Goal: Task Accomplishment & Management: Manage account settings

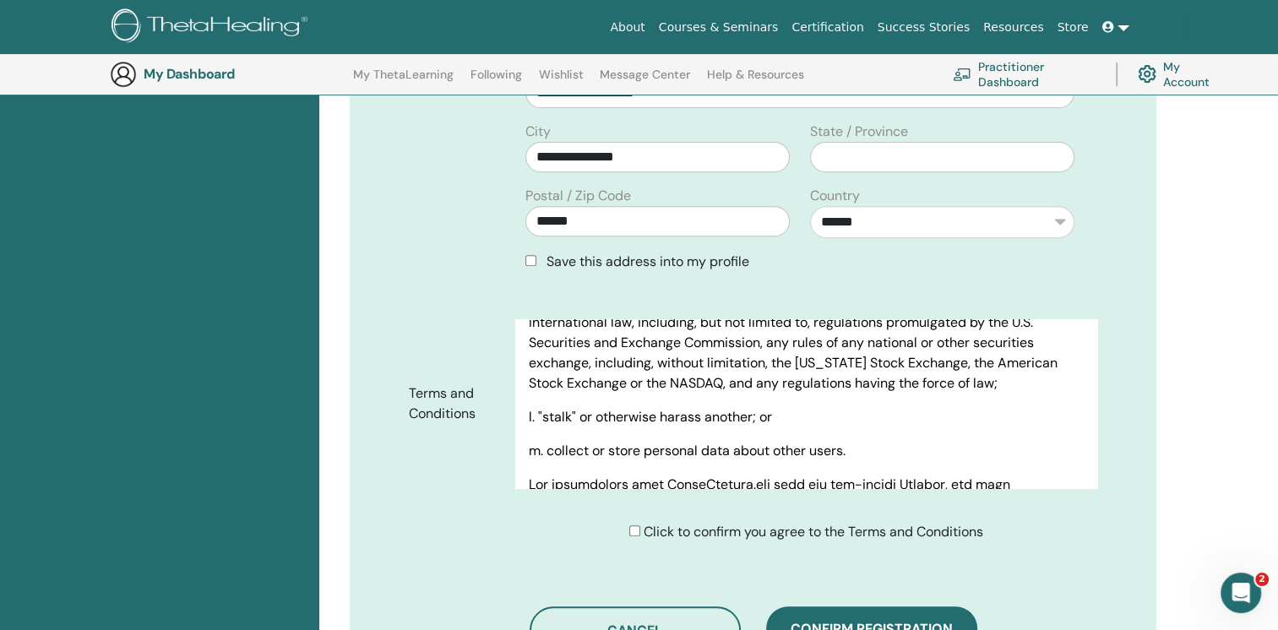
scroll to position [551, 0]
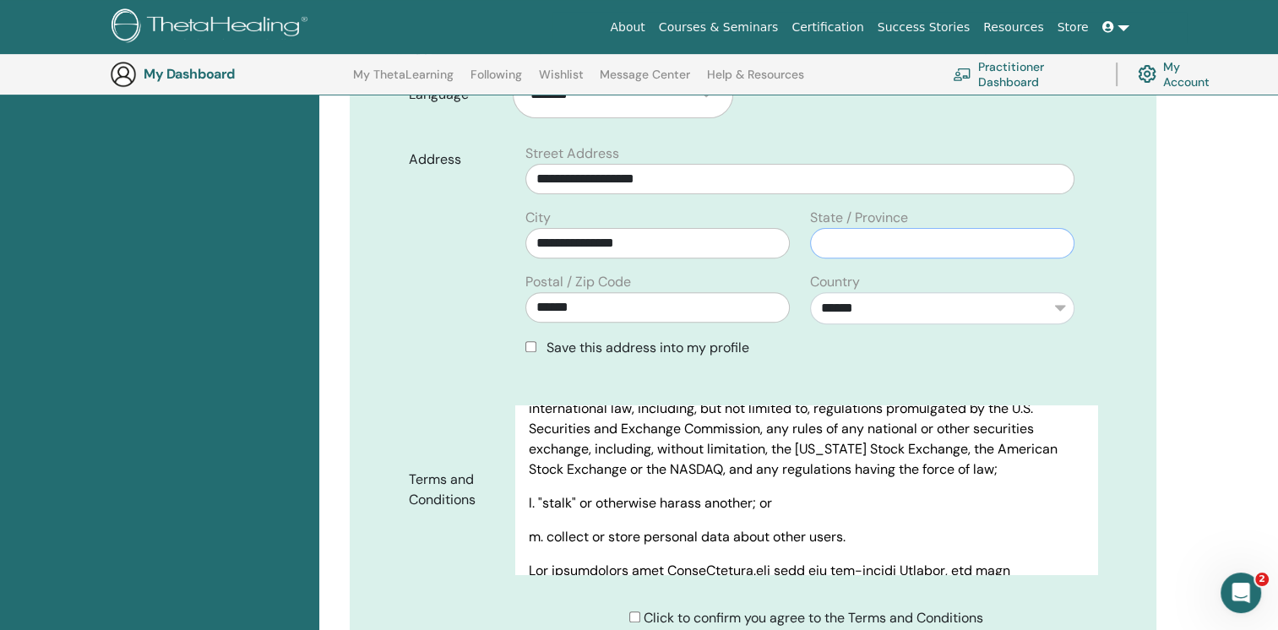
click at [848, 247] on input "text" at bounding box center [942, 243] width 264 height 30
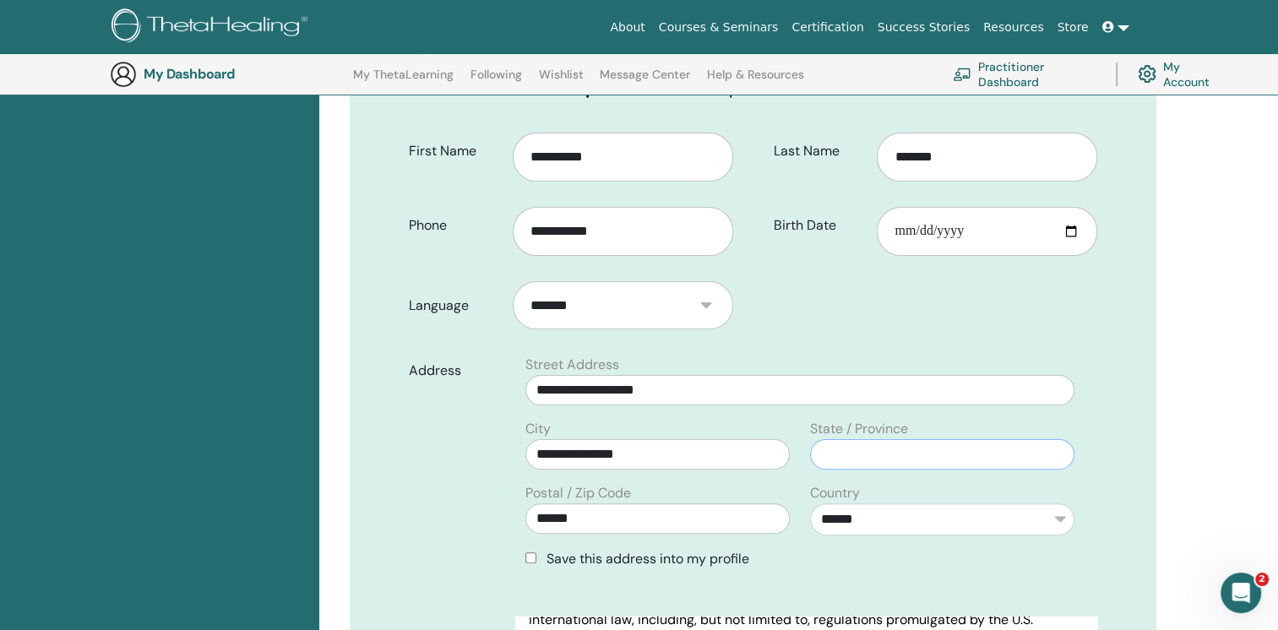
scroll to position [297, 0]
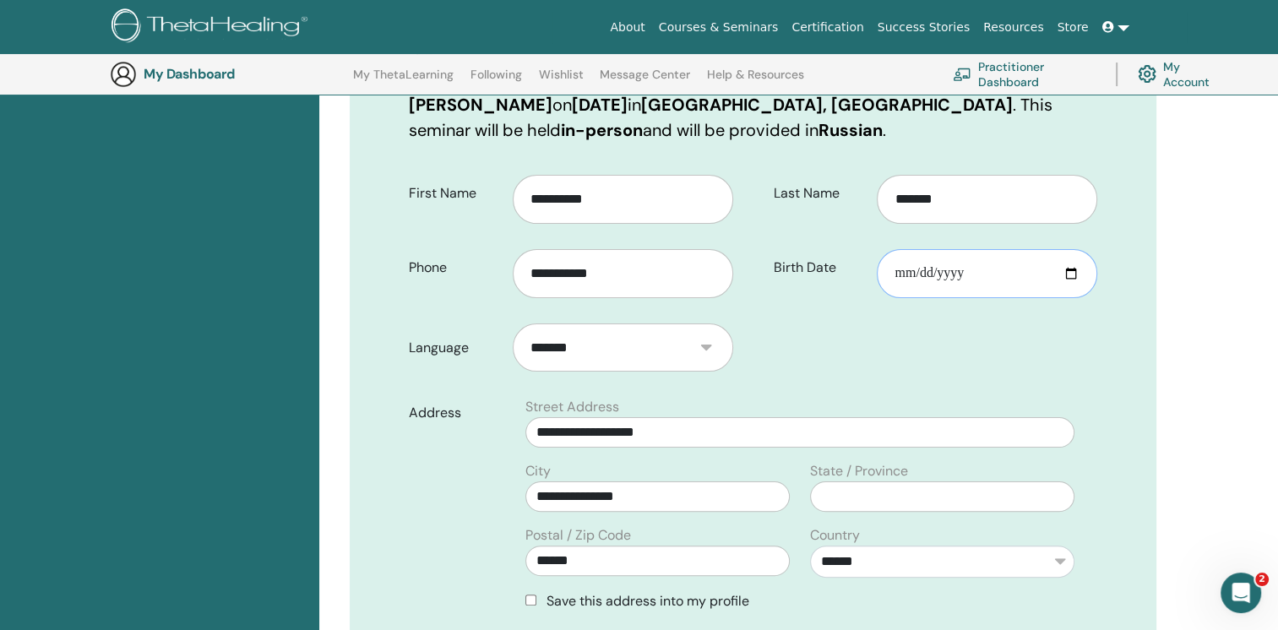
click at [986, 272] on input "**********" at bounding box center [987, 273] width 220 height 49
click at [963, 265] on input "**********" at bounding box center [987, 273] width 220 height 49
click at [963, 269] on input "**********" at bounding box center [987, 273] width 220 height 49
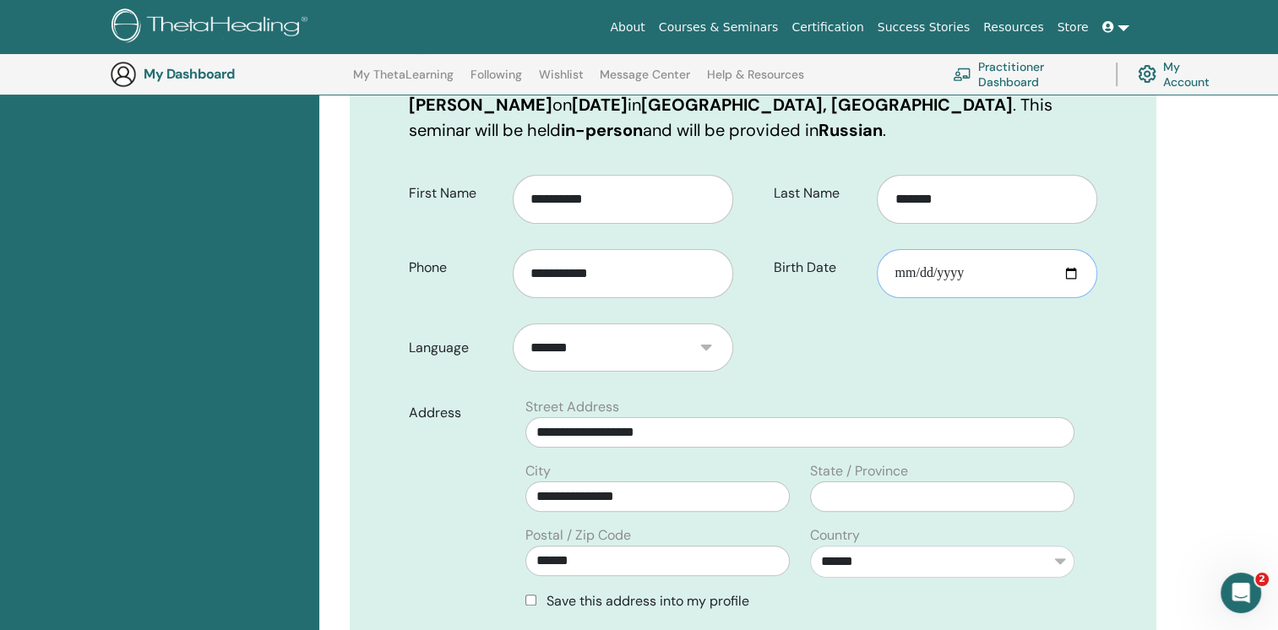
click at [963, 269] on input "**********" at bounding box center [987, 273] width 220 height 49
click at [963, 278] on input "**********" at bounding box center [987, 273] width 220 height 49
click at [957, 272] on input "**********" at bounding box center [987, 273] width 220 height 49
click at [984, 277] on input "**********" at bounding box center [987, 273] width 220 height 49
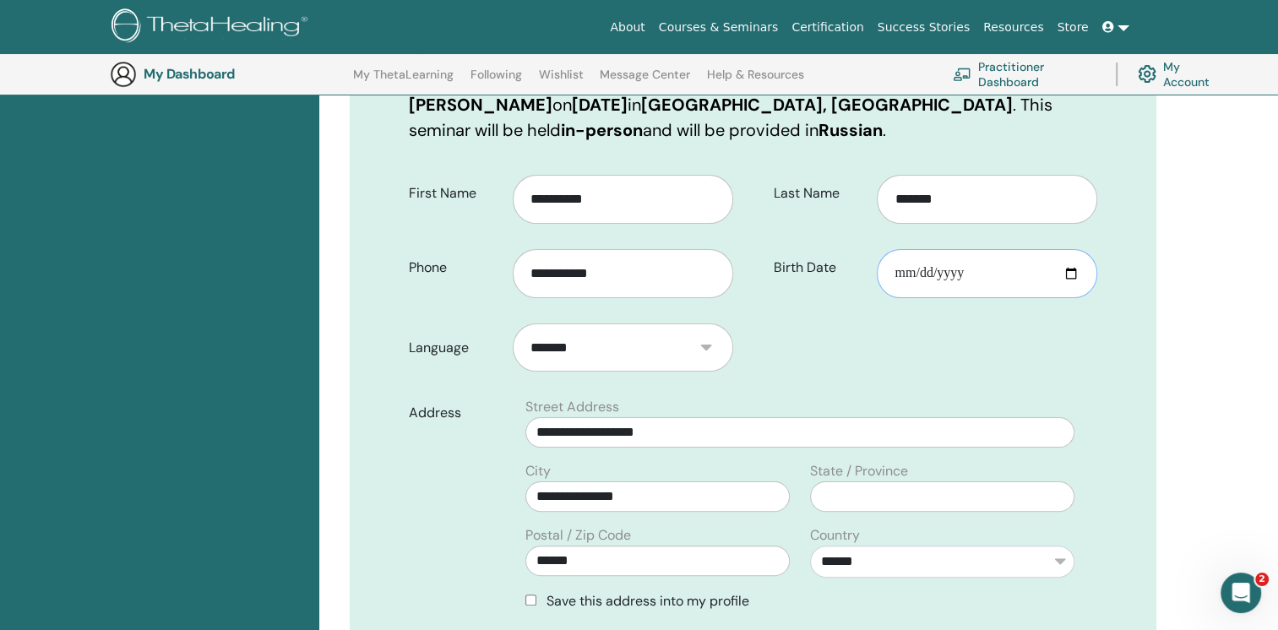
click at [979, 272] on input "**********" at bounding box center [987, 273] width 220 height 49
click at [954, 272] on input "**********" at bounding box center [987, 273] width 220 height 49
drag, startPoint x: 948, startPoint y: 184, endPoint x: 950, endPoint y: 193, distance: 8.8
click at [950, 191] on input "*******" at bounding box center [987, 199] width 220 height 49
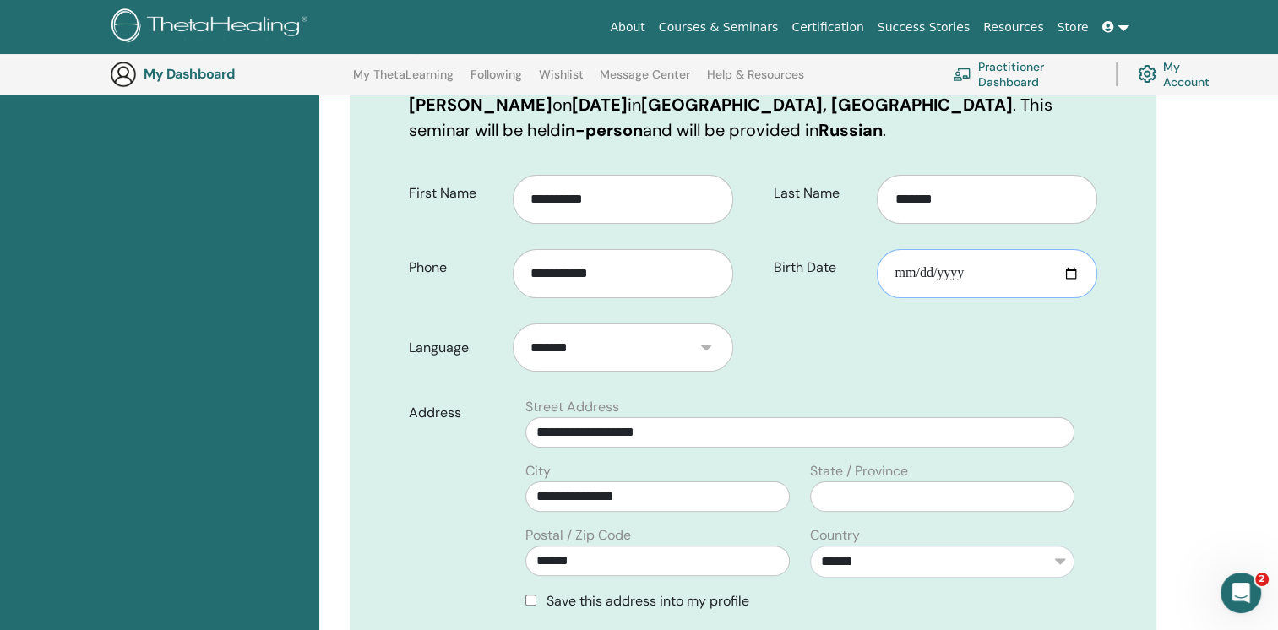
click at [950, 262] on input "**********" at bounding box center [987, 273] width 220 height 49
type input "**********"
click at [894, 332] on form "**********" at bounding box center [753, 529] width 714 height 732
drag, startPoint x: 892, startPoint y: 332, endPoint x: 831, endPoint y: 437, distance: 121.1
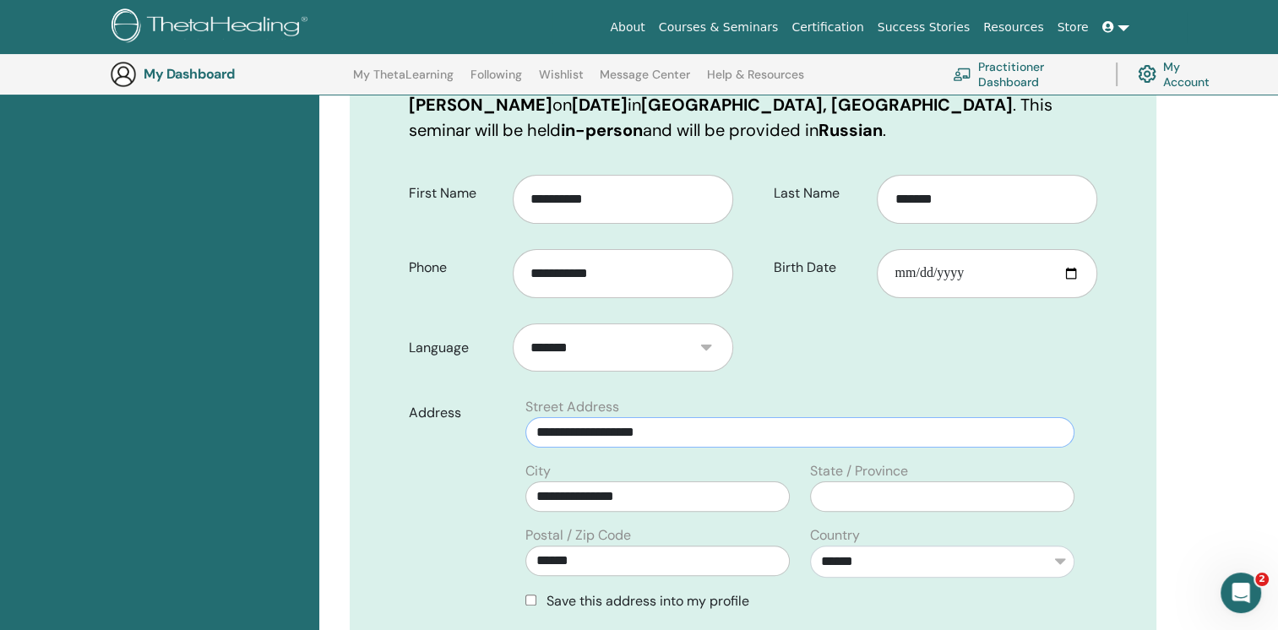
click at [831, 437] on input "**********" at bounding box center [799, 432] width 549 height 30
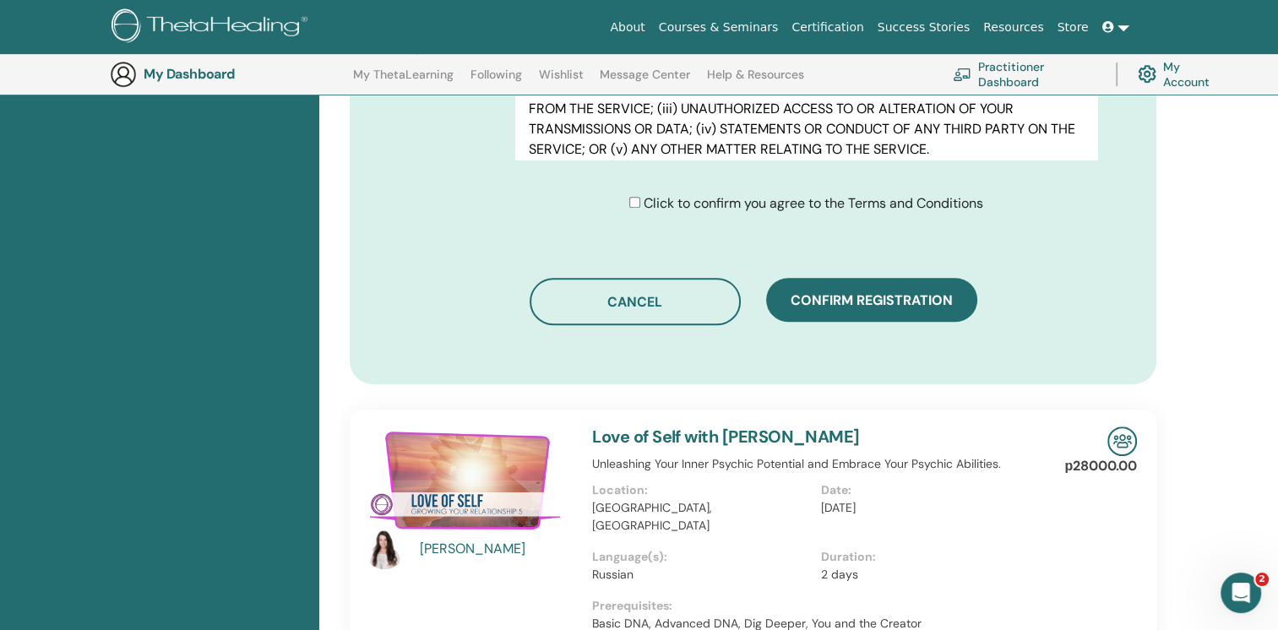
scroll to position [973, 0]
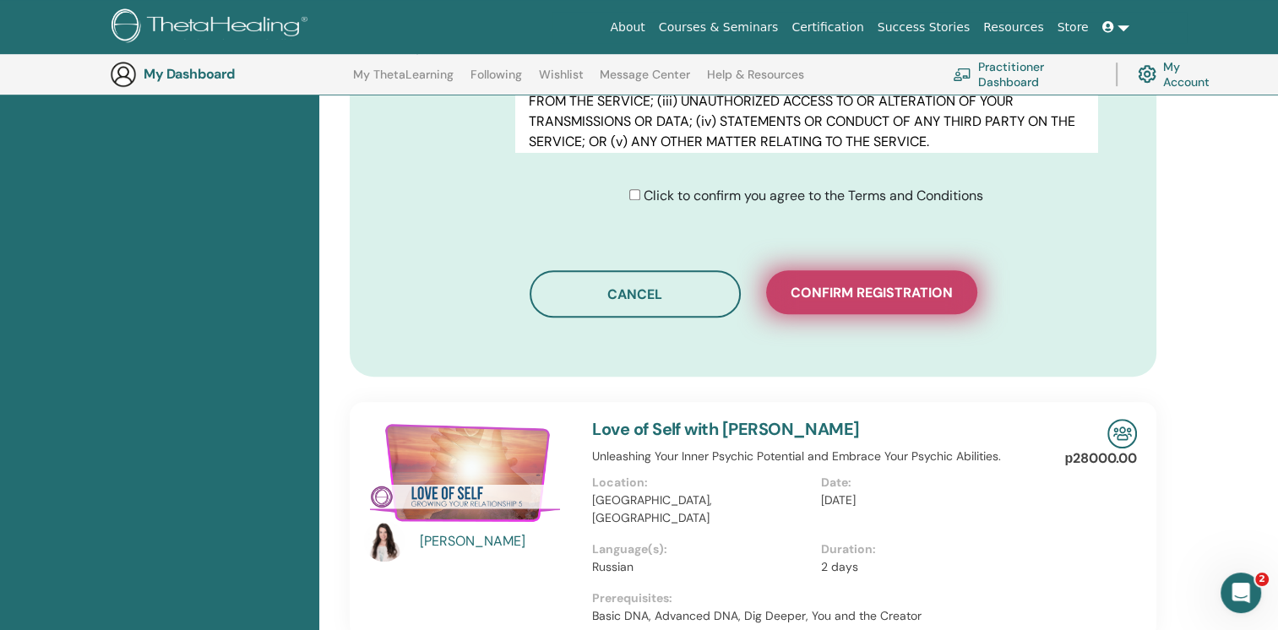
click at [924, 299] on span "Confirm registration" at bounding box center [872, 293] width 162 height 18
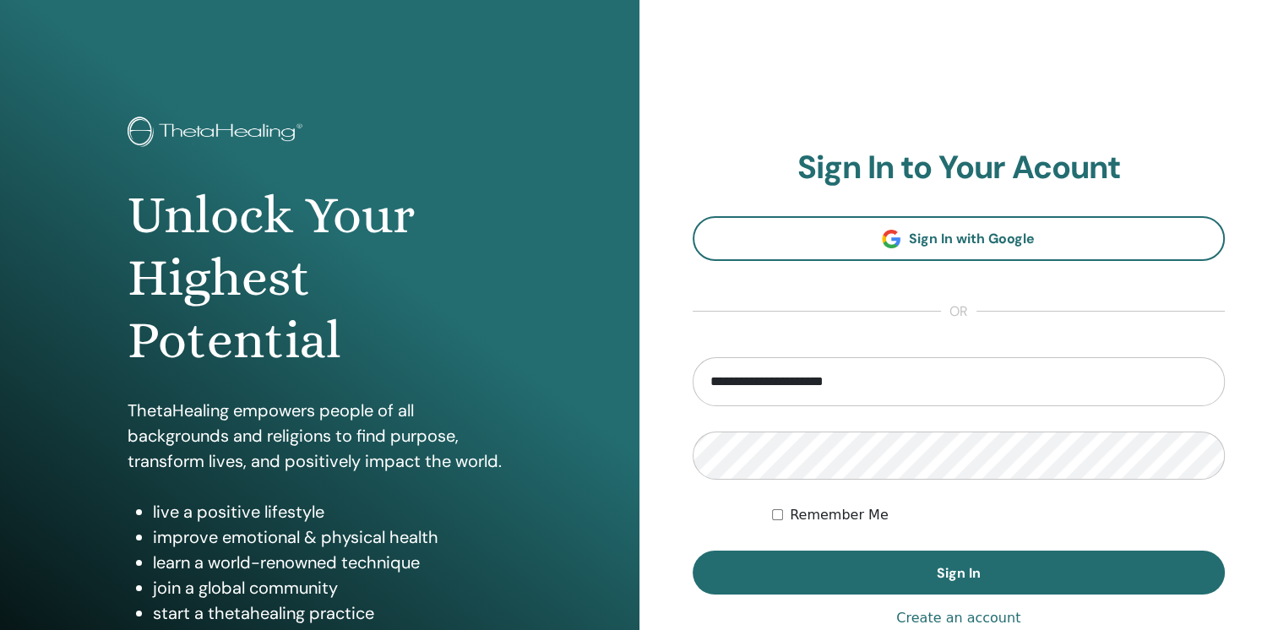
click at [879, 389] on input "**********" at bounding box center [959, 381] width 533 height 49
type input "*"
click at [699, 380] on input "email" at bounding box center [959, 381] width 533 height 49
paste input "**********"
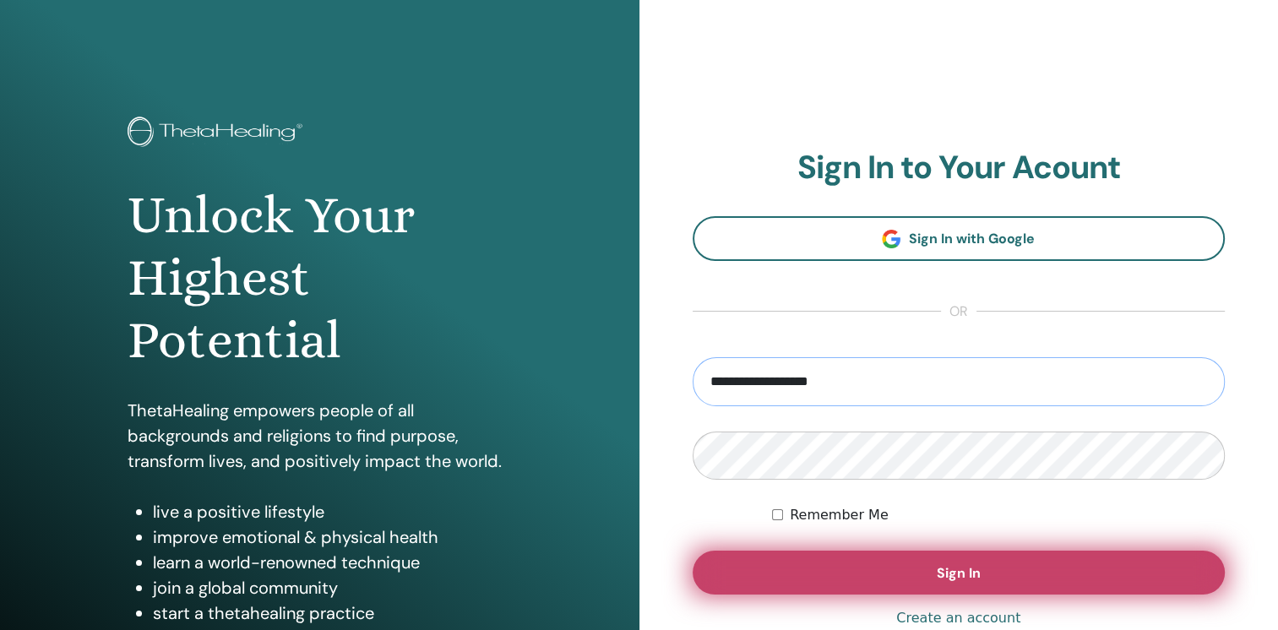
type input "**********"
click at [825, 562] on button "Sign In" at bounding box center [959, 573] width 533 height 44
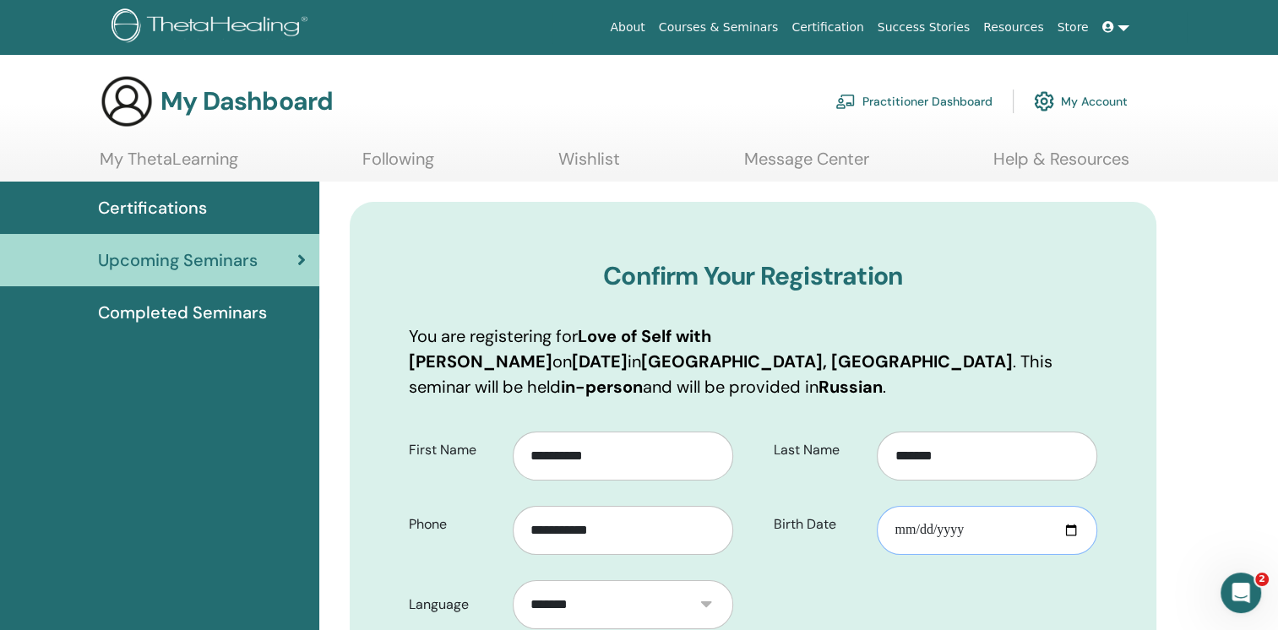
click at [928, 532] on input "Birth Date" at bounding box center [987, 530] width 220 height 49
click at [895, 536] on input "Birth Date" at bounding box center [987, 530] width 220 height 49
type input "**********"
click at [1004, 529] on input "**********" at bounding box center [987, 530] width 220 height 49
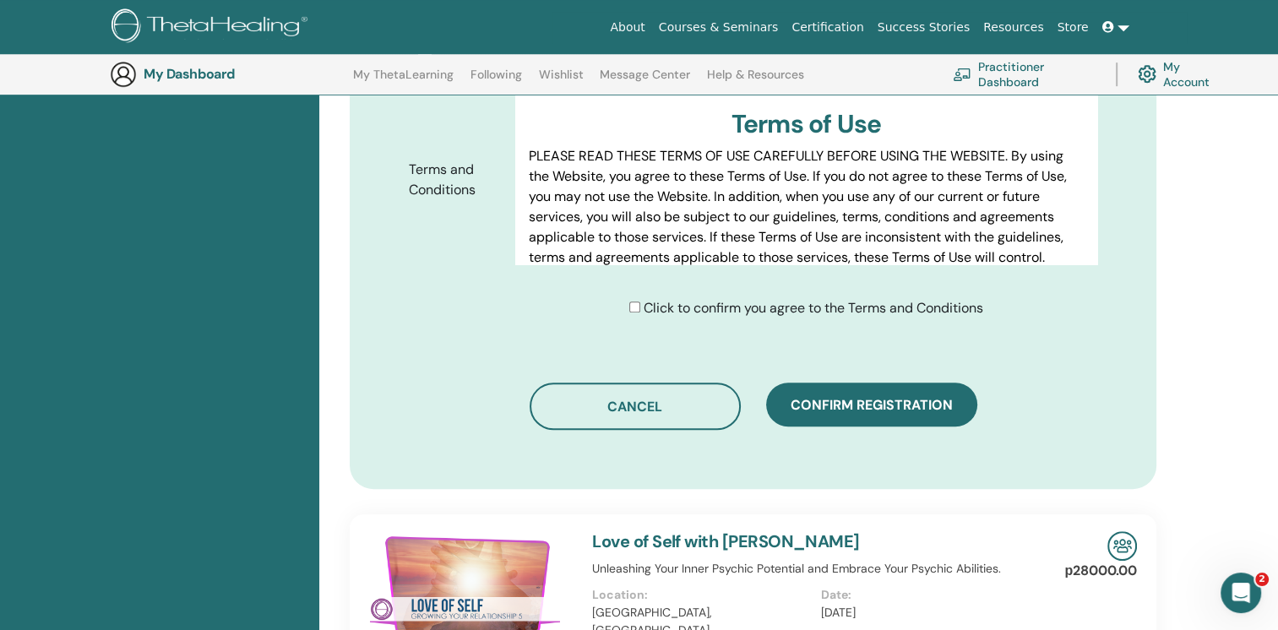
scroll to position [716, 0]
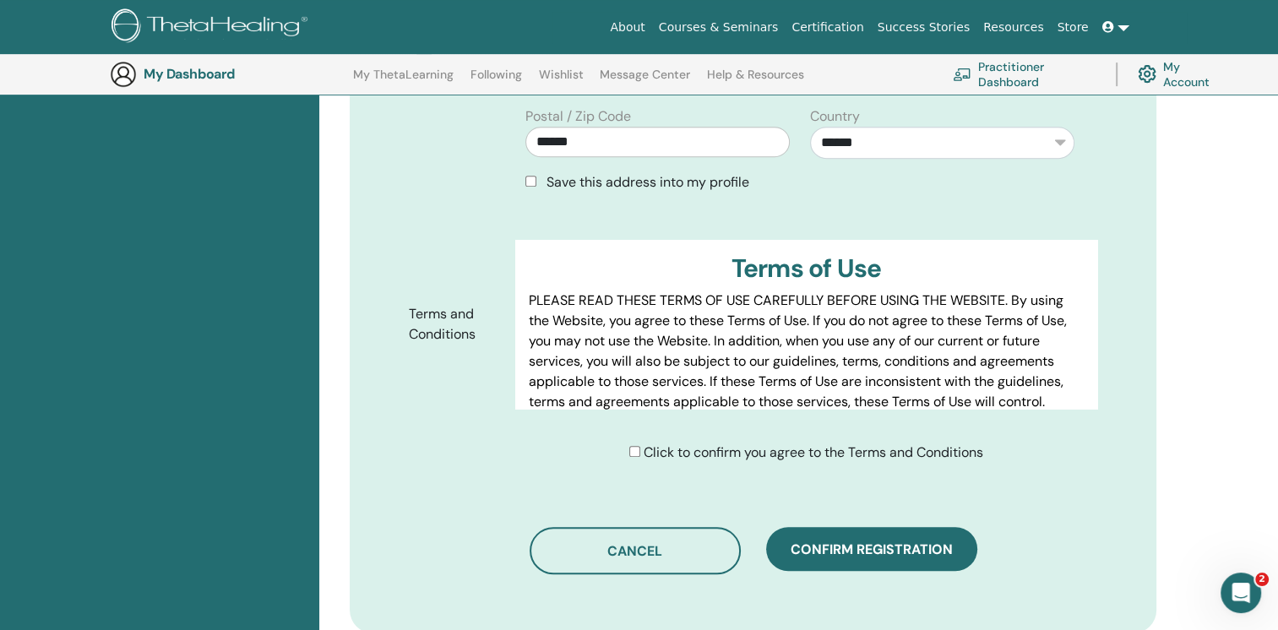
click at [625, 457] on div "Click to confirm you agree to the Terms and Conditions" at bounding box center [812, 453] width 595 height 20
click at [638, 449] on div "Click to confirm you agree to the Terms and Conditions" at bounding box center [806, 453] width 354 height 20
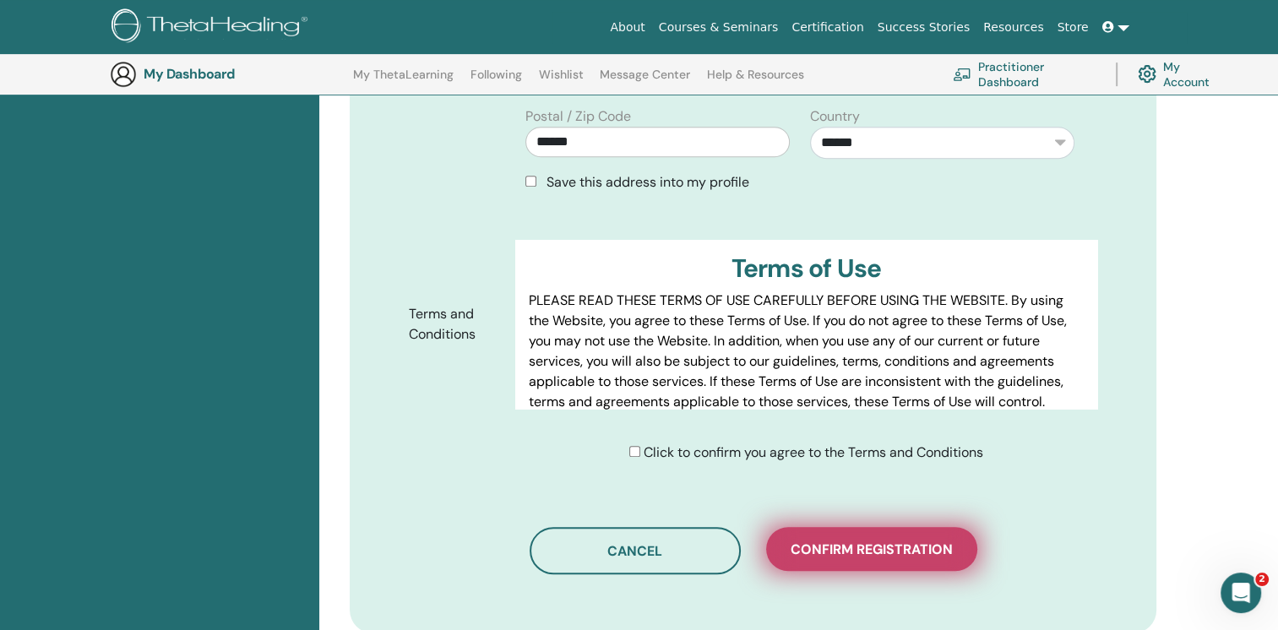
click at [824, 552] on span "Confirm registration" at bounding box center [872, 550] width 162 height 18
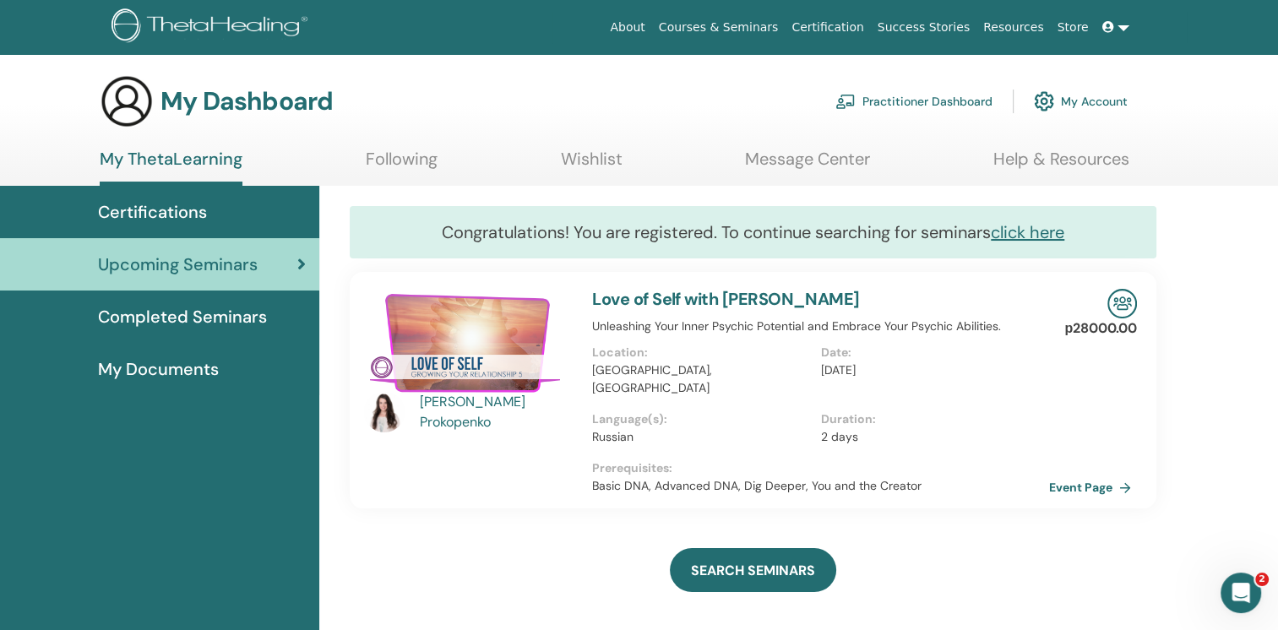
click at [1122, 33] on link at bounding box center [1116, 27] width 41 height 31
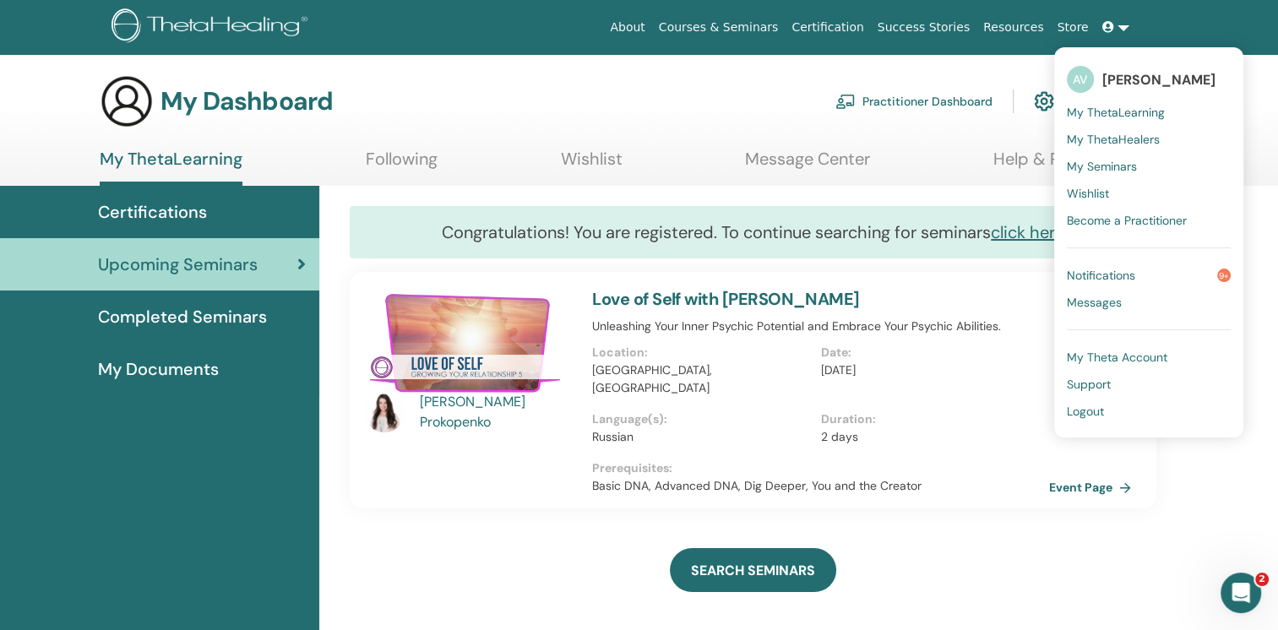
click at [1100, 417] on span "Logout" at bounding box center [1085, 411] width 37 height 15
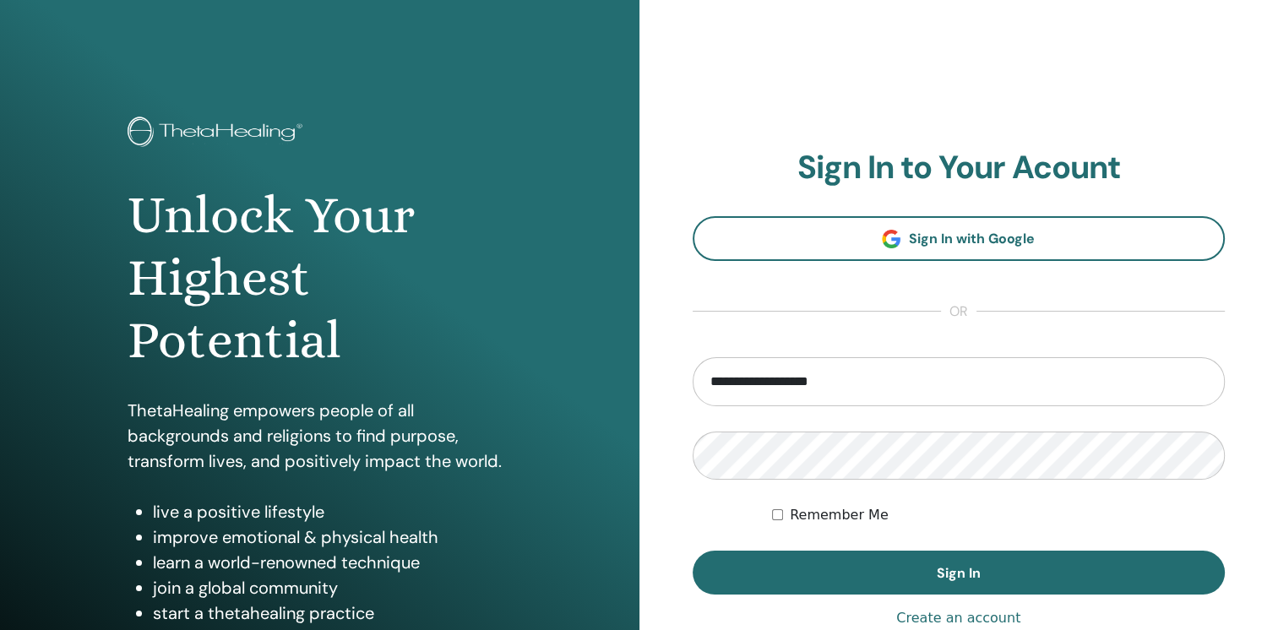
click at [954, 378] on input "**********" at bounding box center [959, 381] width 533 height 49
type input "**********"
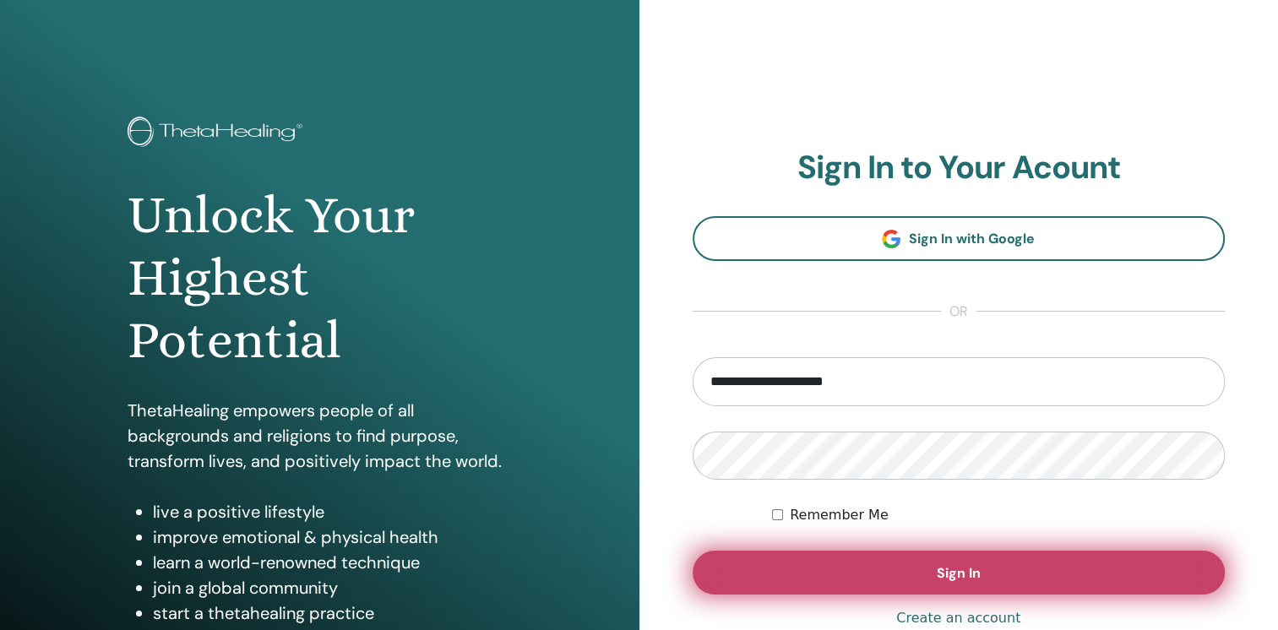
click at [905, 569] on button "Sign In" at bounding box center [959, 573] width 533 height 44
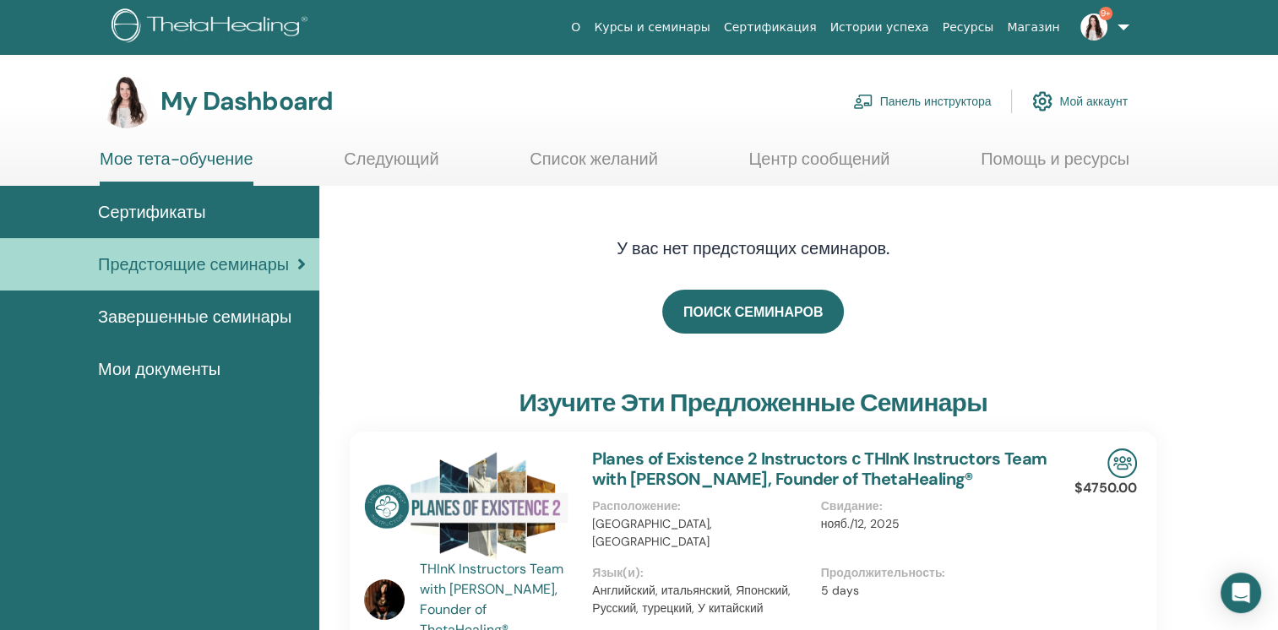
click at [979, 95] on link "Панель инструктора" at bounding box center [922, 101] width 139 height 37
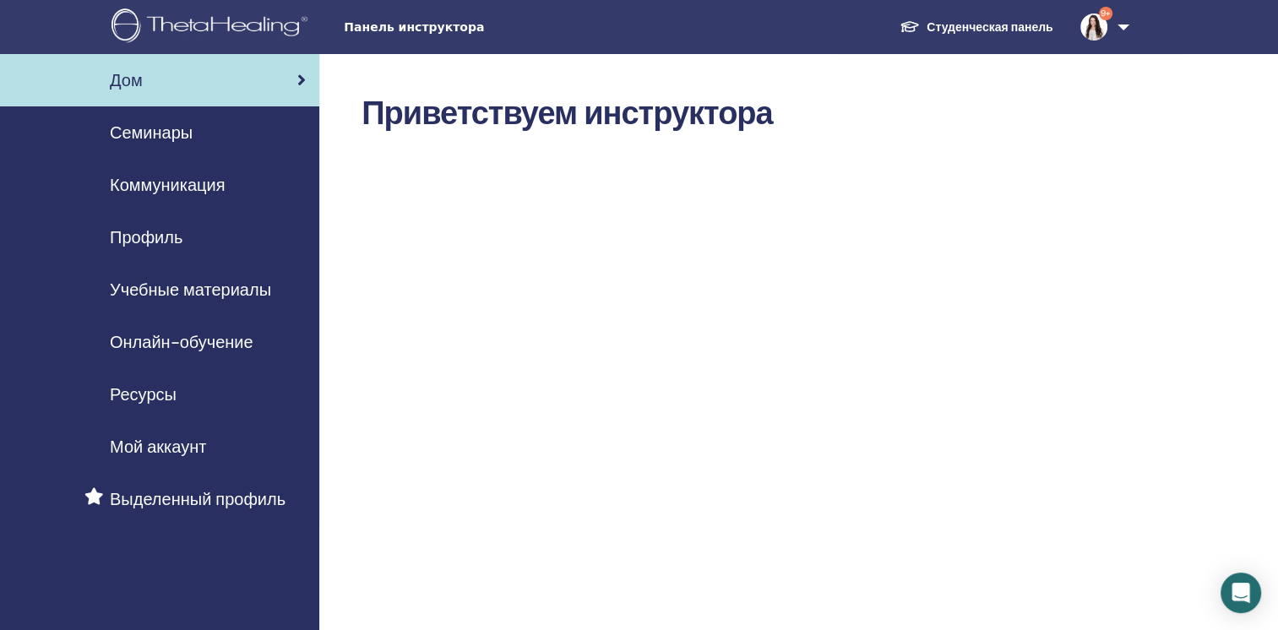
click at [119, 133] on span "Семинары" at bounding box center [151, 132] width 83 height 25
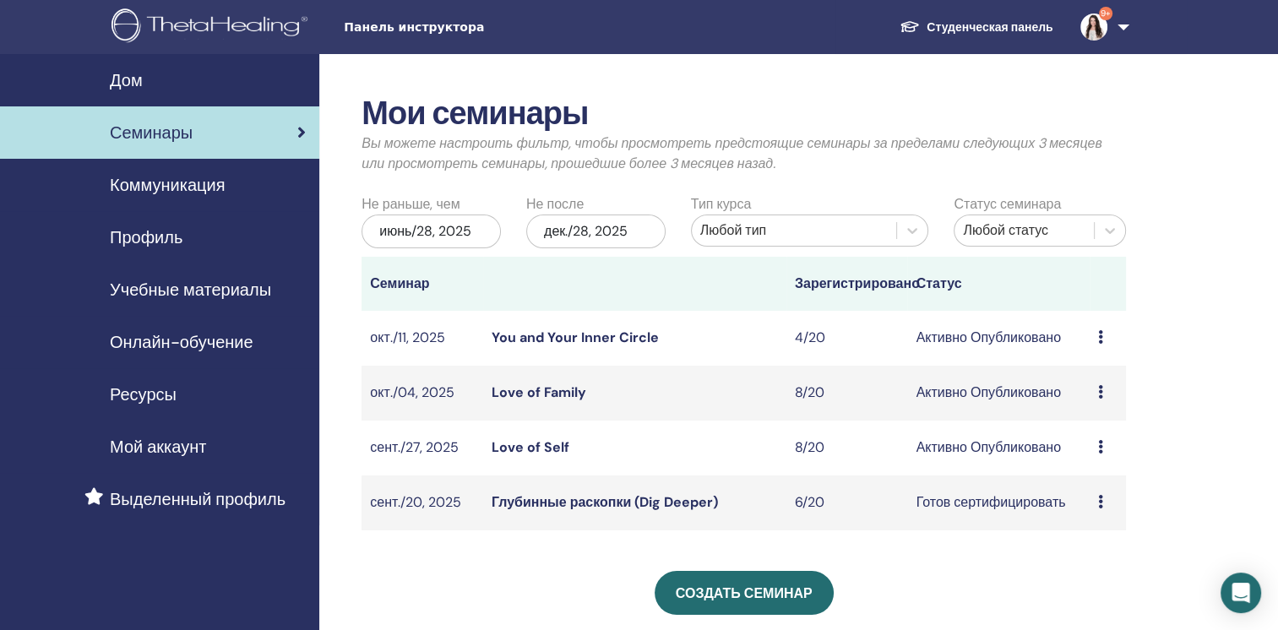
click at [550, 449] on link "Love of Self" at bounding box center [531, 447] width 78 height 18
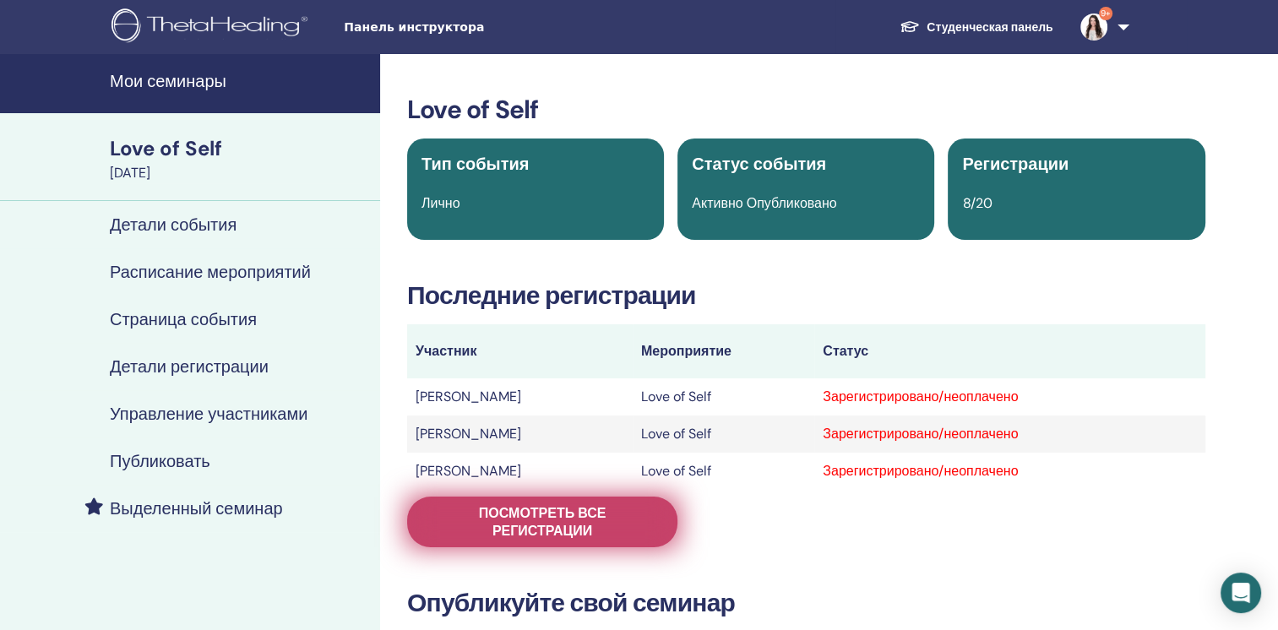
click at [508, 535] on span "Посмотреть все регистрации" at bounding box center [542, 521] width 228 height 35
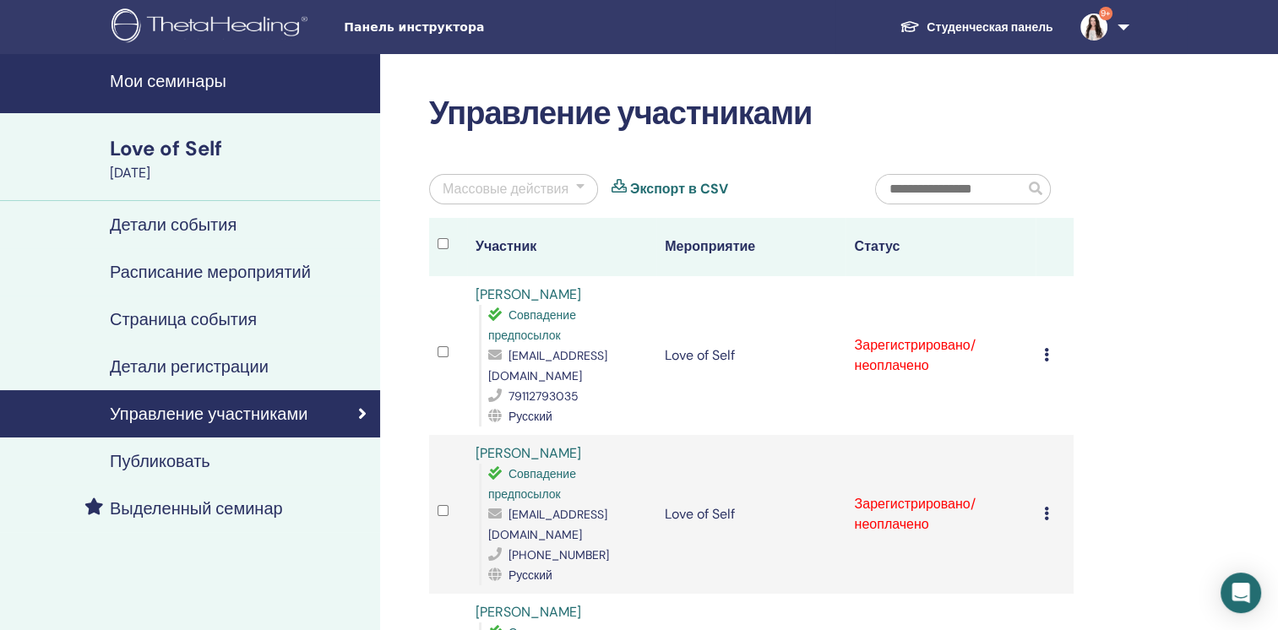
click at [514, 196] on div "Массовые действия" at bounding box center [506, 189] width 126 height 20
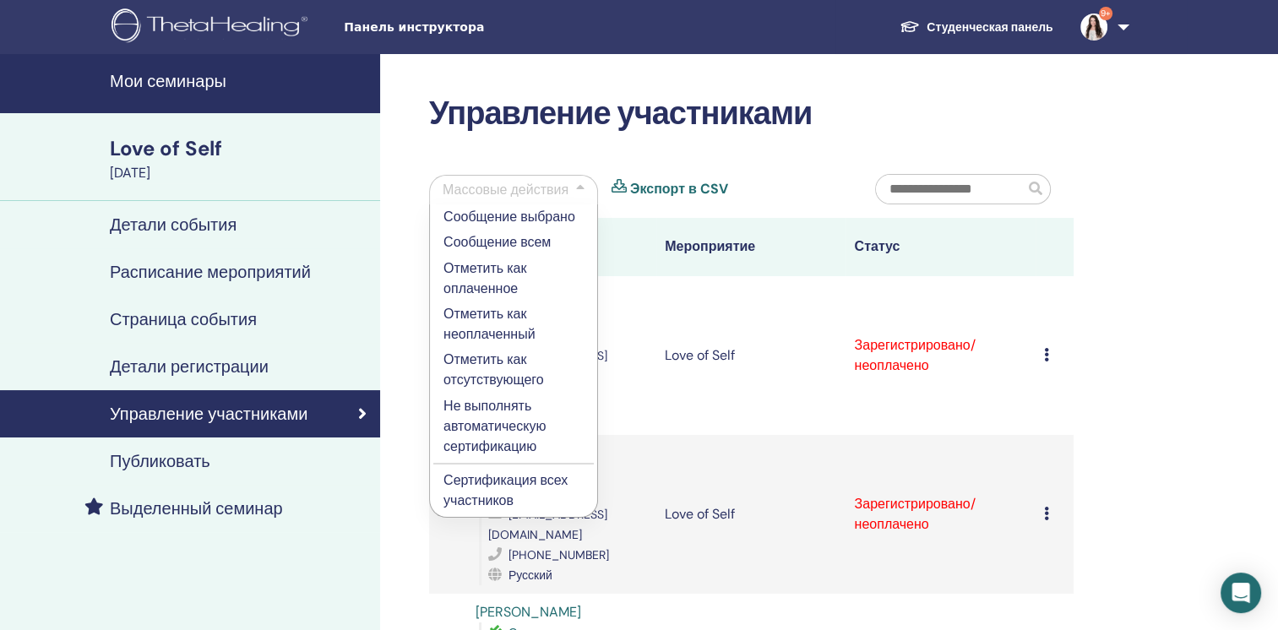
click at [514, 276] on p "Отметить как оплаченное" at bounding box center [514, 279] width 140 height 41
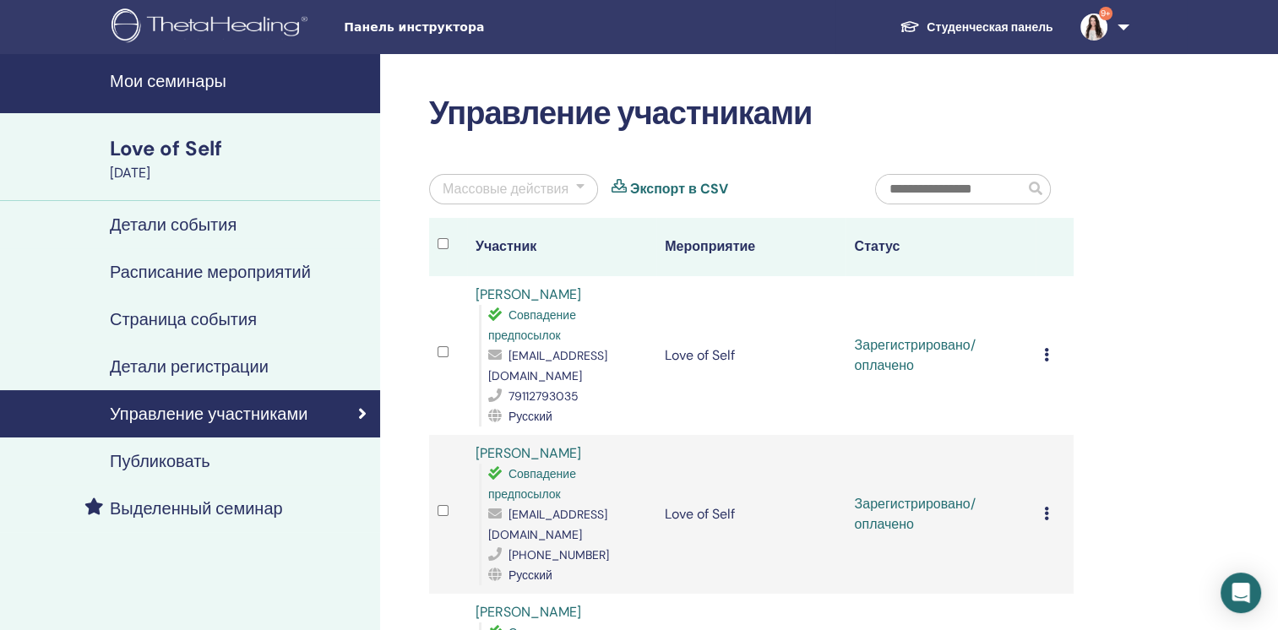
drag, startPoint x: 1045, startPoint y: 346, endPoint x: 1045, endPoint y: 356, distance: 9.3
click at [1045, 356] on td "Отменить регистрацию Не выполнять автоматическую сертификацию Отметить как опла…" at bounding box center [1055, 355] width 38 height 159
click at [1044, 348] on icon at bounding box center [1046, 355] width 5 height 14
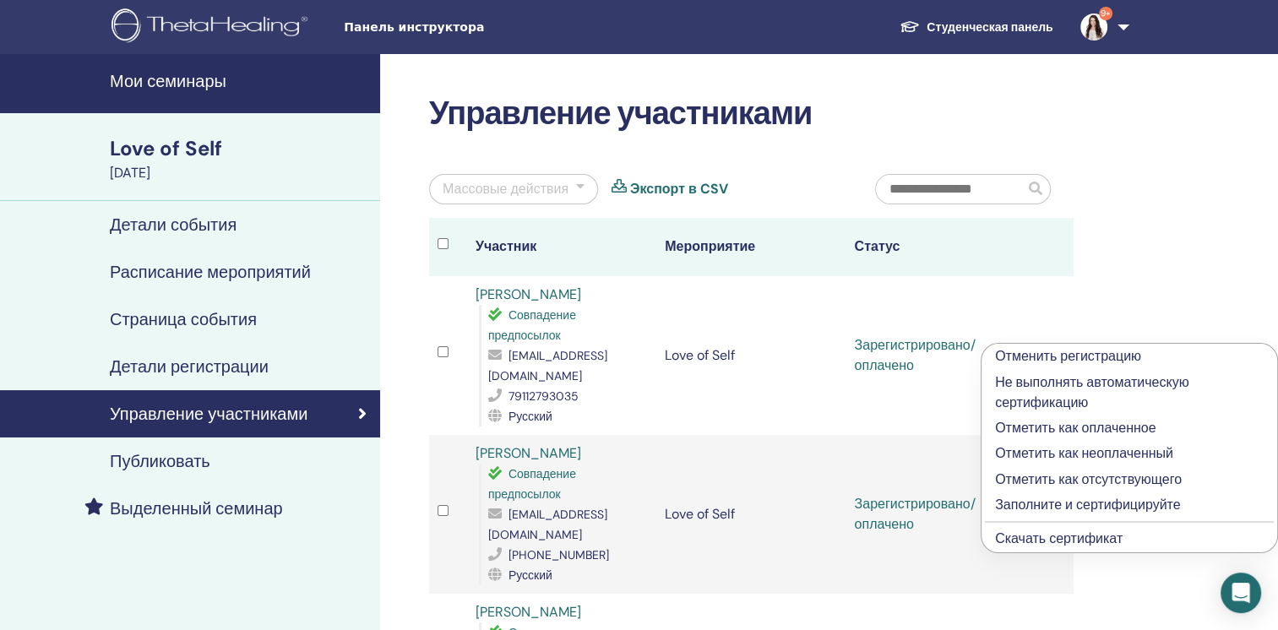
click at [1056, 541] on link "Скачать сертификат" at bounding box center [1059, 539] width 128 height 18
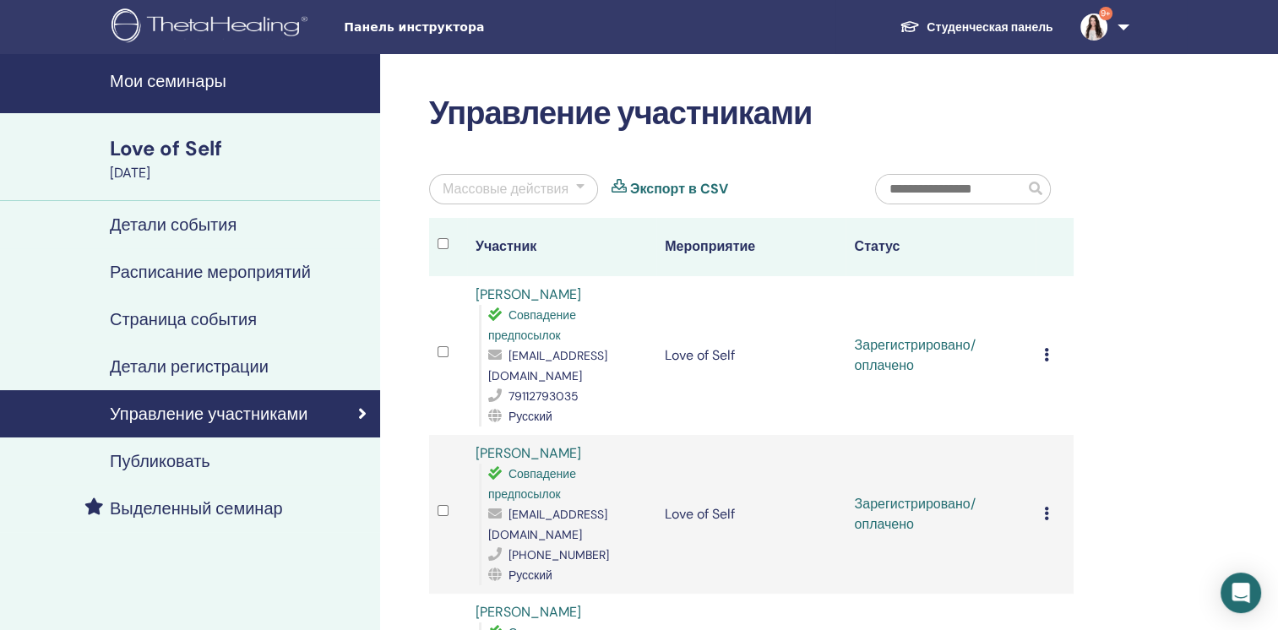
click at [1046, 507] on icon at bounding box center [1046, 514] width 5 height 14
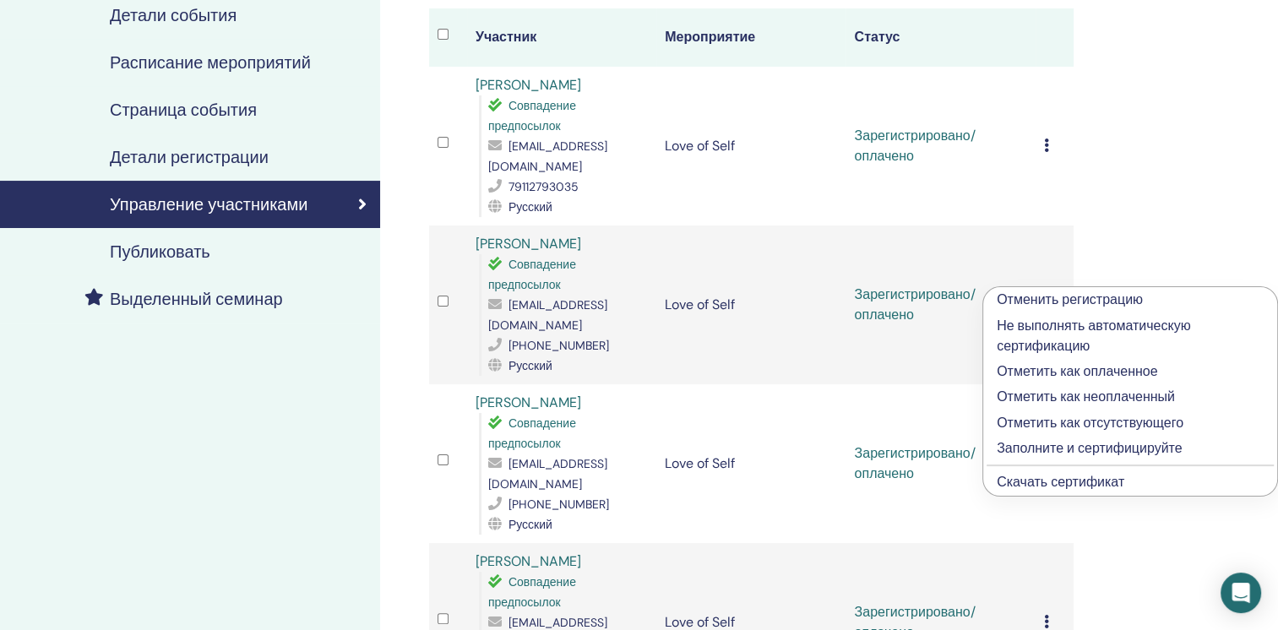
scroll to position [253, 0]
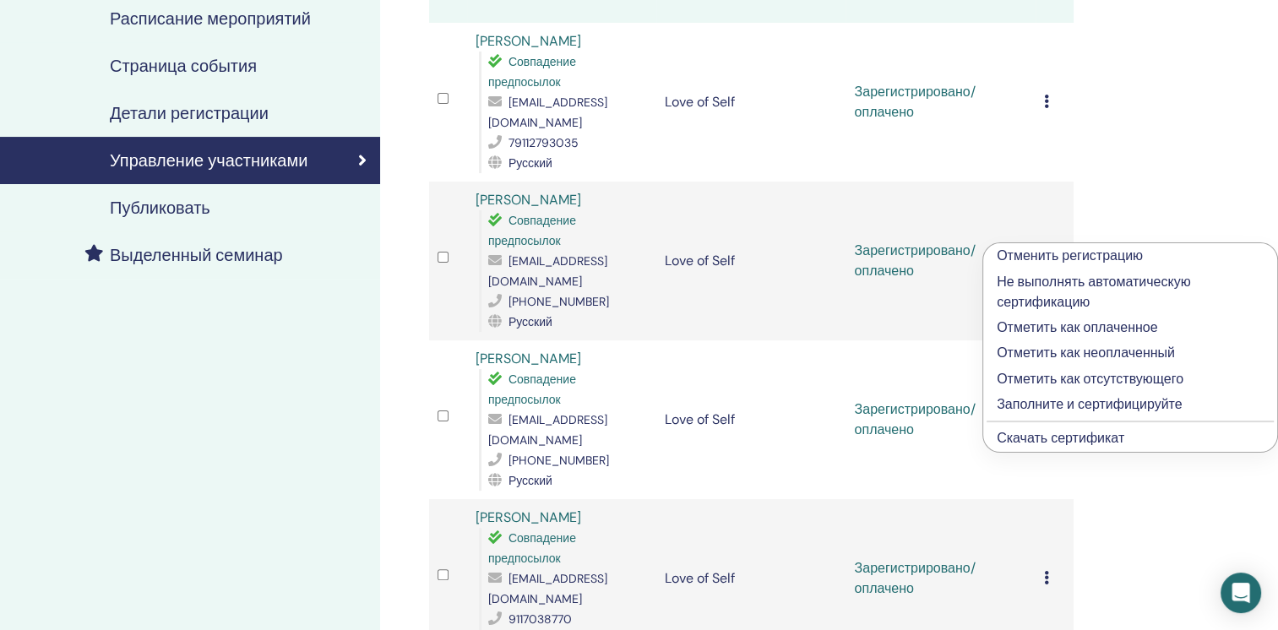
click at [1040, 441] on link "Скачать сертификат" at bounding box center [1061, 438] width 128 height 18
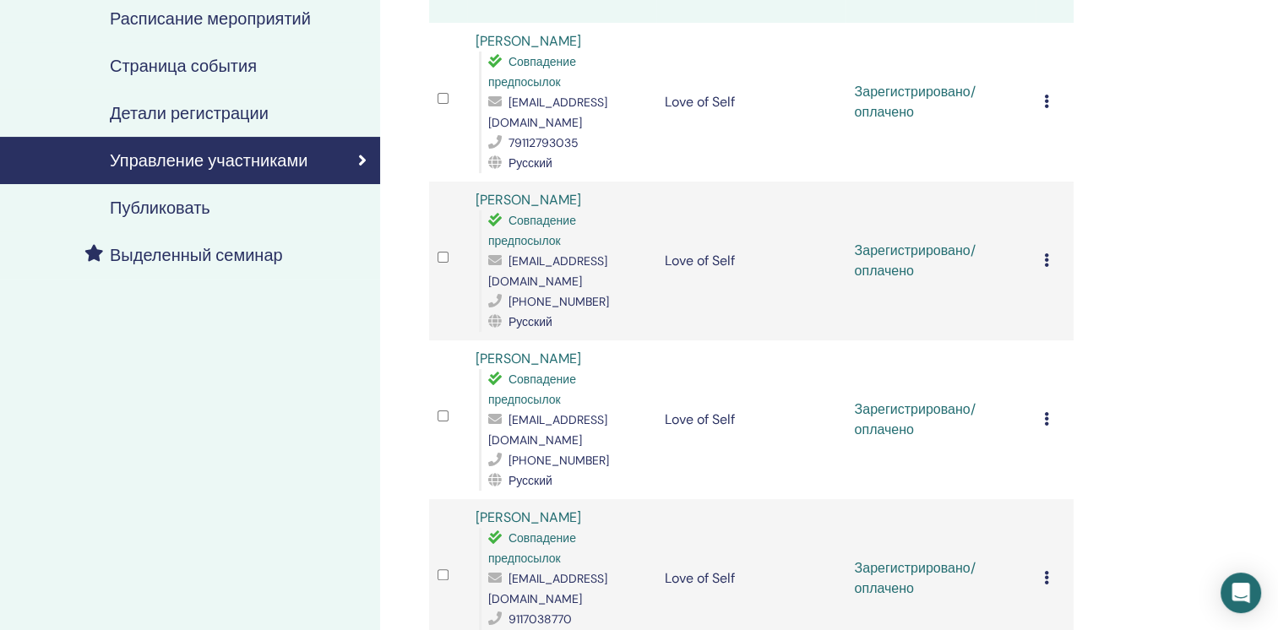
click at [1048, 412] on icon at bounding box center [1046, 419] width 5 height 14
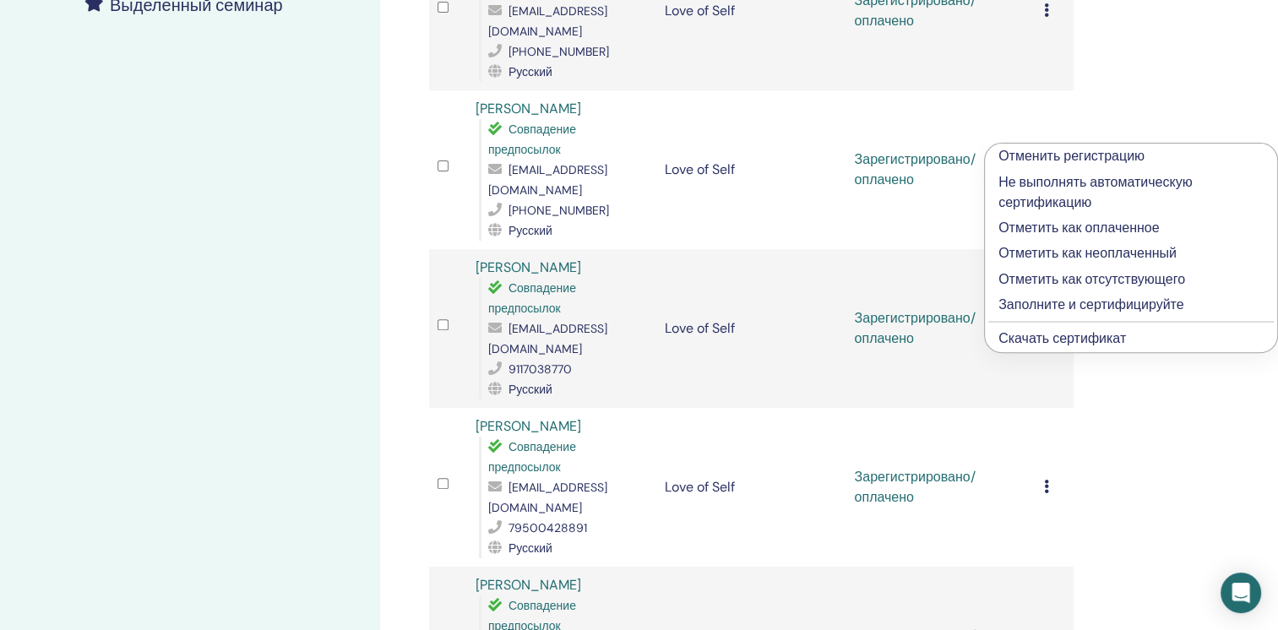
scroll to position [507, 0]
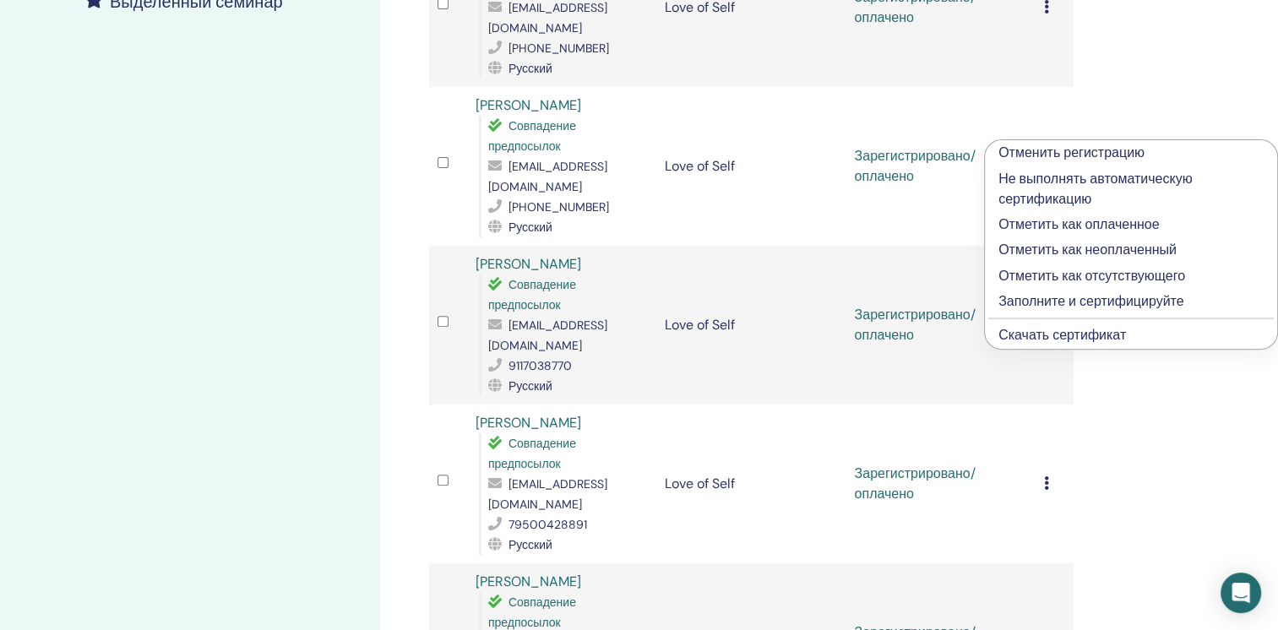
click at [1051, 340] on link "Скачать сертификат" at bounding box center [1063, 335] width 128 height 18
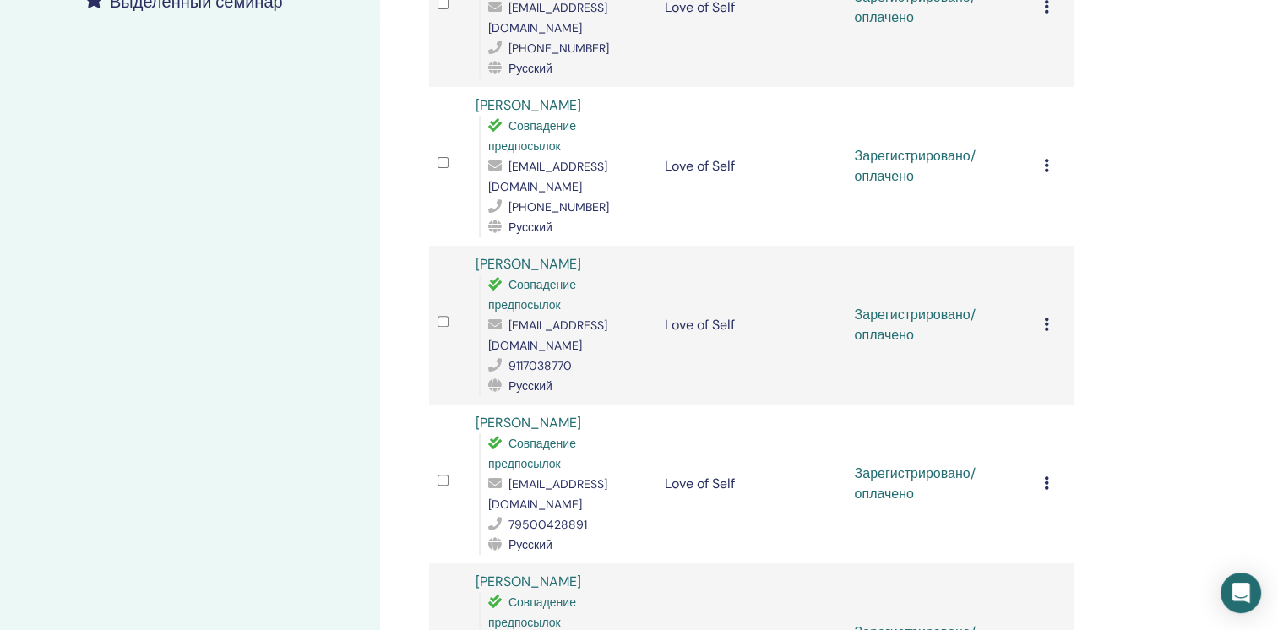
click at [1108, 477] on div "Управление участниками Массовые действия Экспорт в CSV Участник Мероприятие Ста…" at bounding box center [806, 445] width 852 height 1796
click at [1044, 318] on icon at bounding box center [1046, 325] width 5 height 14
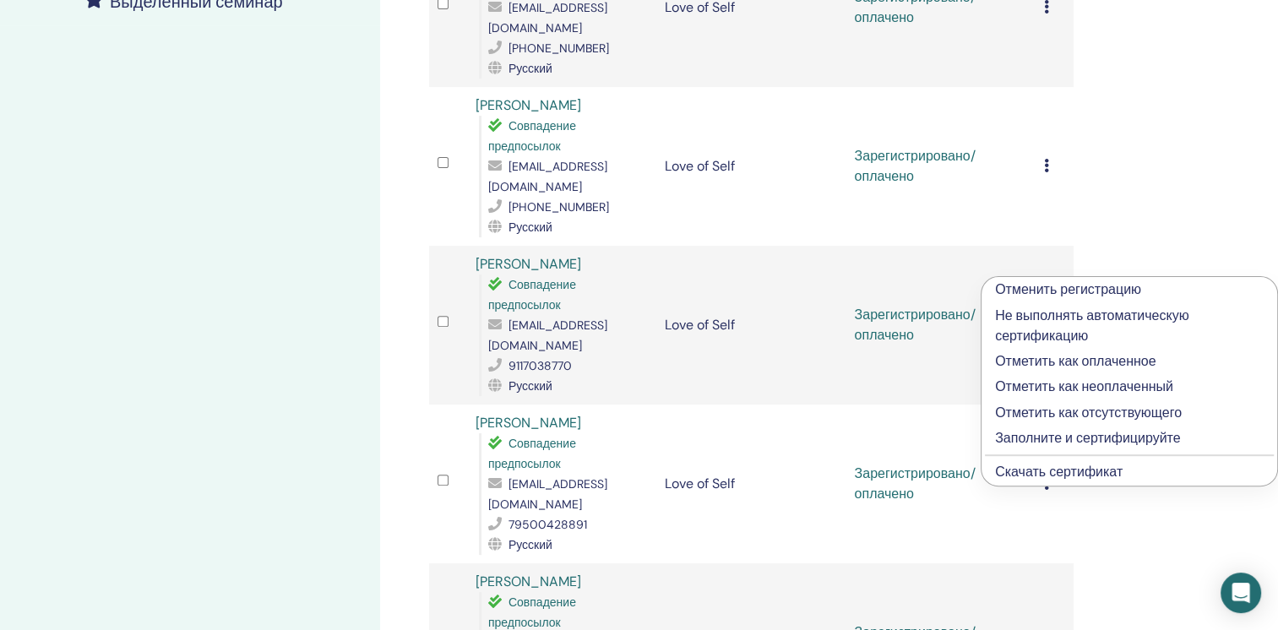
click at [1041, 468] on link "Скачать сертификат" at bounding box center [1059, 472] width 128 height 18
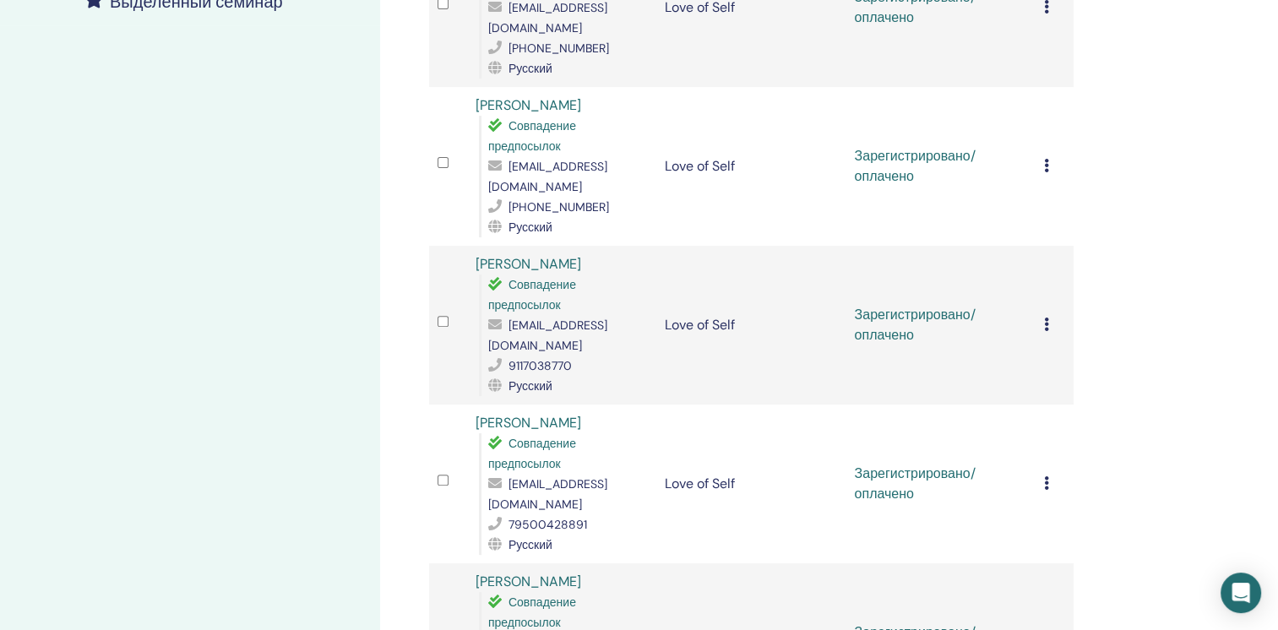
click at [1048, 476] on icon at bounding box center [1046, 483] width 5 height 14
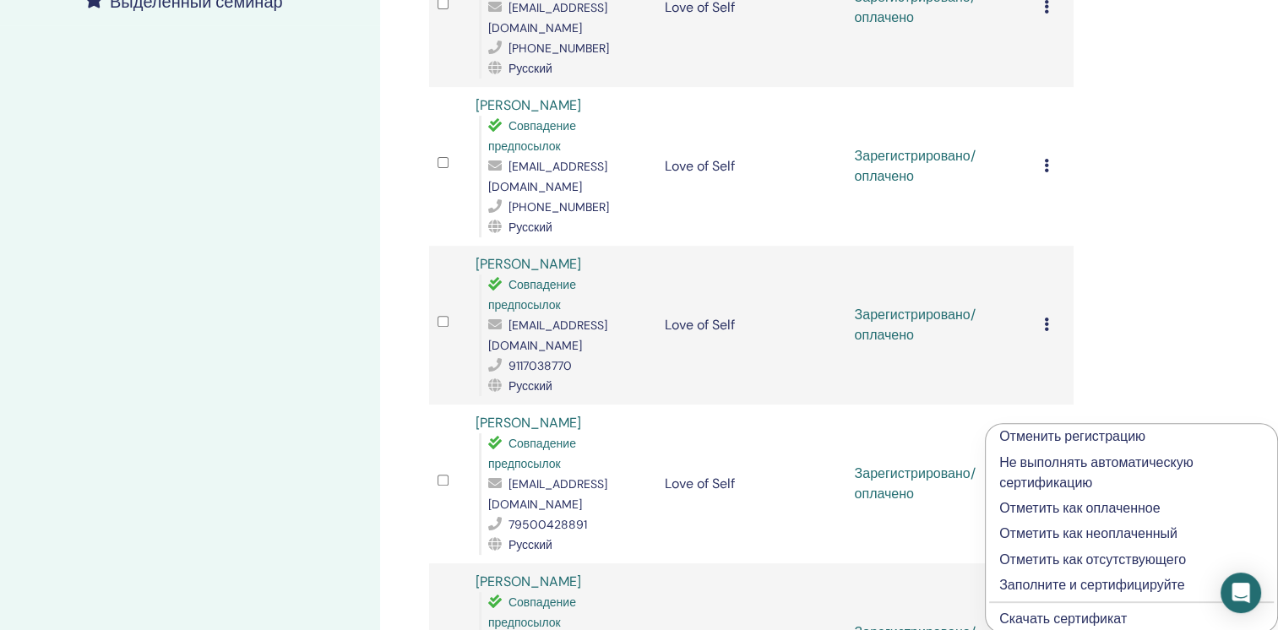
click at [1047, 622] on link "Скачать сертификат" at bounding box center [1063, 619] width 128 height 18
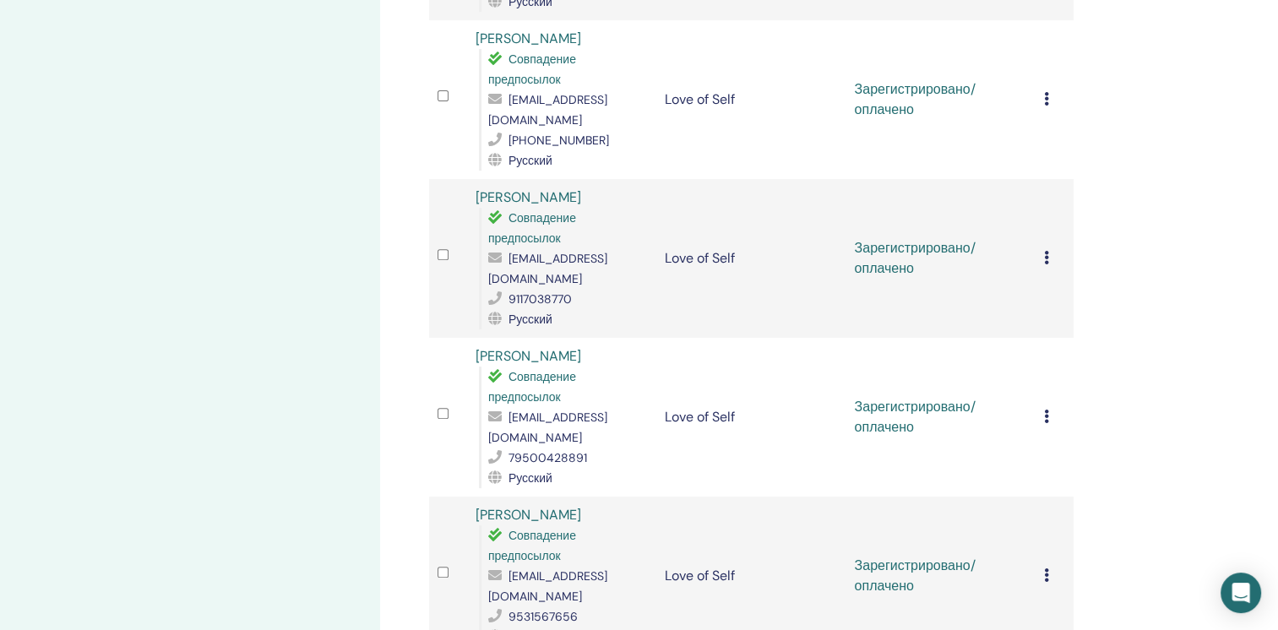
scroll to position [676, 0]
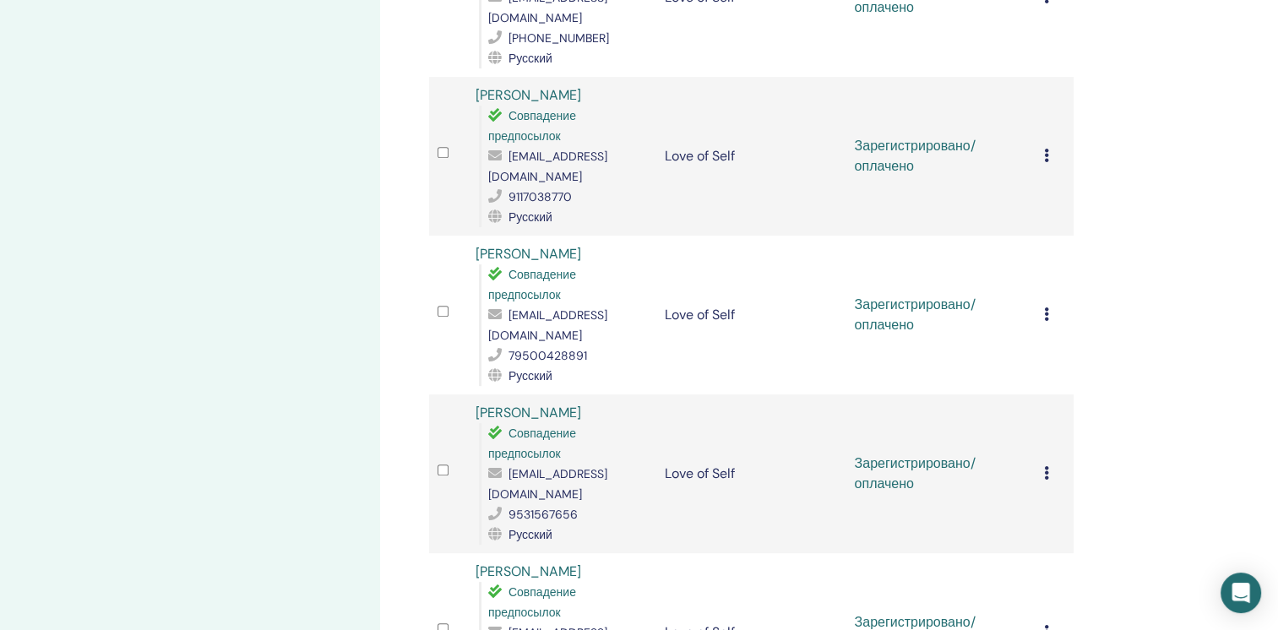
click at [1052, 623] on div "Отменить регистрацию Не выполнять автоматическую сертификацию Отметить как опла…" at bounding box center [1054, 633] width 21 height 20
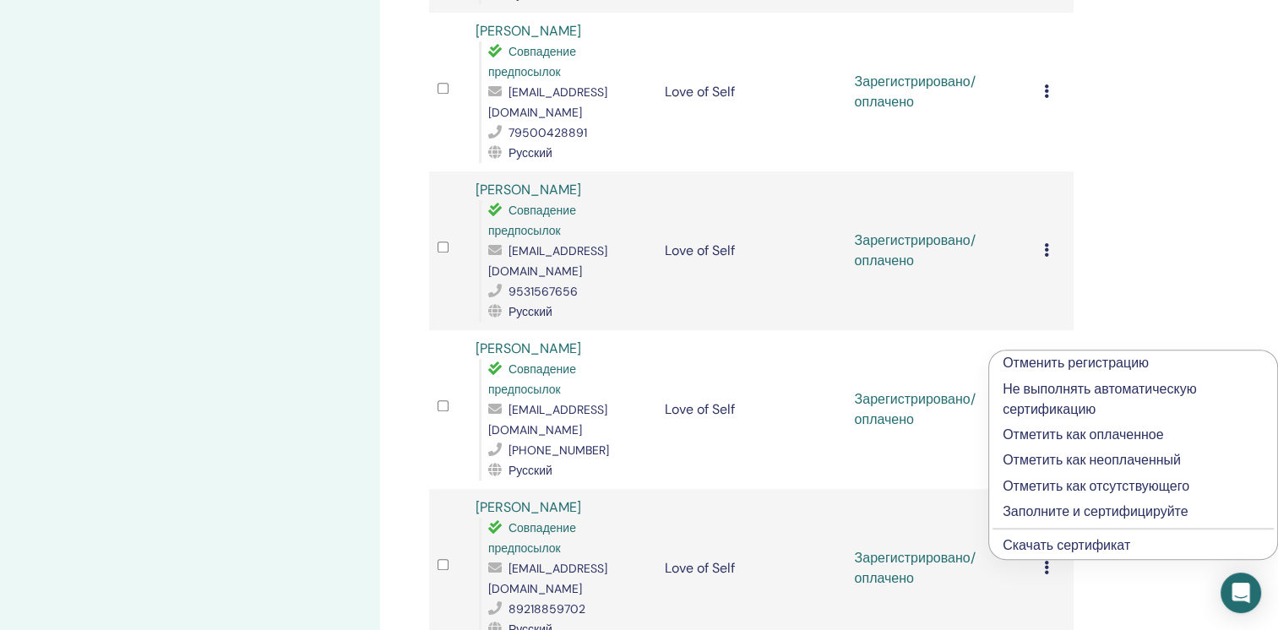
scroll to position [929, 0]
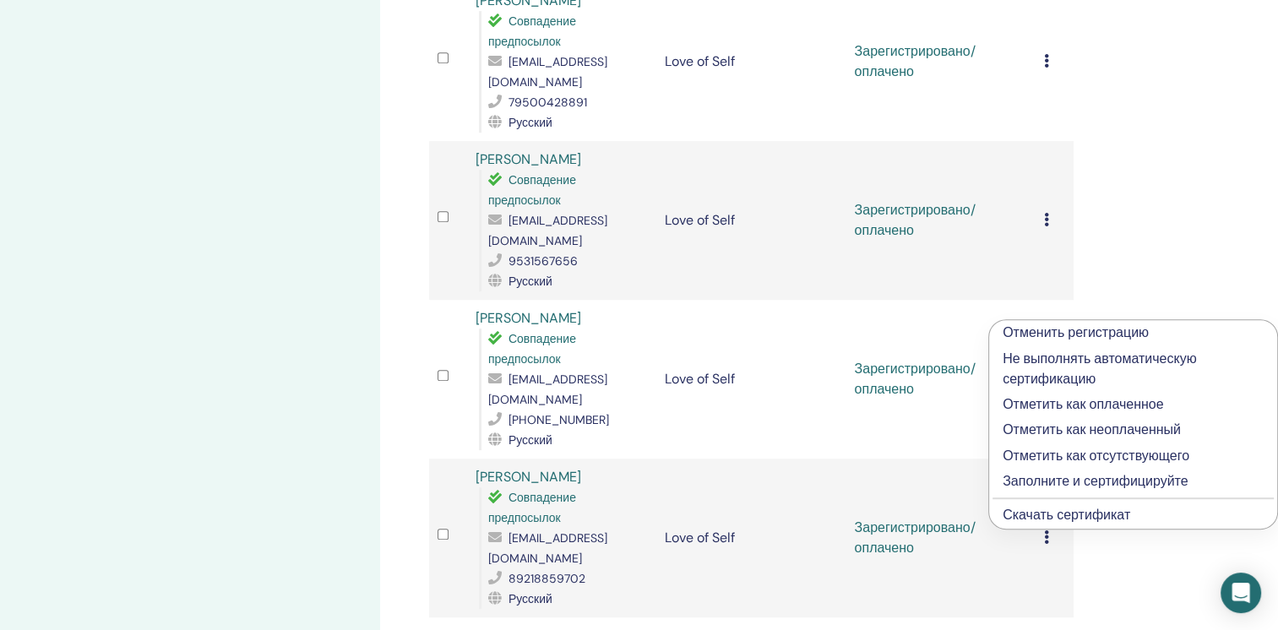
click at [1037, 522] on link "Скачать сертификат" at bounding box center [1067, 515] width 128 height 18
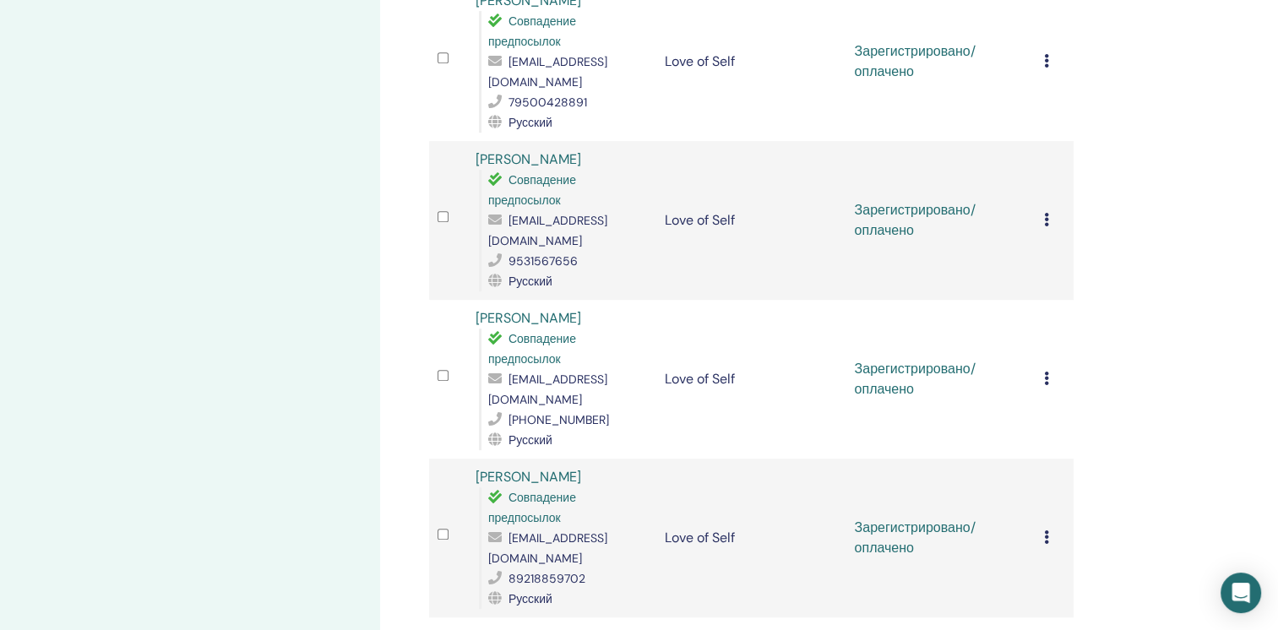
click at [1194, 306] on div "Управление участниками Массовые действия Экспорт в CSV Участник Мероприятие Ста…" at bounding box center [806, 23] width 852 height 1796
click at [1044, 531] on icon at bounding box center [1046, 538] width 5 height 14
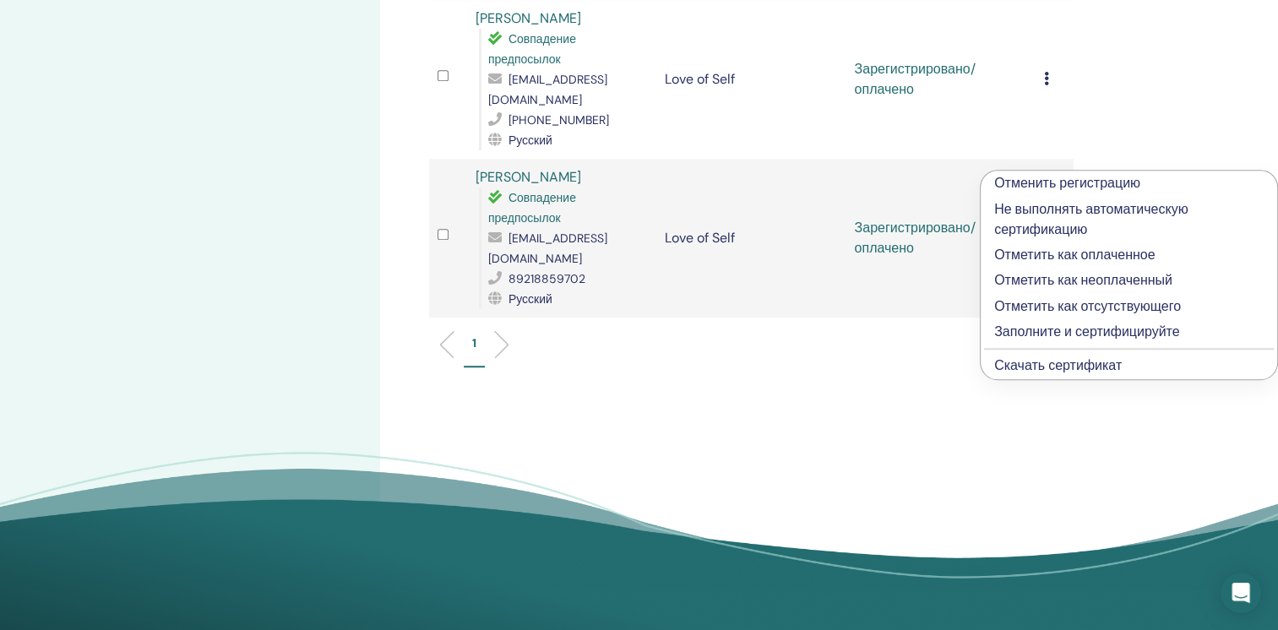
scroll to position [1267, 0]
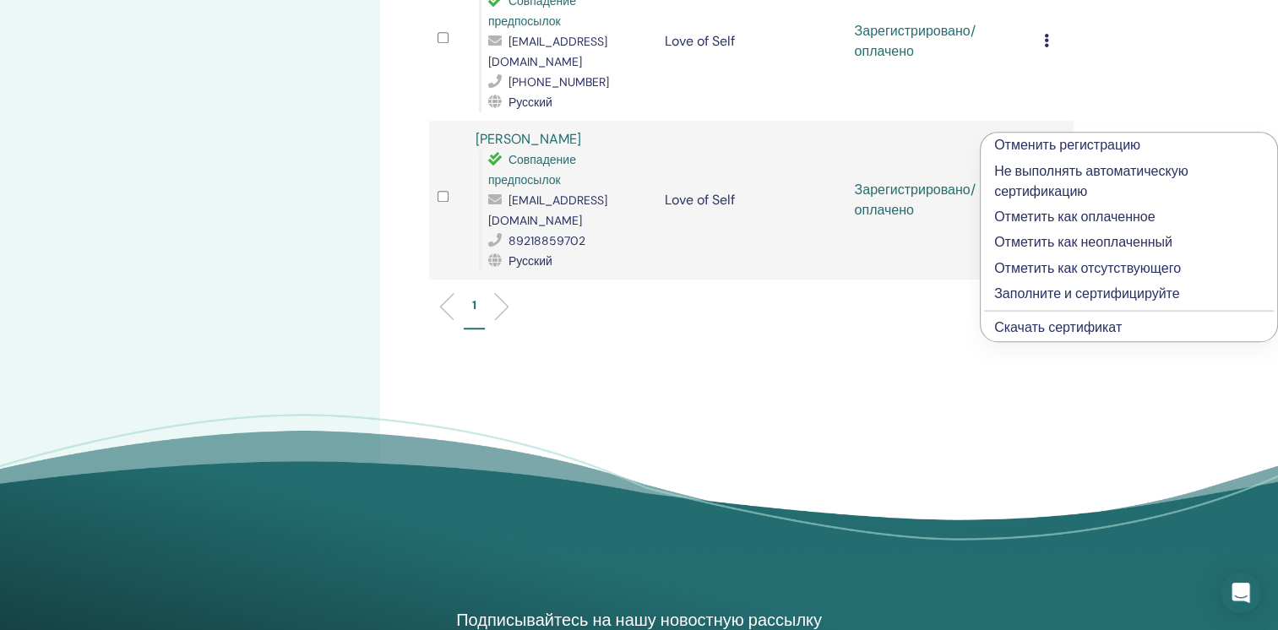
click at [1042, 336] on link "Скачать сертификат" at bounding box center [1058, 327] width 128 height 18
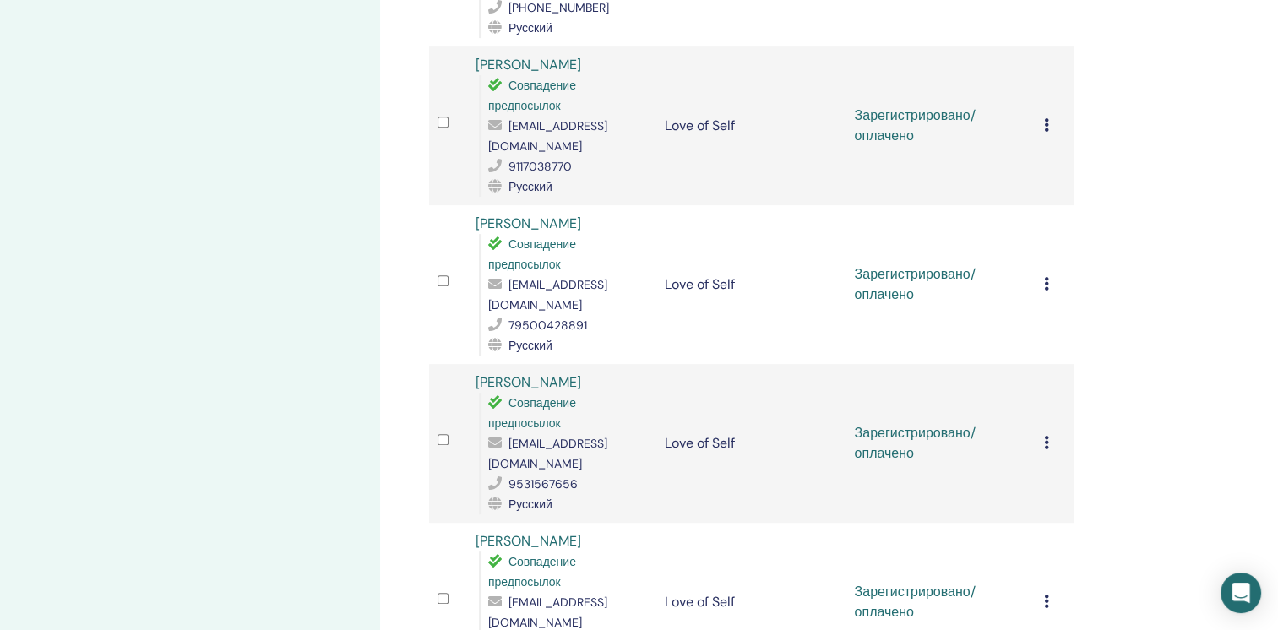
scroll to position [760, 0]
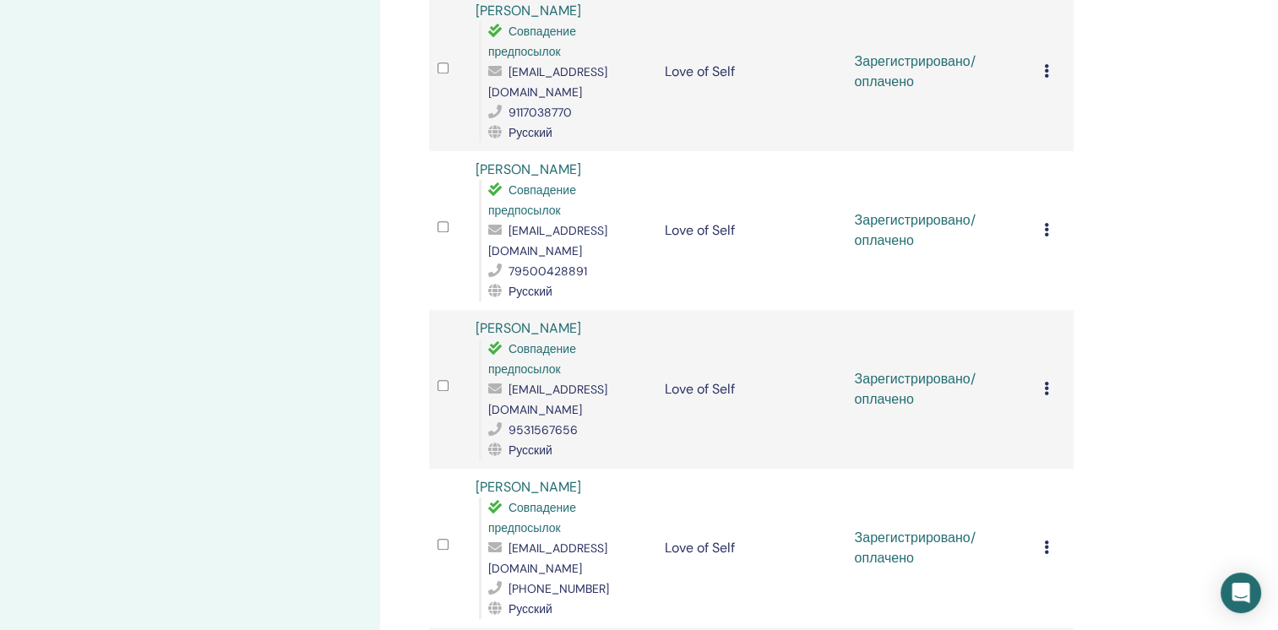
click at [1048, 382] on icon at bounding box center [1046, 389] width 5 height 14
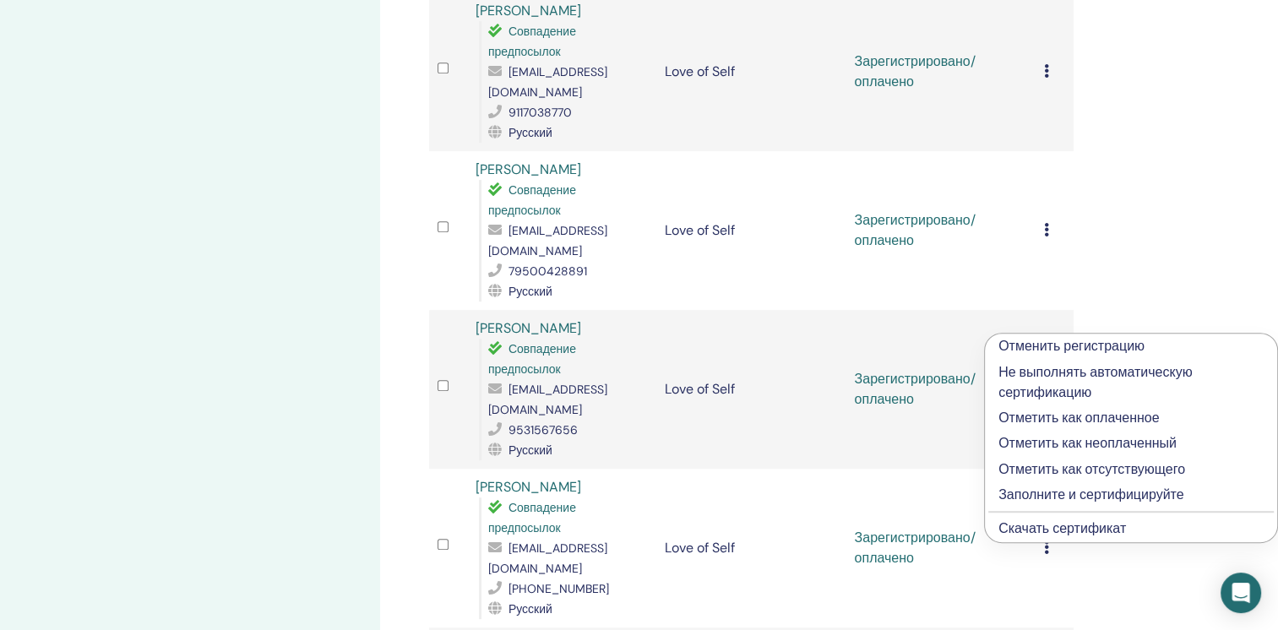
click at [1076, 531] on link "Скачать сертификат" at bounding box center [1063, 529] width 128 height 18
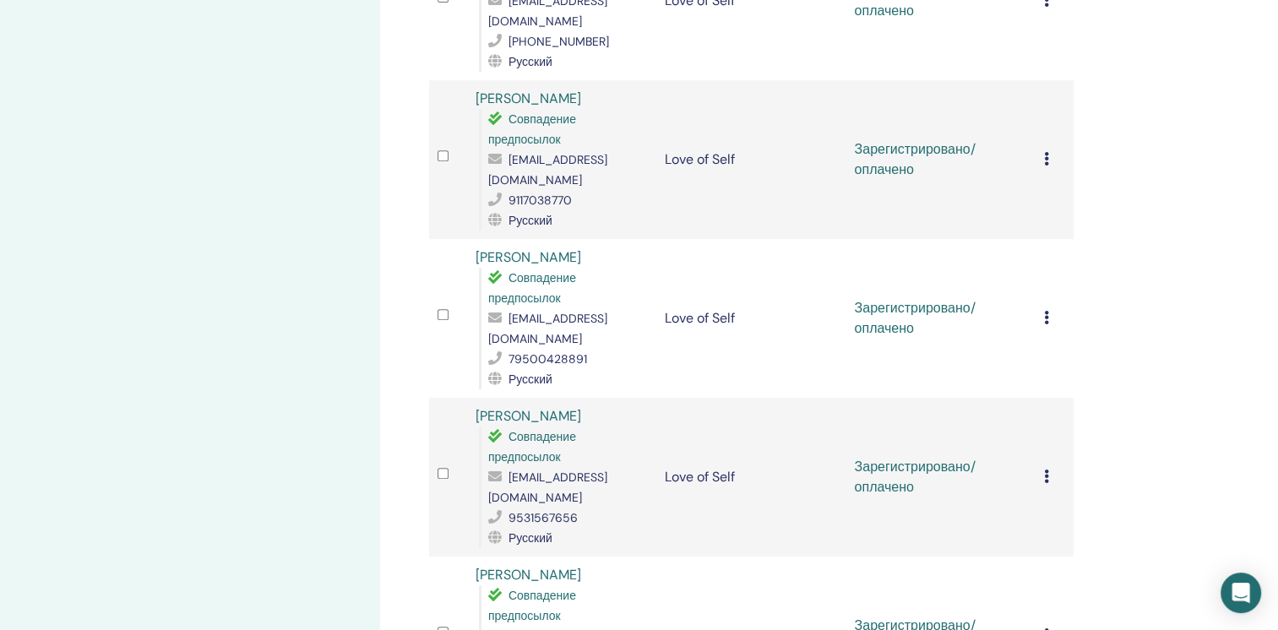
scroll to position [507, 0]
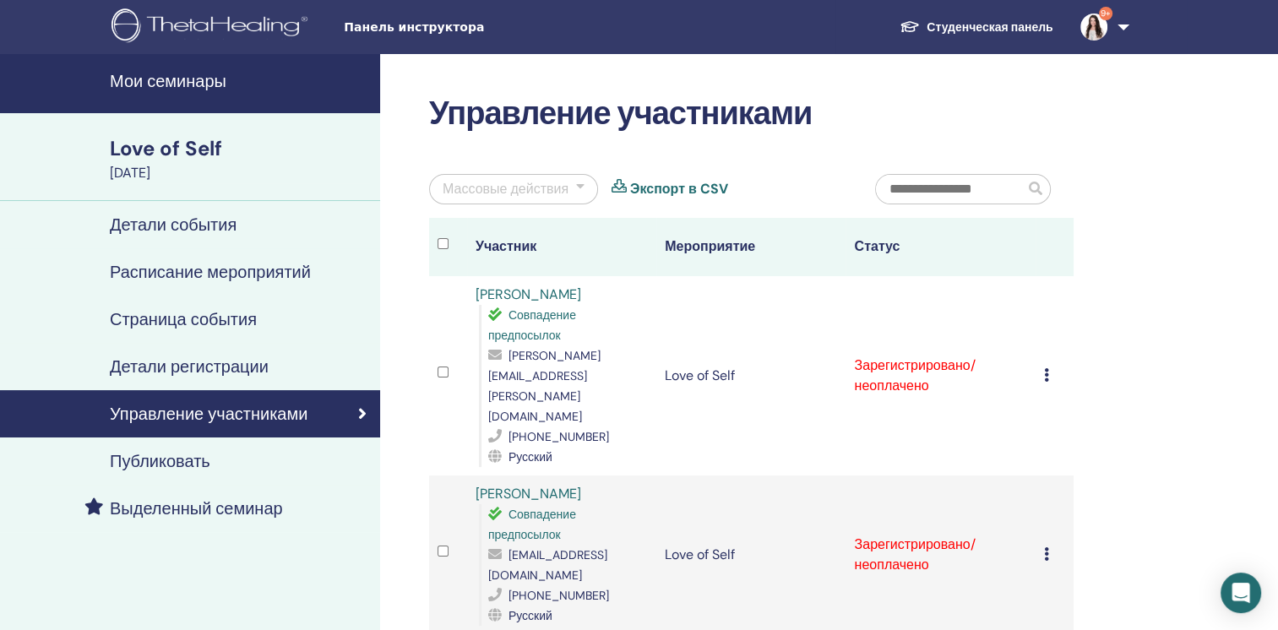
click at [450, 238] on div at bounding box center [453, 247] width 30 height 24
click at [558, 202] on div "Массовые действия" at bounding box center [513, 189] width 169 height 30
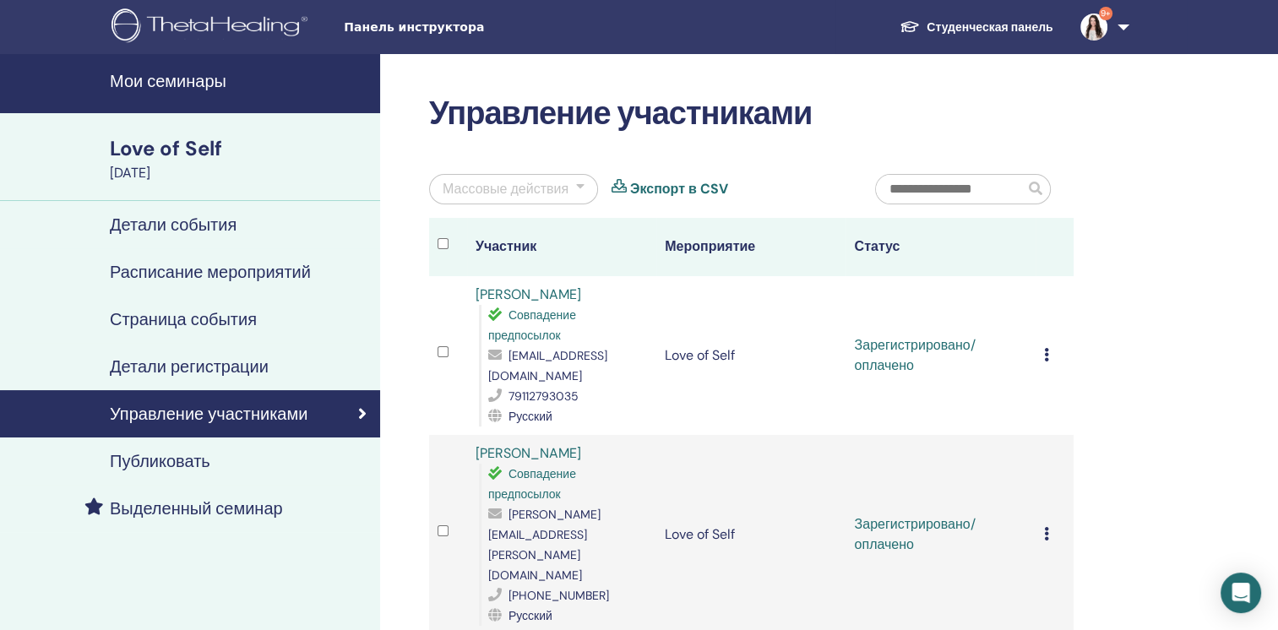
click at [449, 245] on div at bounding box center [453, 247] width 30 height 24
click at [448, 245] on div at bounding box center [453, 247] width 30 height 24
click at [555, 199] on div "Массовые действия" at bounding box center [513, 189] width 169 height 30
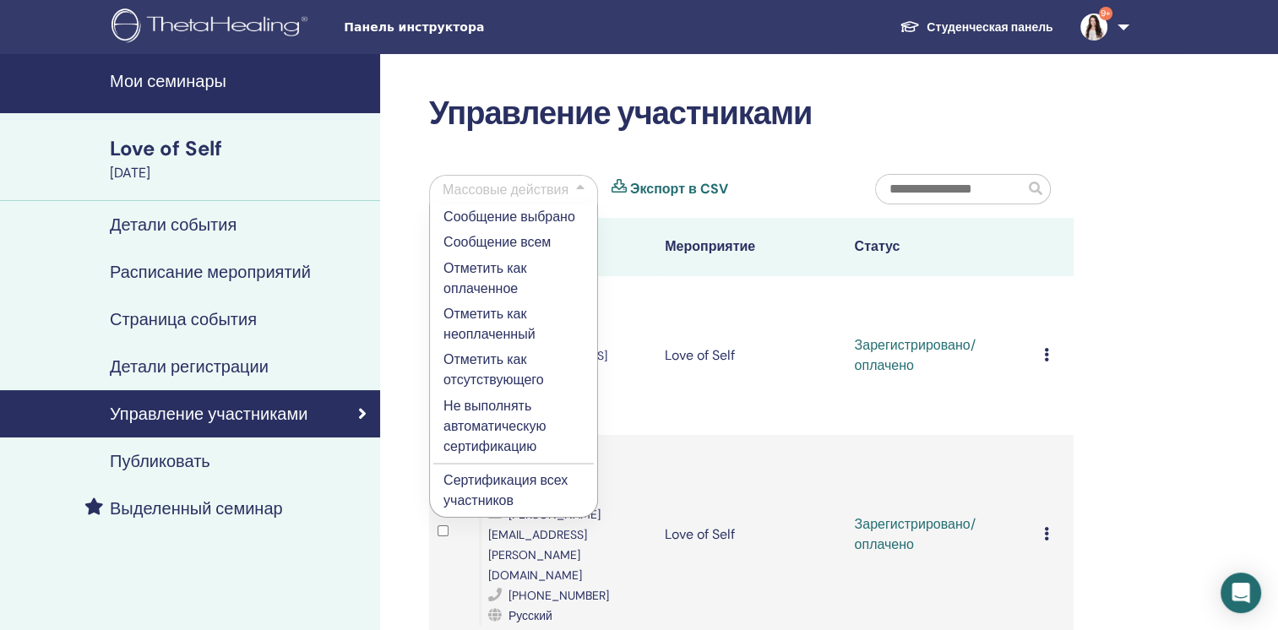
click at [520, 485] on p "Сертификация всех участников" at bounding box center [514, 491] width 140 height 41
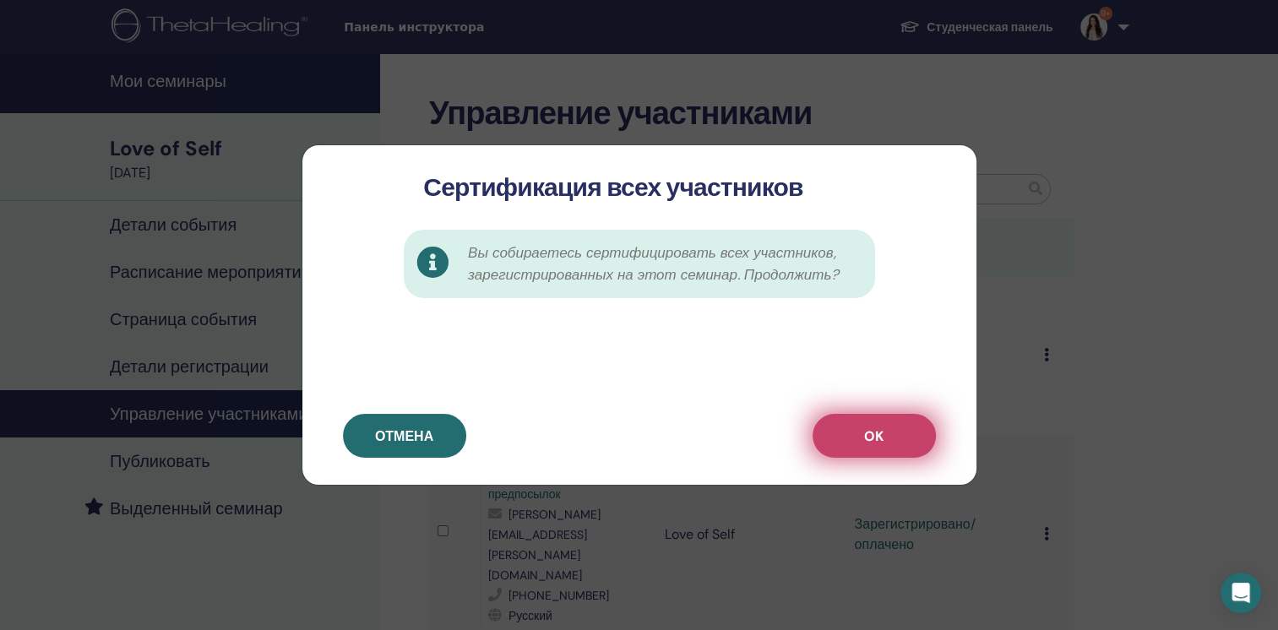
click at [853, 441] on button "OK" at bounding box center [874, 436] width 123 height 44
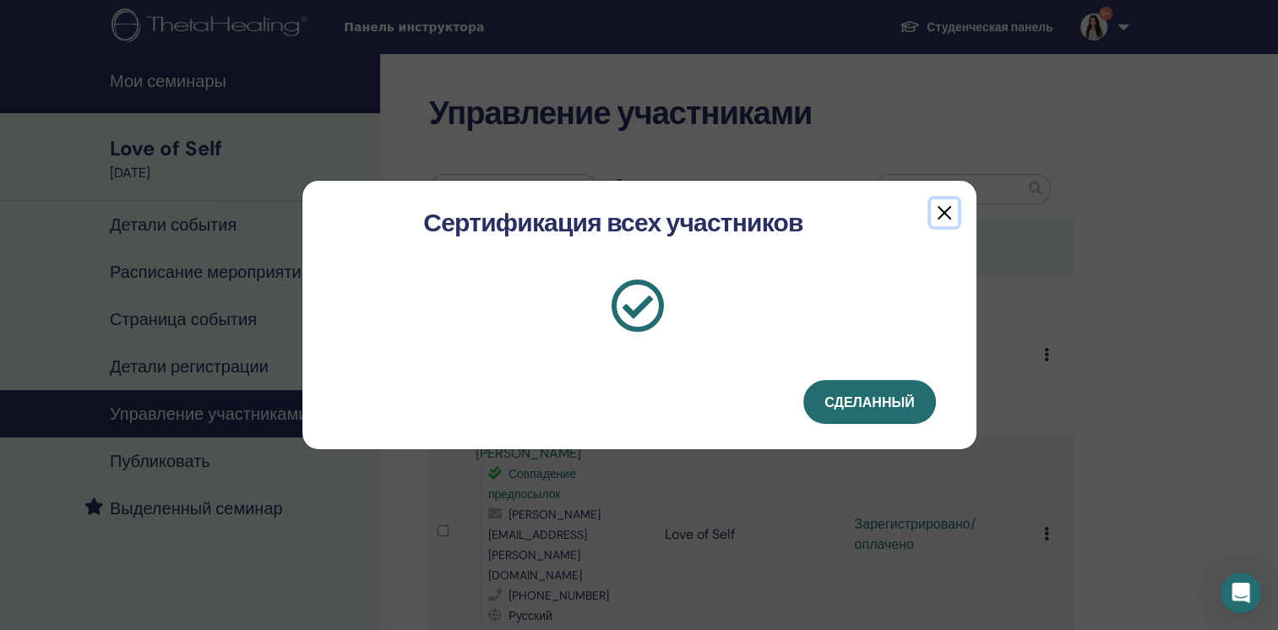
click at [939, 220] on button "button" at bounding box center [944, 212] width 27 height 27
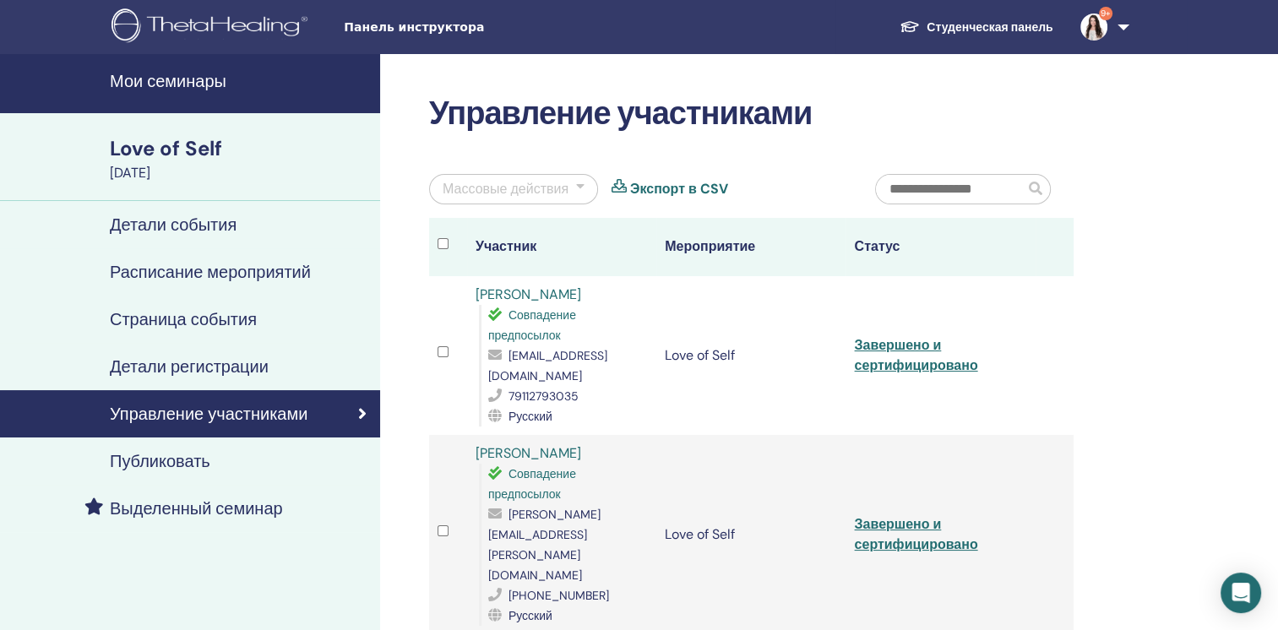
click at [151, 86] on h4 "Мои семинары" at bounding box center [240, 81] width 260 height 20
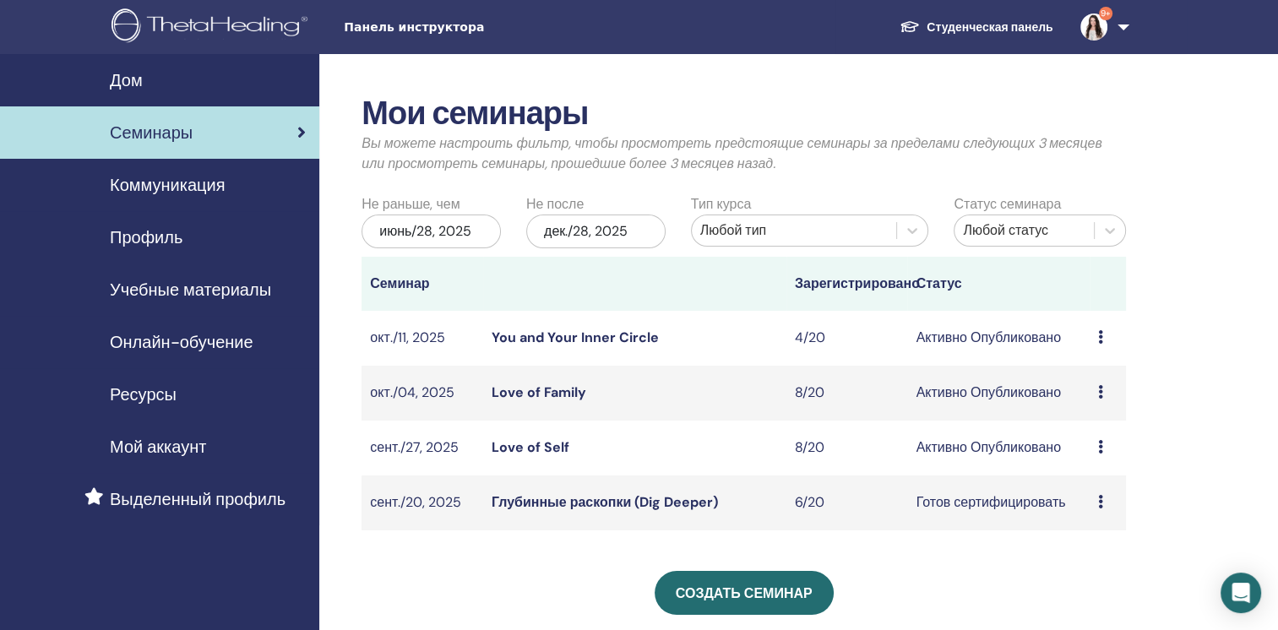
click at [476, 236] on div "июнь/28, 2025" at bounding box center [431, 232] width 139 height 34
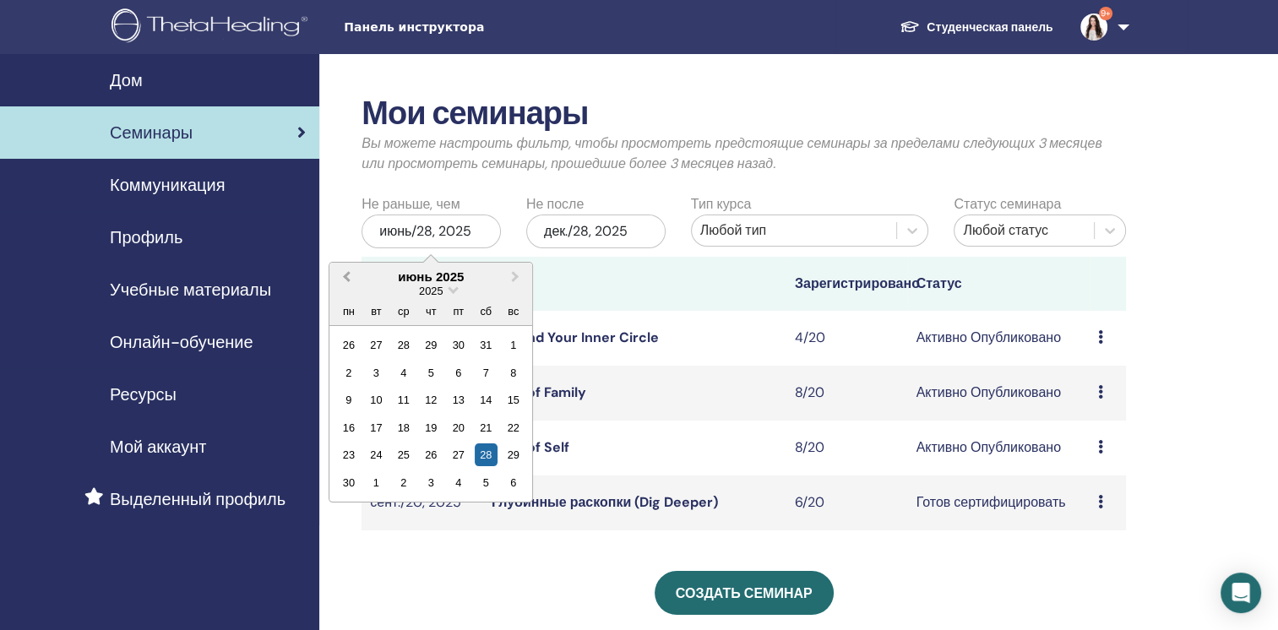
click at [345, 281] on button "Previous Month" at bounding box center [344, 277] width 27 height 27
click at [476, 611] on div "Создать семинар" at bounding box center [744, 593] width 765 height 44
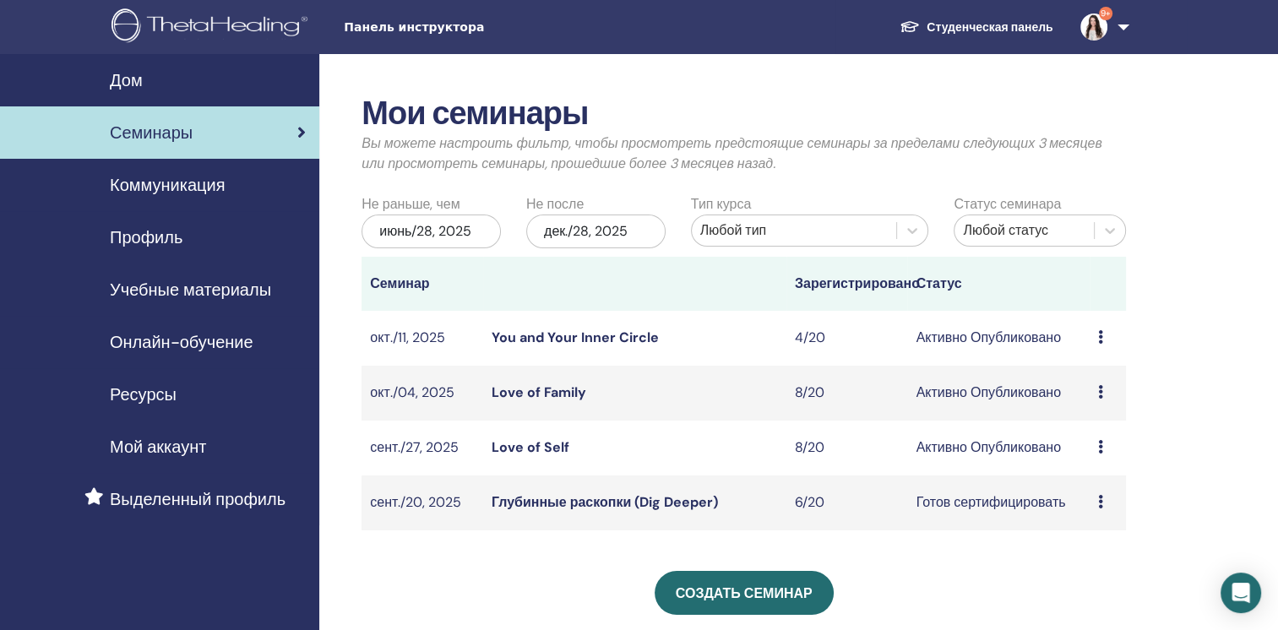
click at [382, 291] on th "Семинар" at bounding box center [423, 284] width 122 height 54
click at [523, 506] on link "Глубинные раскопки (Dig Deeper)" at bounding box center [605, 502] width 226 height 18
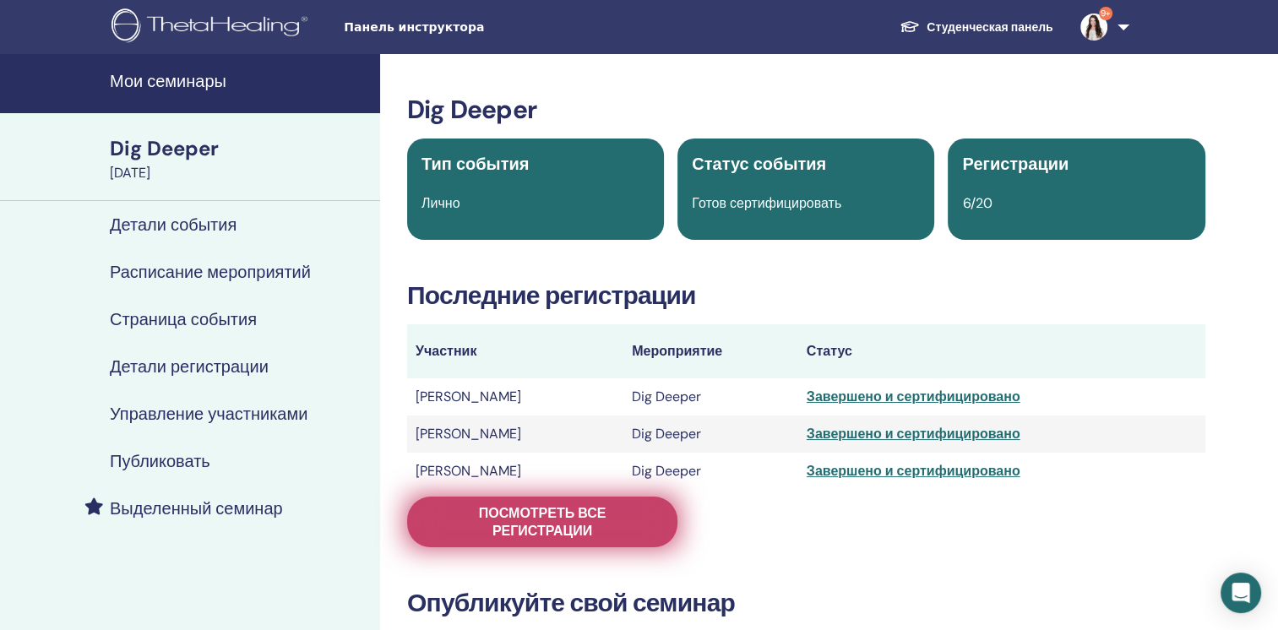
click at [461, 530] on span "Посмотреть все регистрации" at bounding box center [542, 521] width 228 height 35
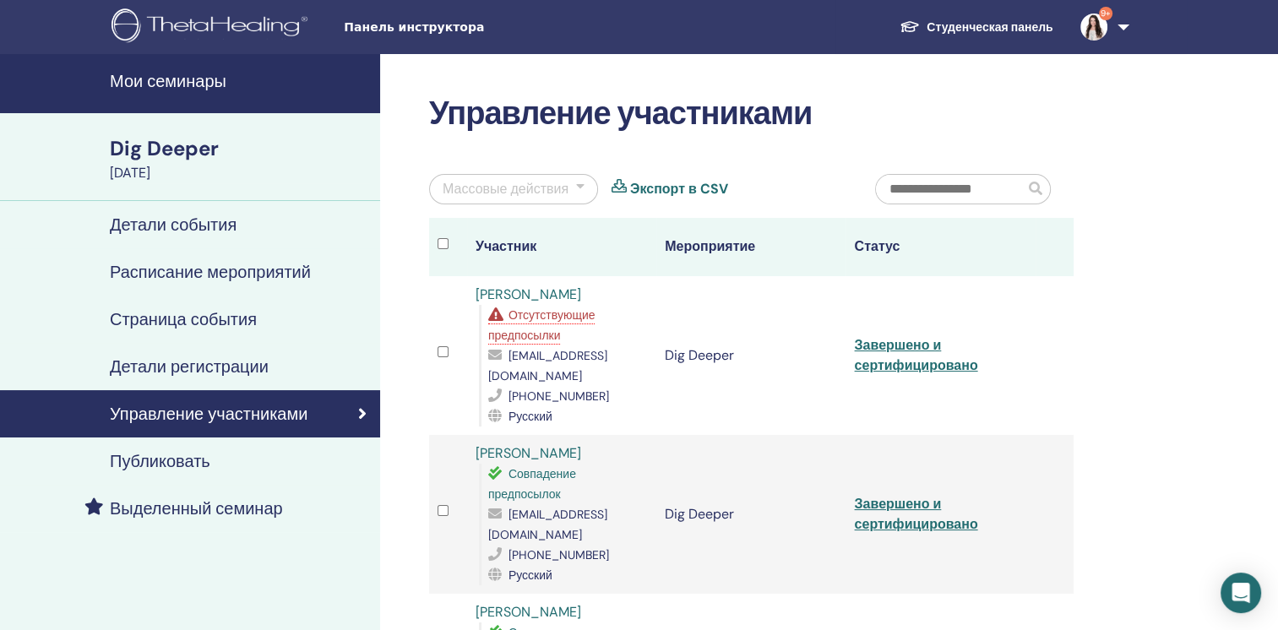
click at [233, 231] on h4 "Детали события" at bounding box center [173, 225] width 127 height 20
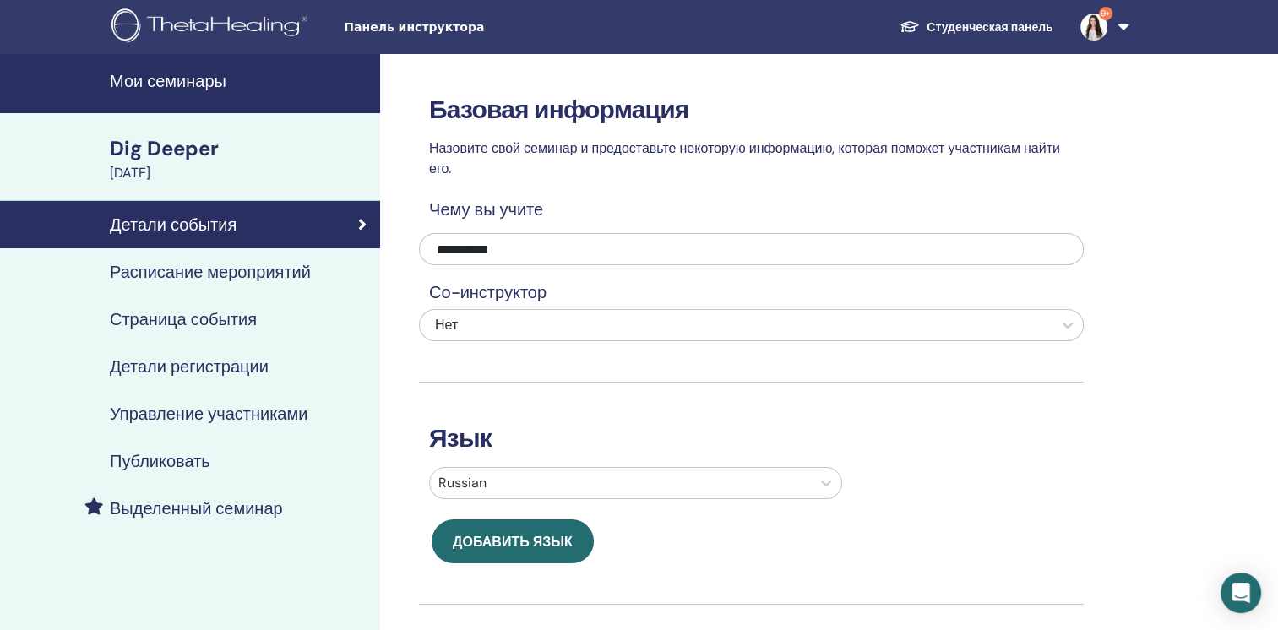
click at [278, 272] on h4 "Расписание мероприятий" at bounding box center [210, 272] width 201 height 20
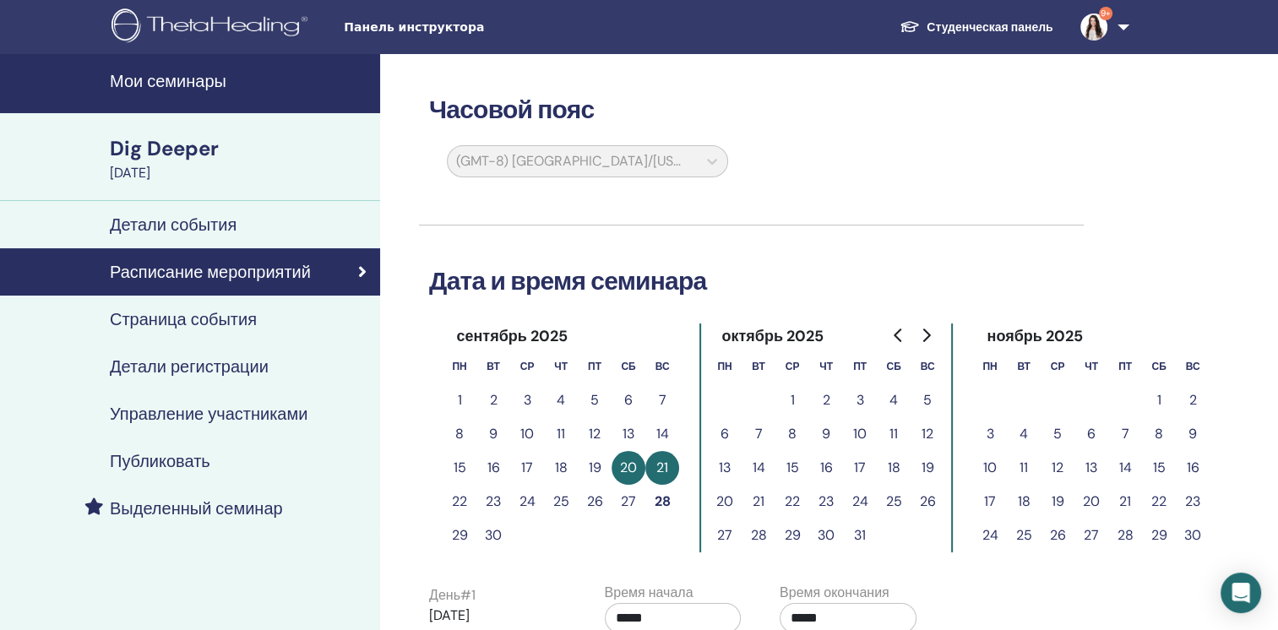
click at [139, 75] on h4 "Мои семинары" at bounding box center [240, 81] width 260 height 20
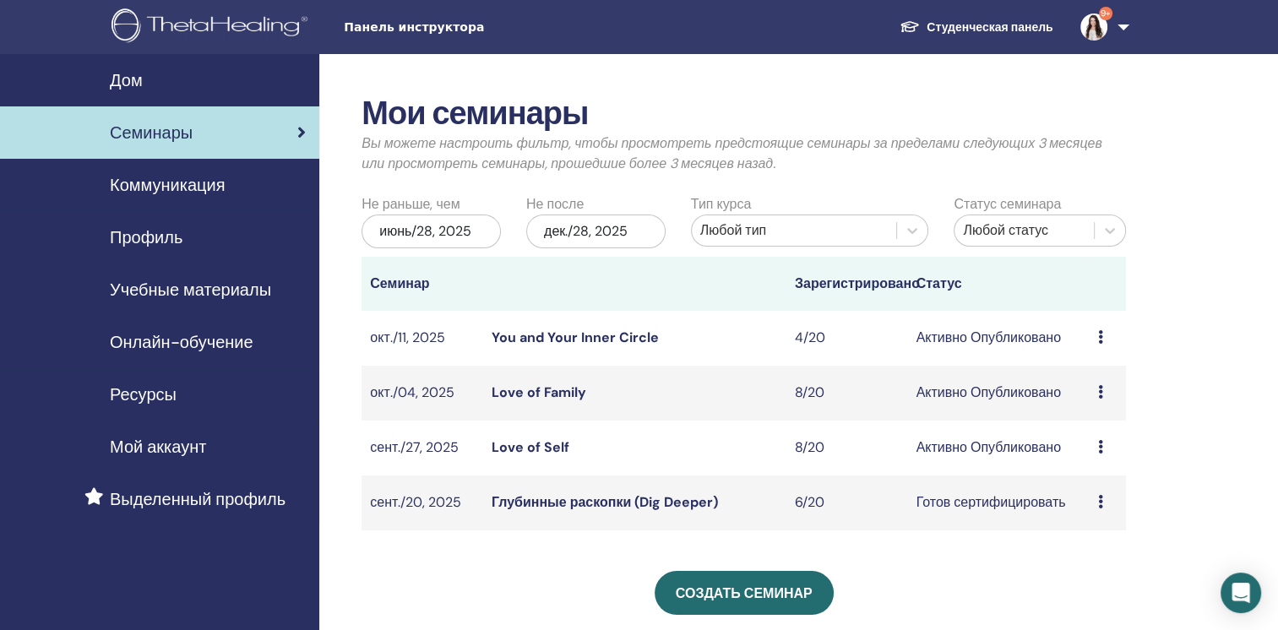
click at [444, 235] on div "июнь/28, 2025" at bounding box center [431, 232] width 139 height 34
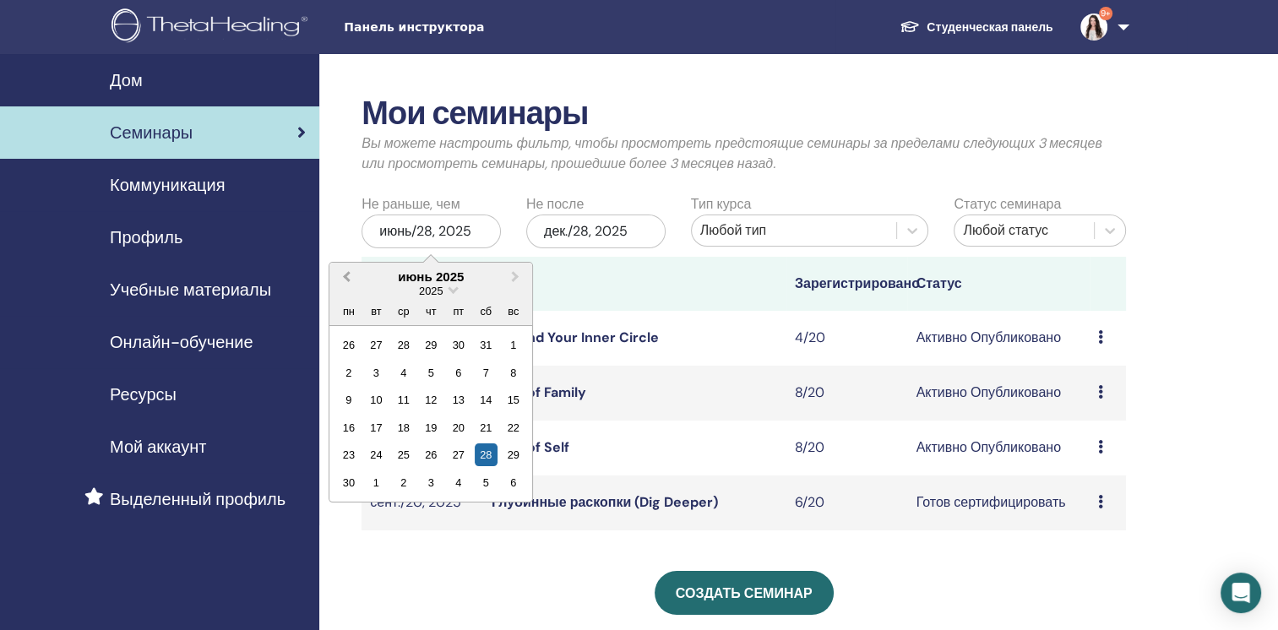
click at [351, 281] on button "Previous Month" at bounding box center [344, 277] width 27 height 27
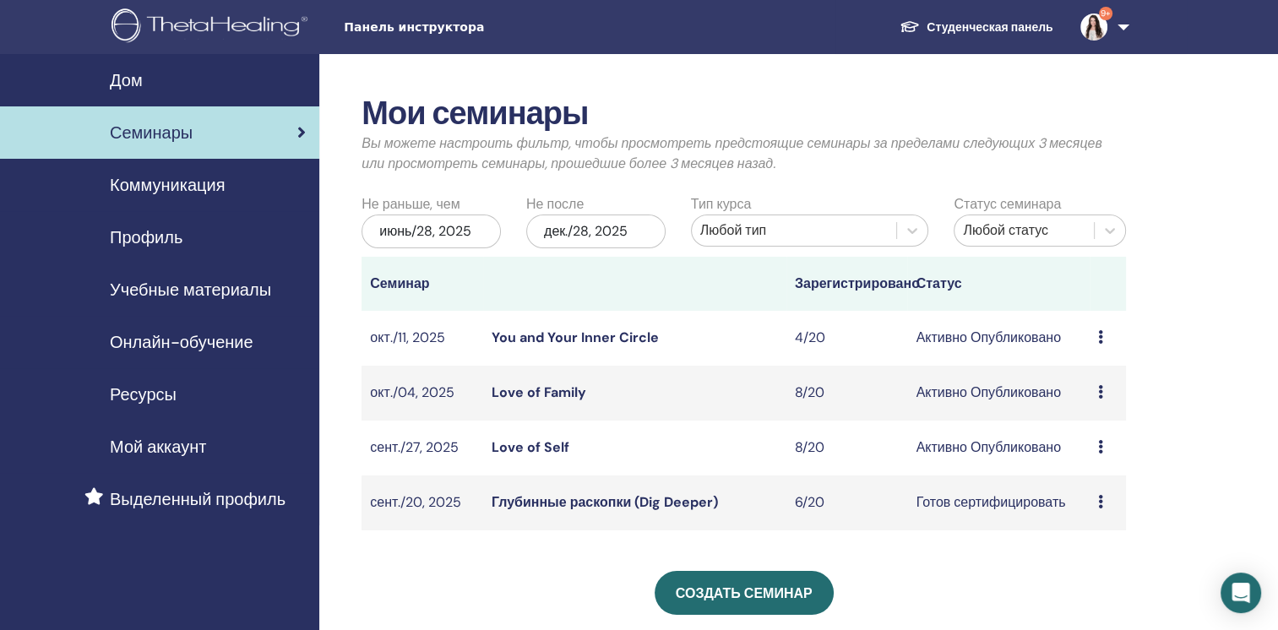
click at [999, 595] on div "Создать семинар" at bounding box center [744, 593] width 765 height 44
click at [407, 229] on div "июнь/28, 2025" at bounding box center [431, 232] width 139 height 34
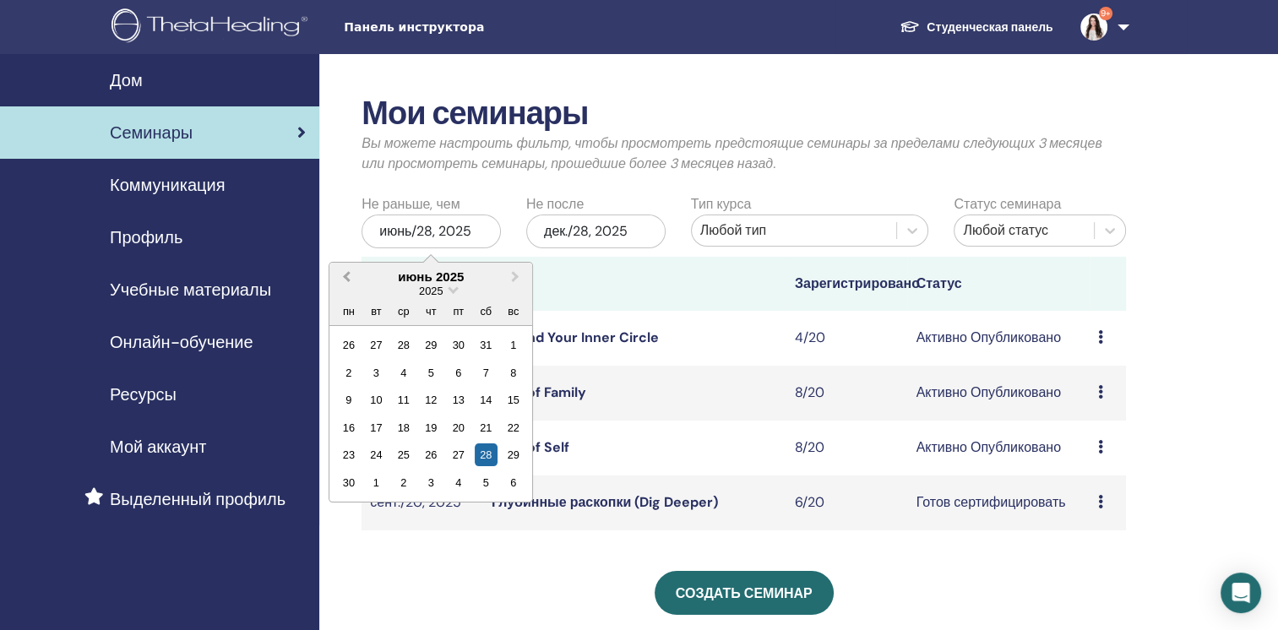
click at [352, 272] on button "Previous Month" at bounding box center [344, 277] width 27 height 27
click at [377, 347] on div "1" at bounding box center [376, 345] width 23 height 23
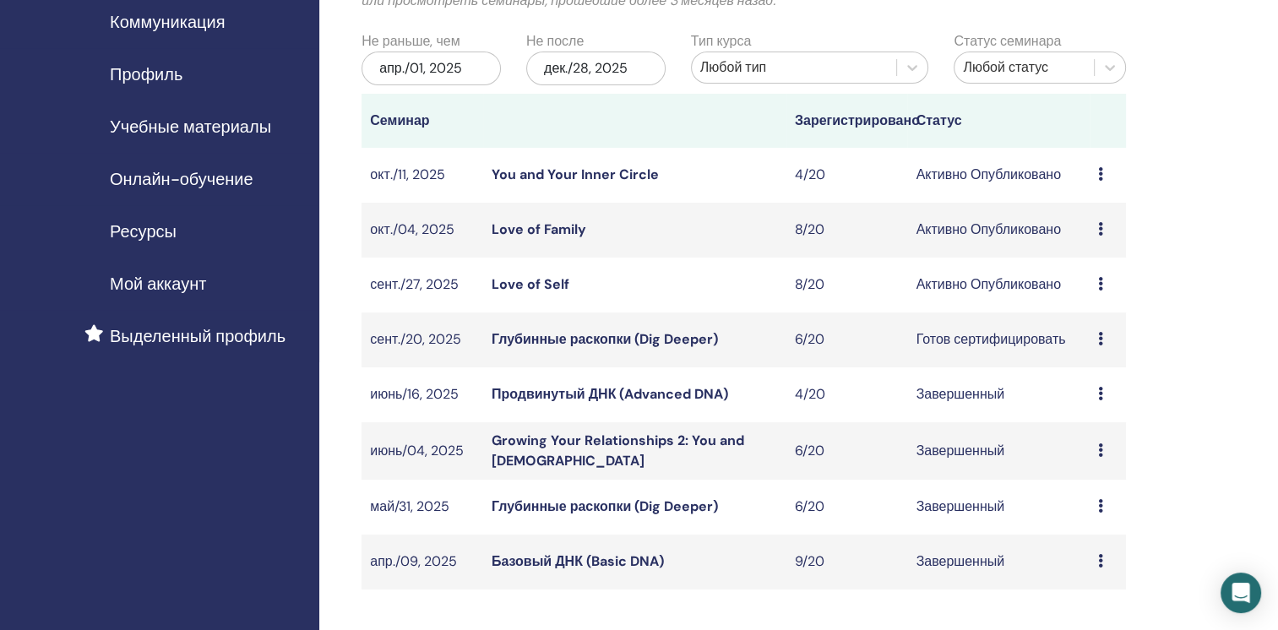
scroll to position [253, 0]
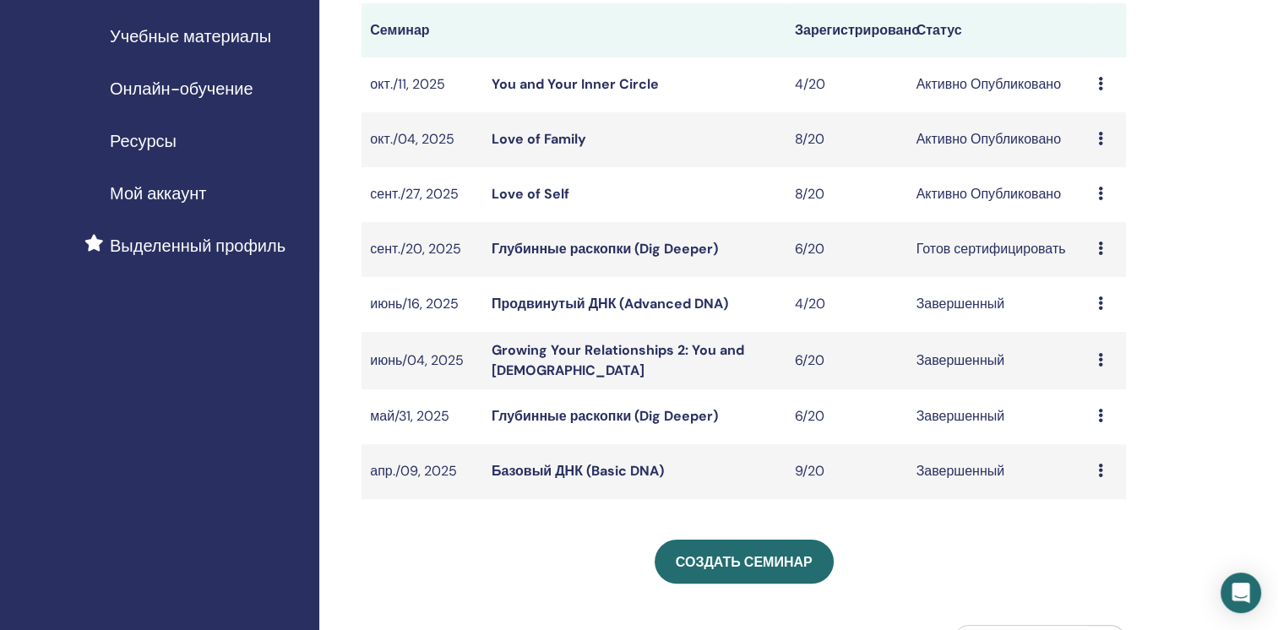
click at [615, 415] on link "Глубинные раскопки (Dig Deeper)" at bounding box center [605, 416] width 226 height 18
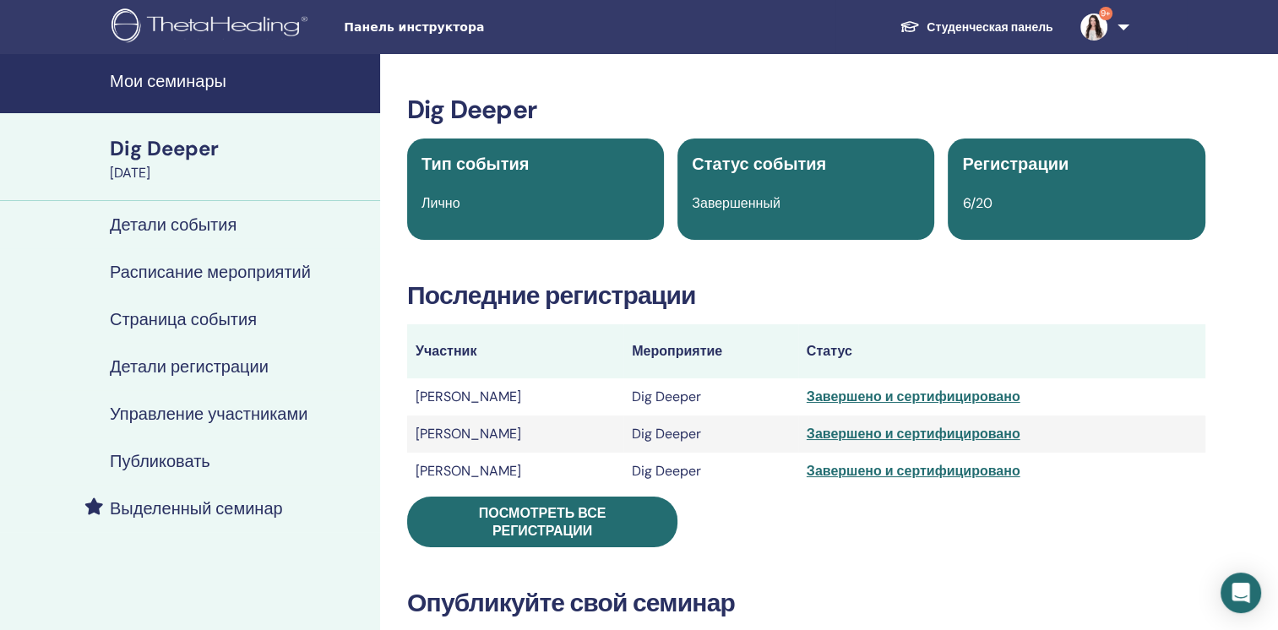
click at [184, 362] on h4 "Детали регистрации" at bounding box center [189, 366] width 159 height 20
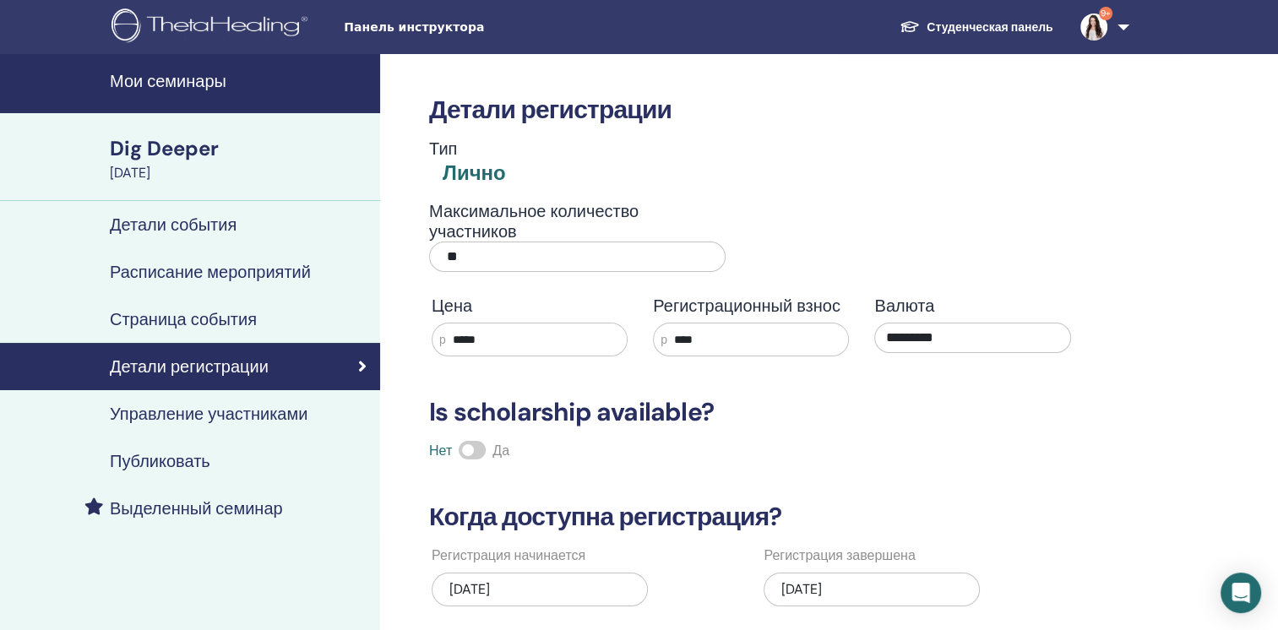
click at [198, 258] on link "Расписание мероприятий" at bounding box center [190, 271] width 380 height 47
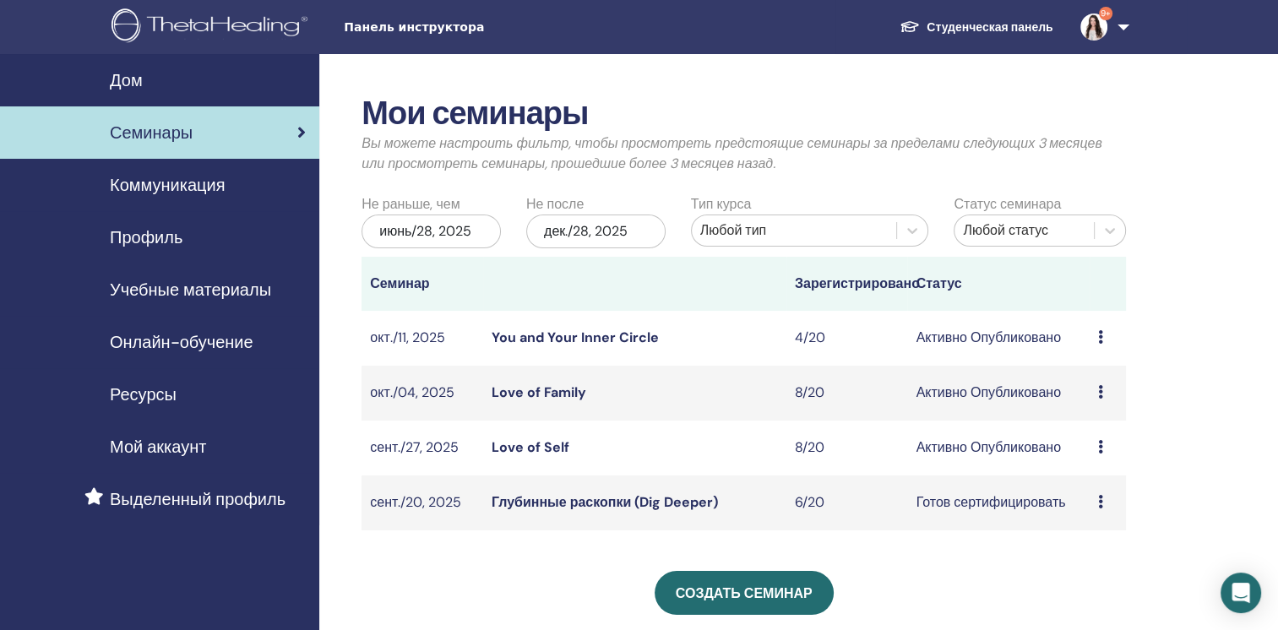
click at [415, 231] on div "июнь/28, 2025" at bounding box center [431, 232] width 139 height 34
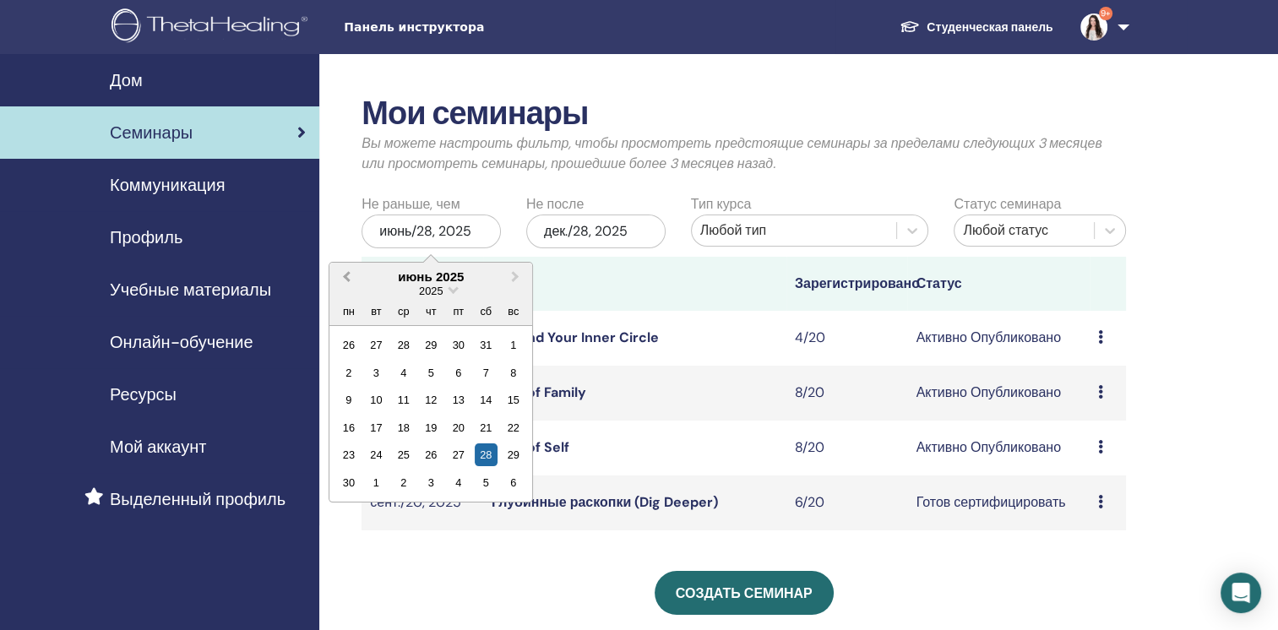
click at [351, 286] on button "Previous Month" at bounding box center [344, 277] width 27 height 27
click at [429, 348] on div "1" at bounding box center [431, 345] width 23 height 23
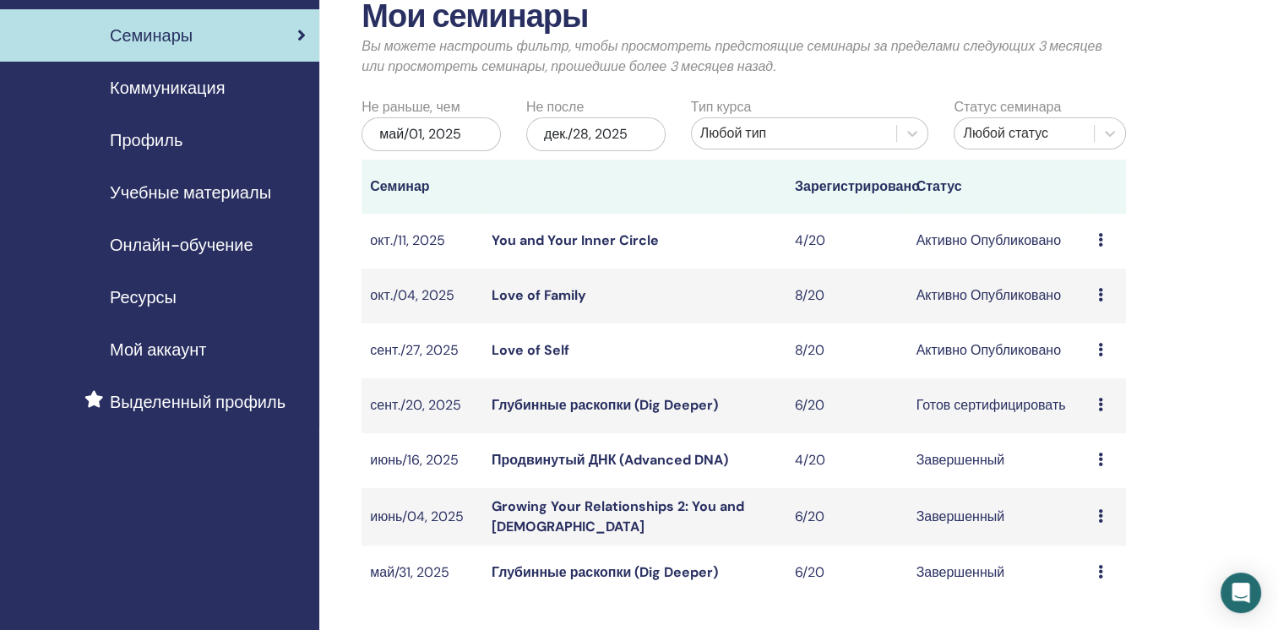
scroll to position [253, 0]
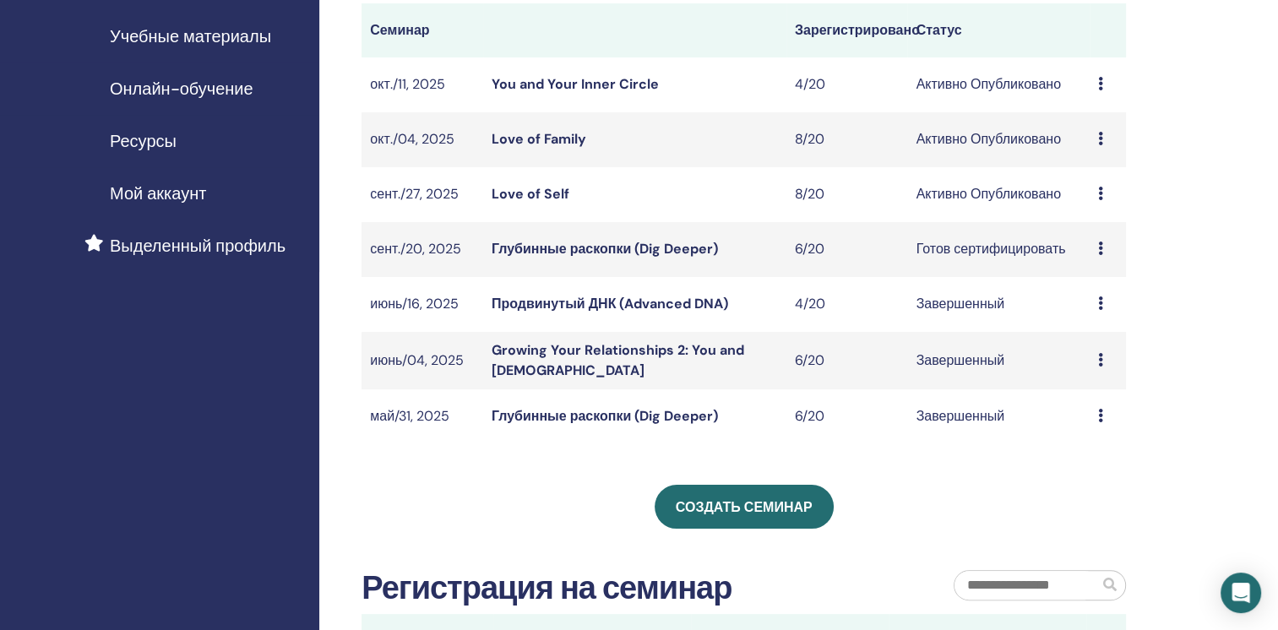
click at [517, 356] on link "Growing Your Relationships 2: You and God" at bounding box center [618, 360] width 253 height 38
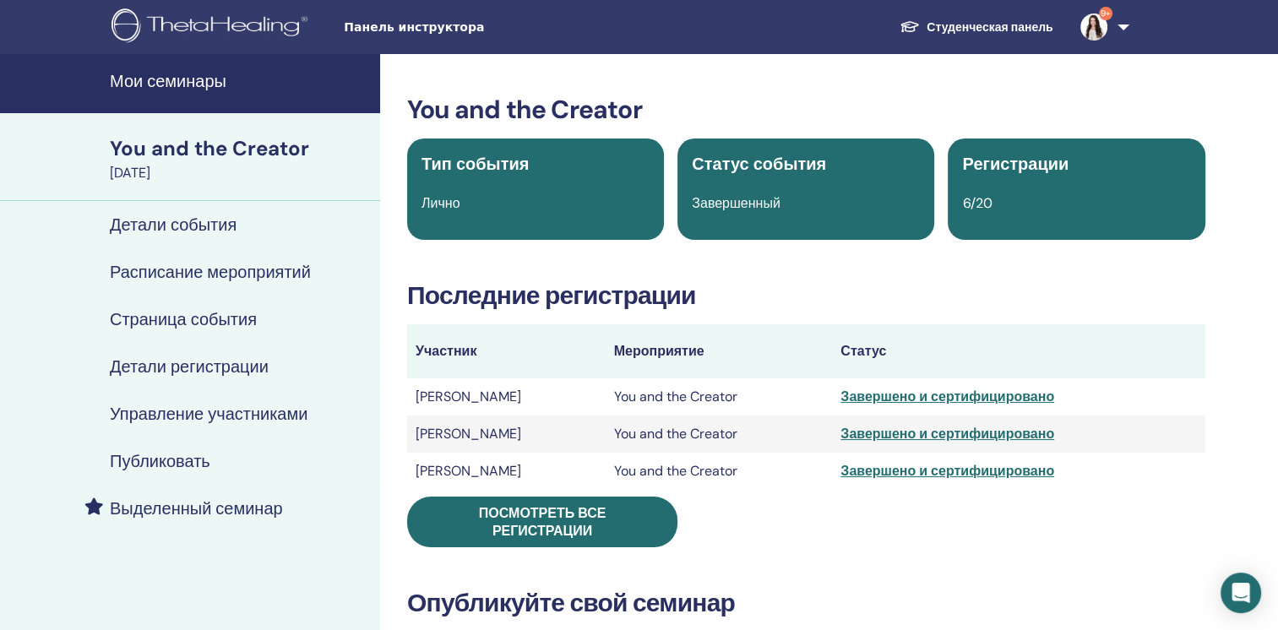
click at [152, 84] on h4 "Мои семинары" at bounding box center [240, 81] width 260 height 20
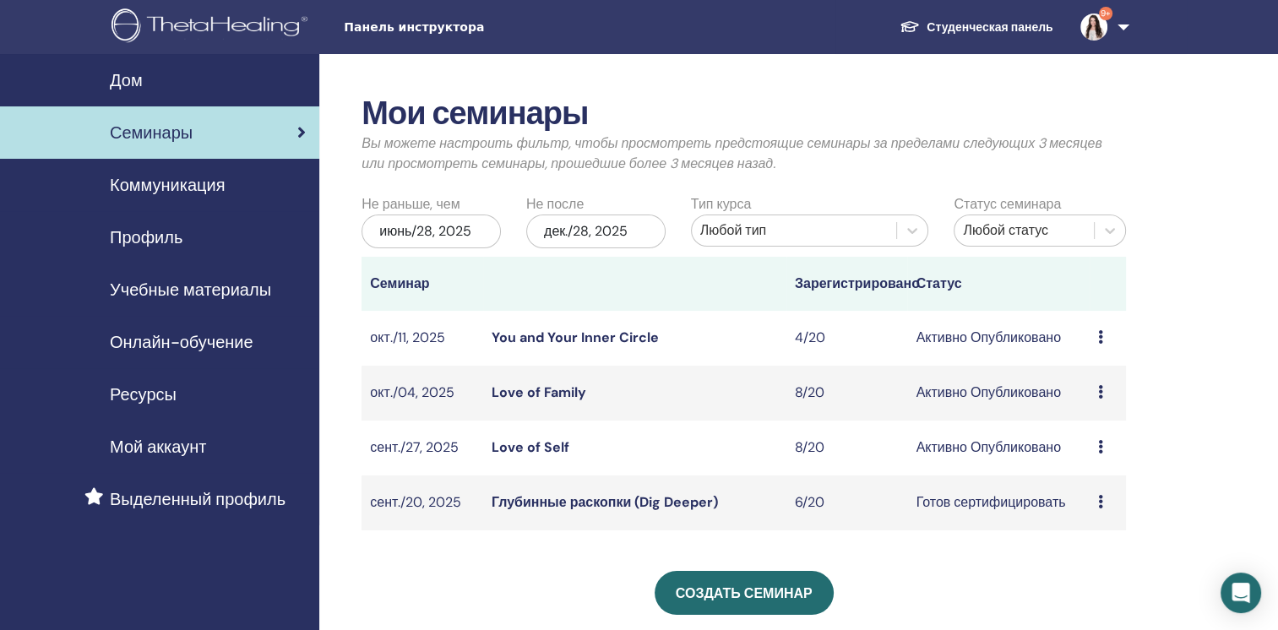
click at [397, 233] on div "июнь/28, 2025" at bounding box center [431, 232] width 139 height 34
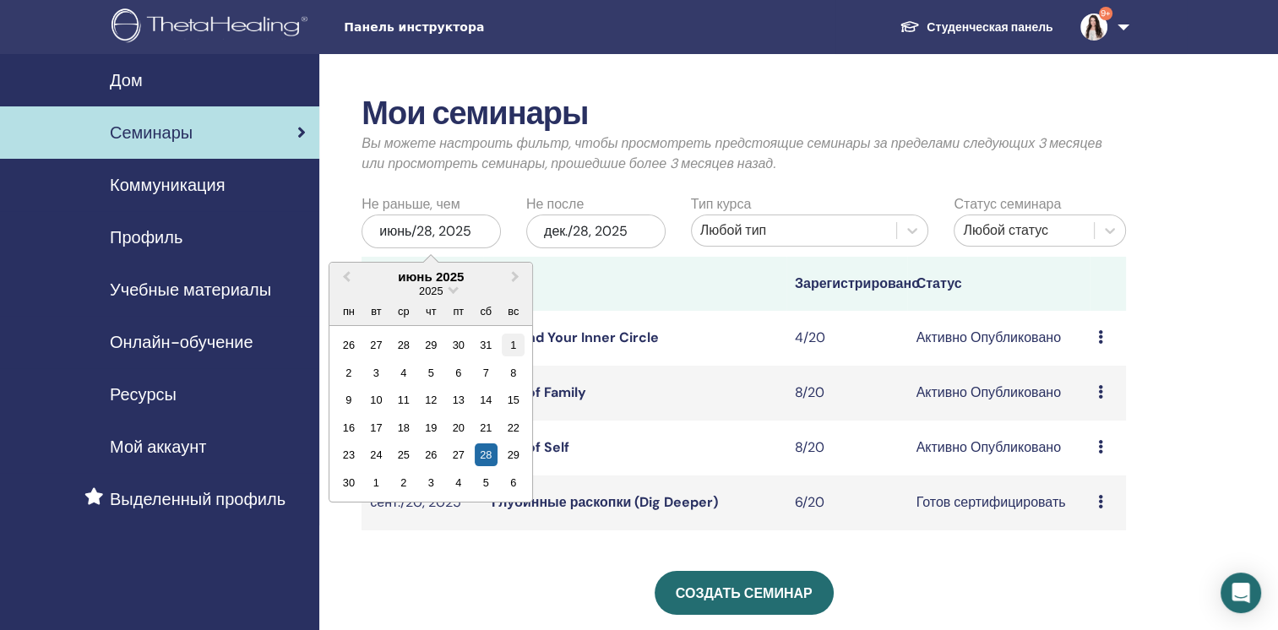
click at [508, 346] on div "1" at bounding box center [513, 345] width 23 height 23
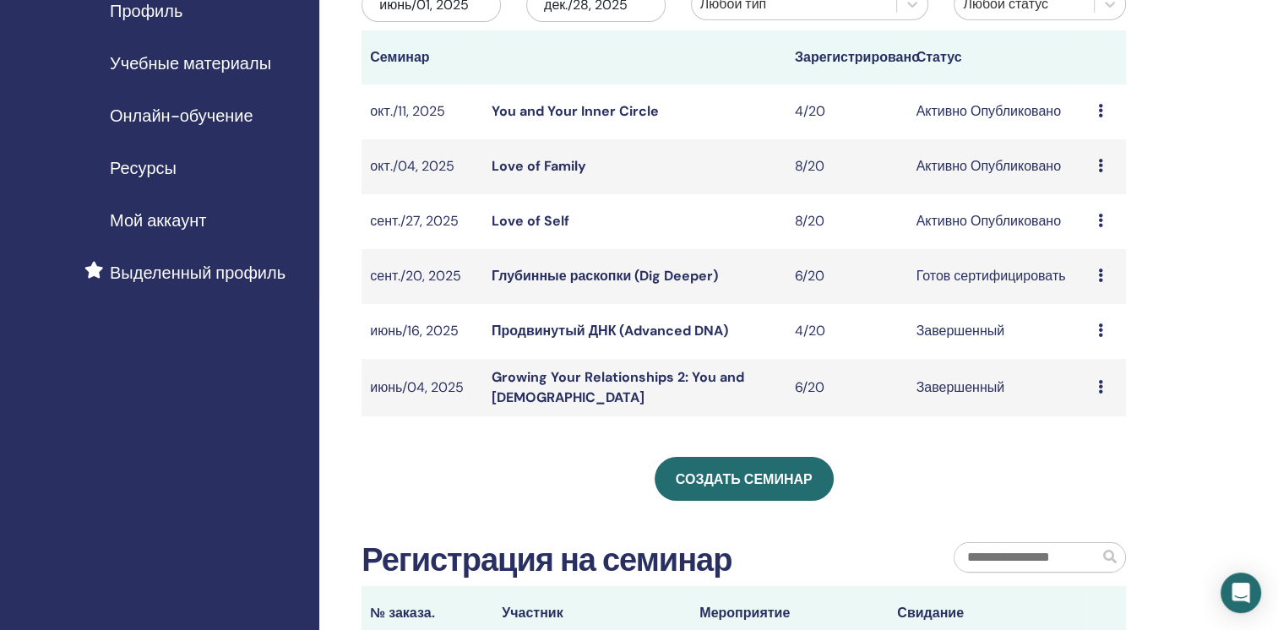
scroll to position [253, 0]
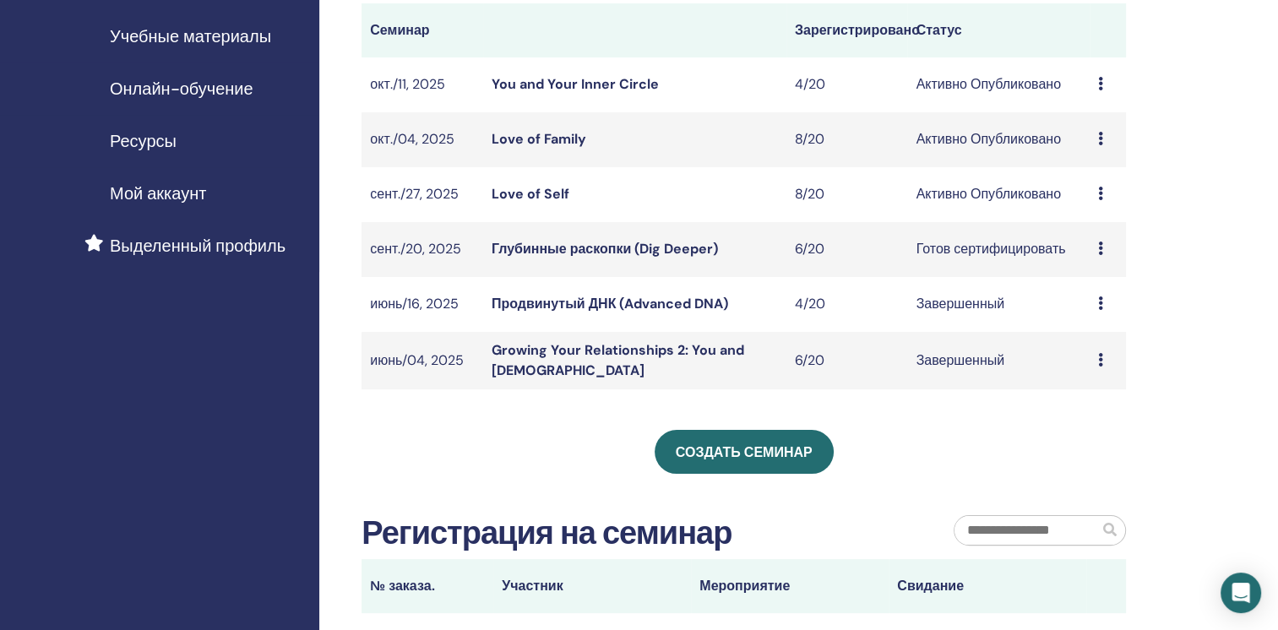
click at [507, 301] on link "Продвинутый ДНК (Advanced DNA)" at bounding box center [610, 304] width 237 height 18
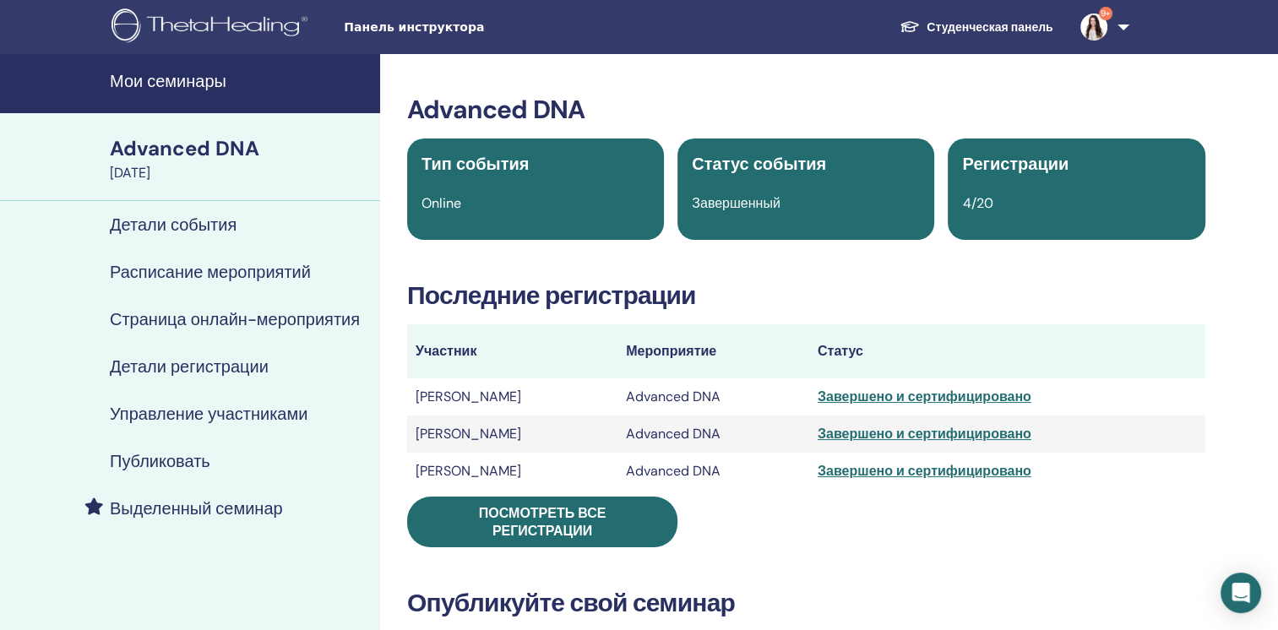
click at [253, 275] on h4 "Расписание мероприятий" at bounding box center [210, 272] width 201 height 20
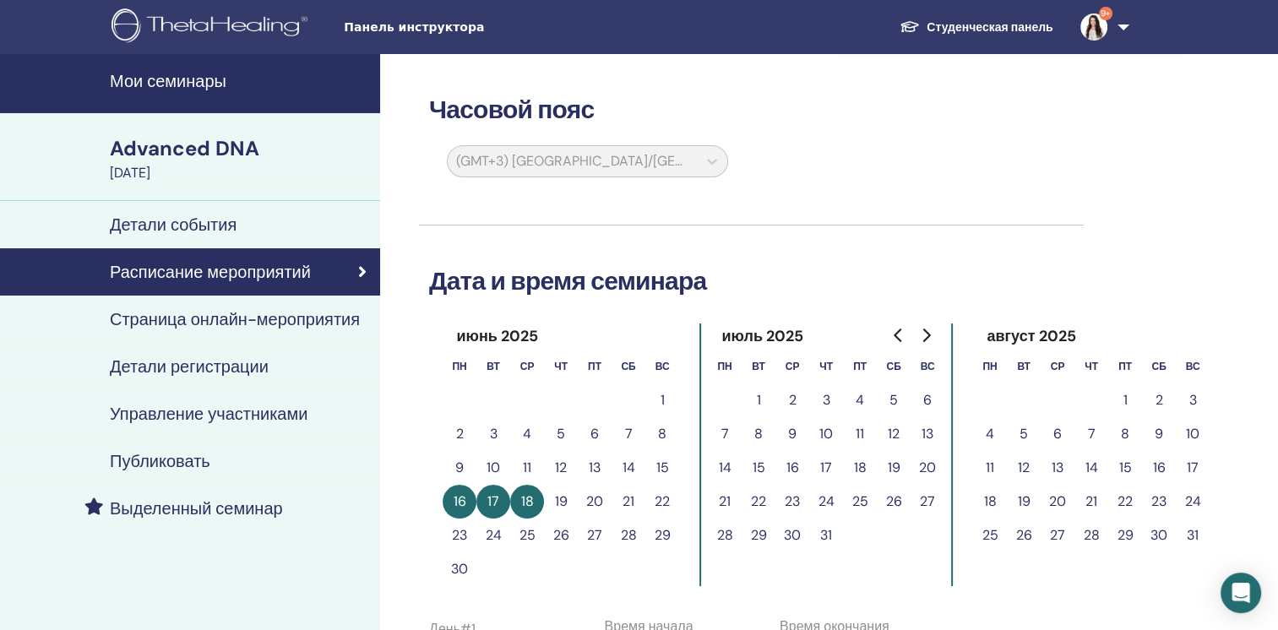
click at [204, 411] on h4 "Управление участниками" at bounding box center [209, 414] width 198 height 20
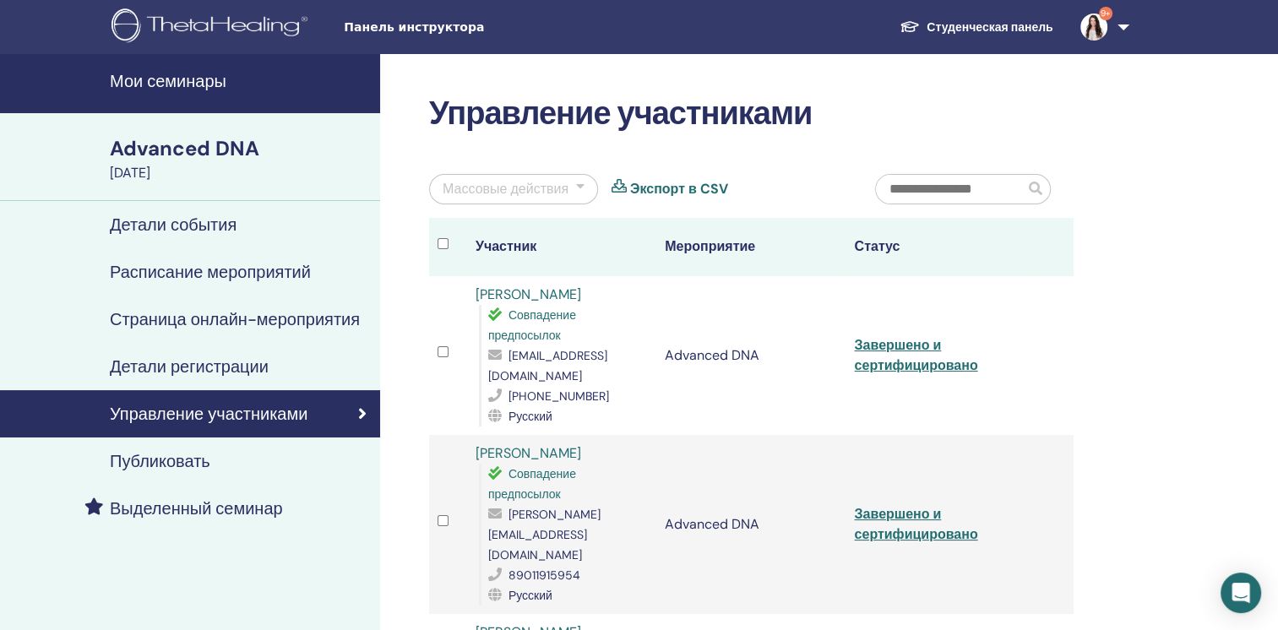
click at [13, 2] on nav "Панель инструктора Студенческая панель 9+ AP Anastasia Prokopenko Мое тета-обуч…" at bounding box center [639, 27] width 1278 height 54
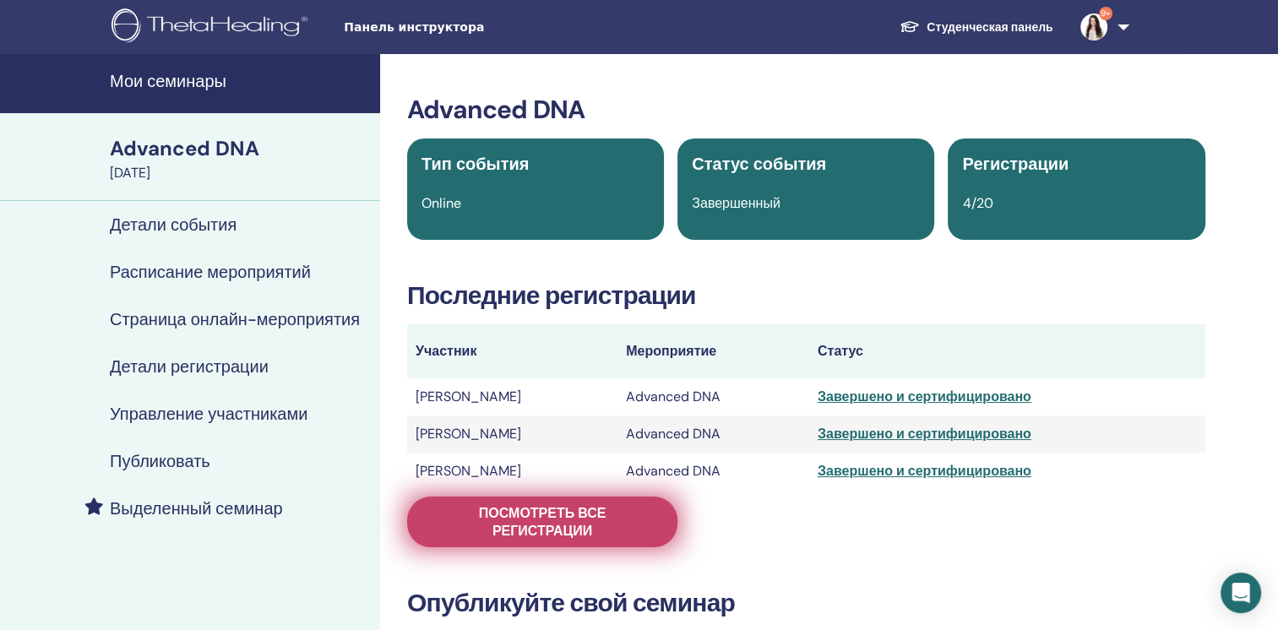
click at [490, 508] on span "Посмотреть все регистрации" at bounding box center [542, 521] width 228 height 35
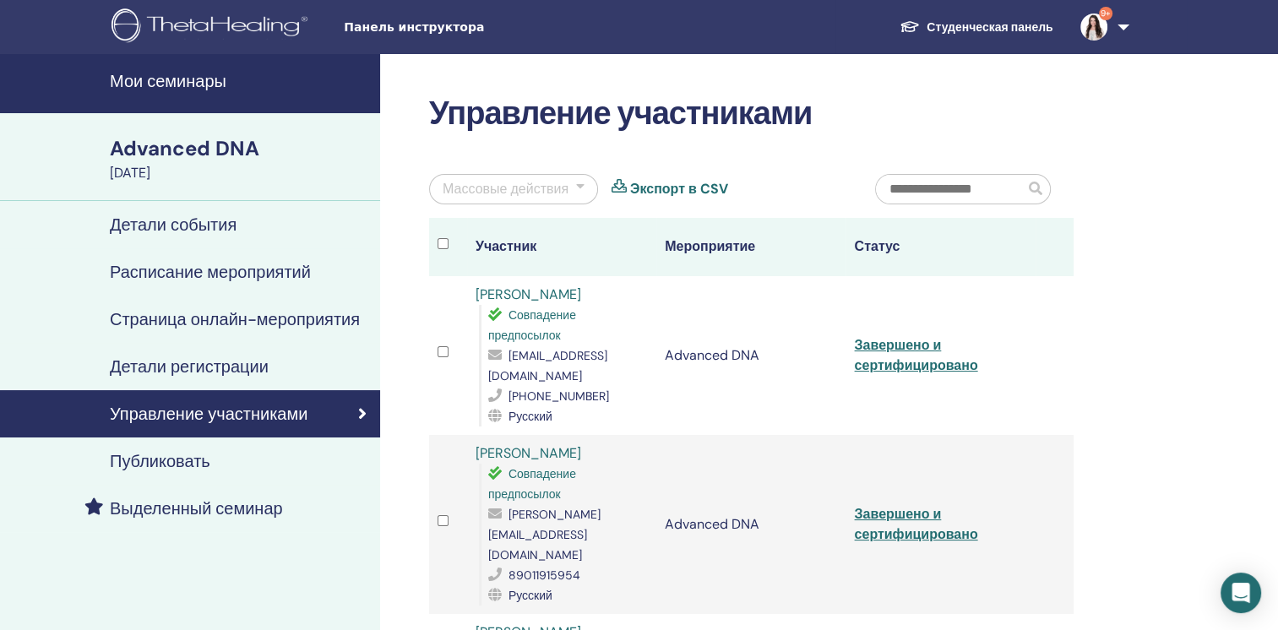
click at [178, 84] on h4 "Мои семинары" at bounding box center [240, 81] width 260 height 20
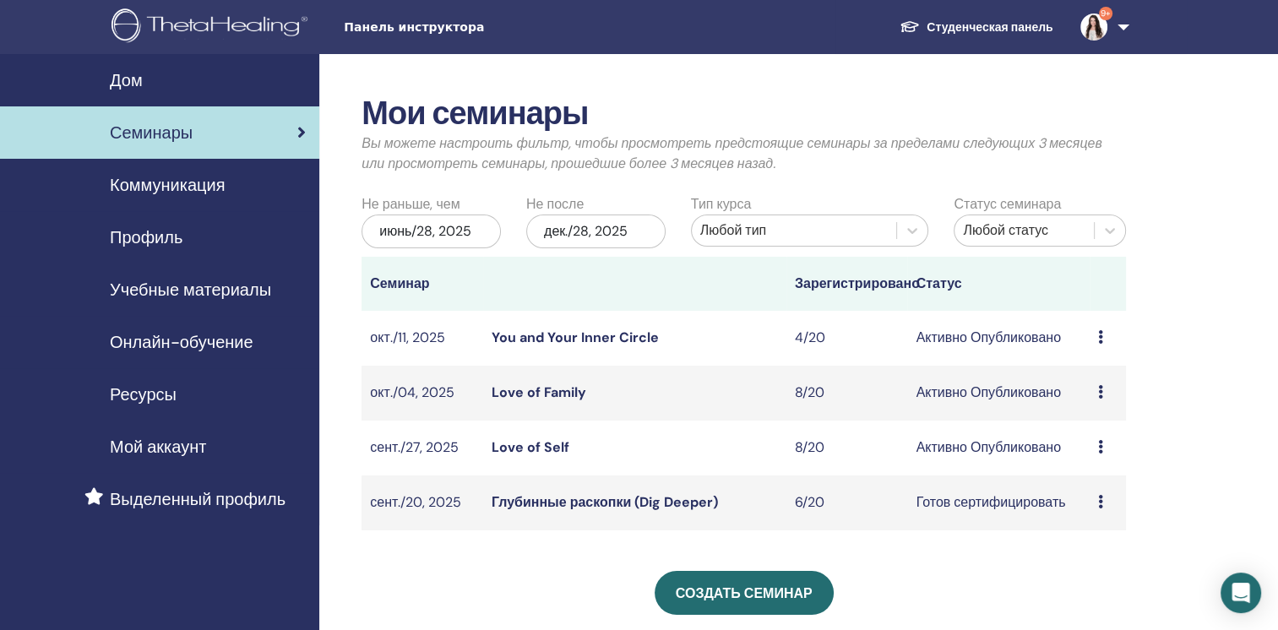
click at [520, 507] on link "Глубинные раскопки (Dig Deeper)" at bounding box center [605, 502] width 226 height 18
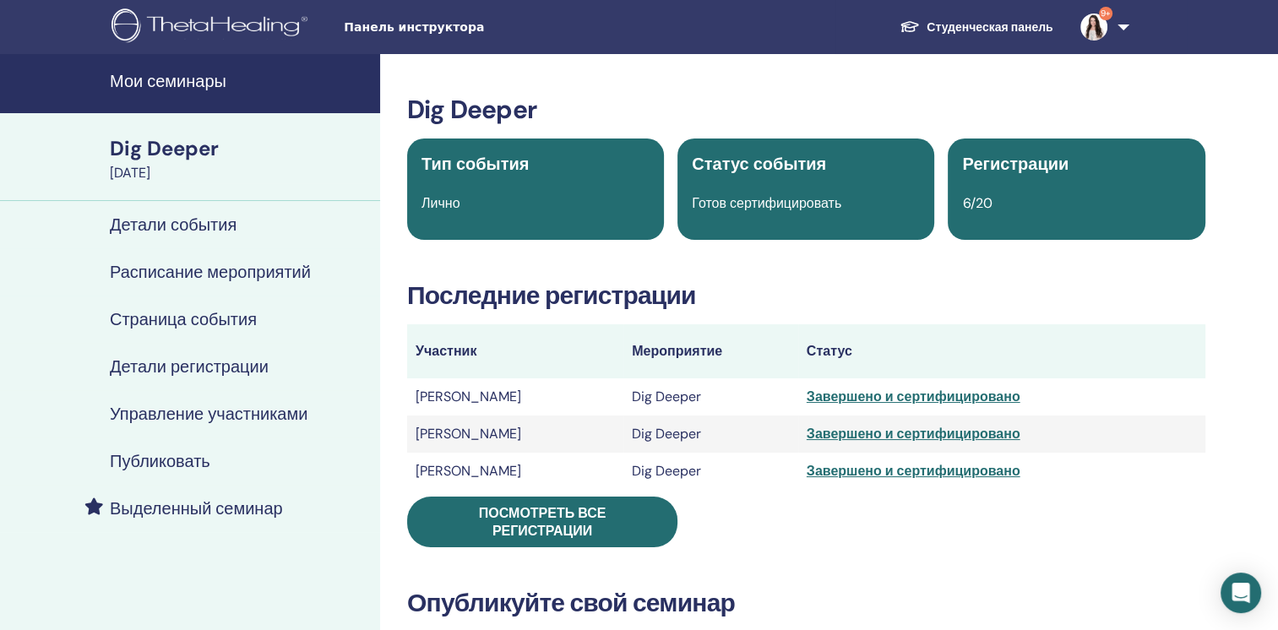
click at [207, 279] on h4 "Расписание мероприятий" at bounding box center [210, 272] width 201 height 20
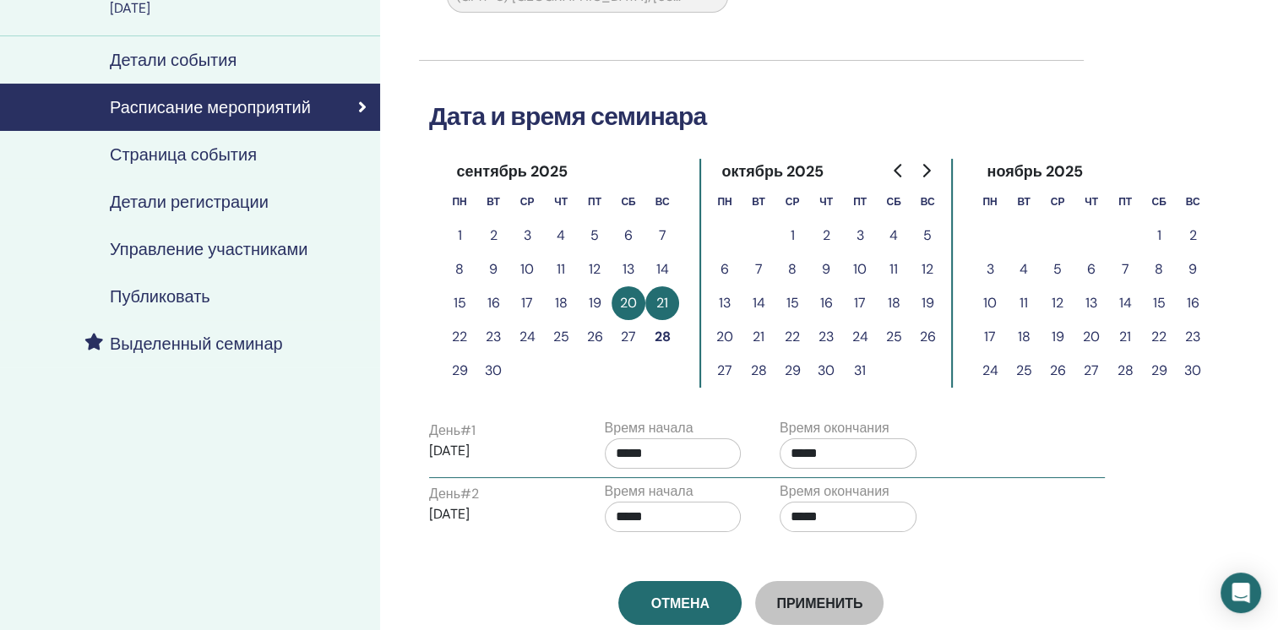
scroll to position [169, 0]
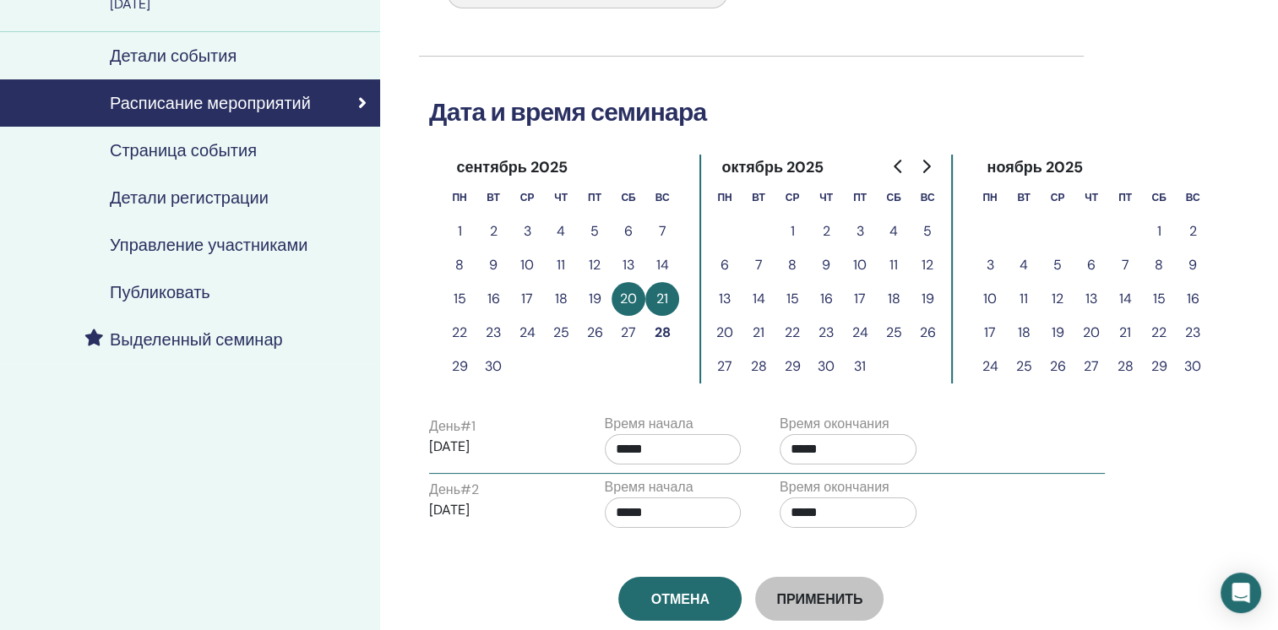
click at [212, 254] on h4 "Управление участниками" at bounding box center [209, 245] width 198 height 20
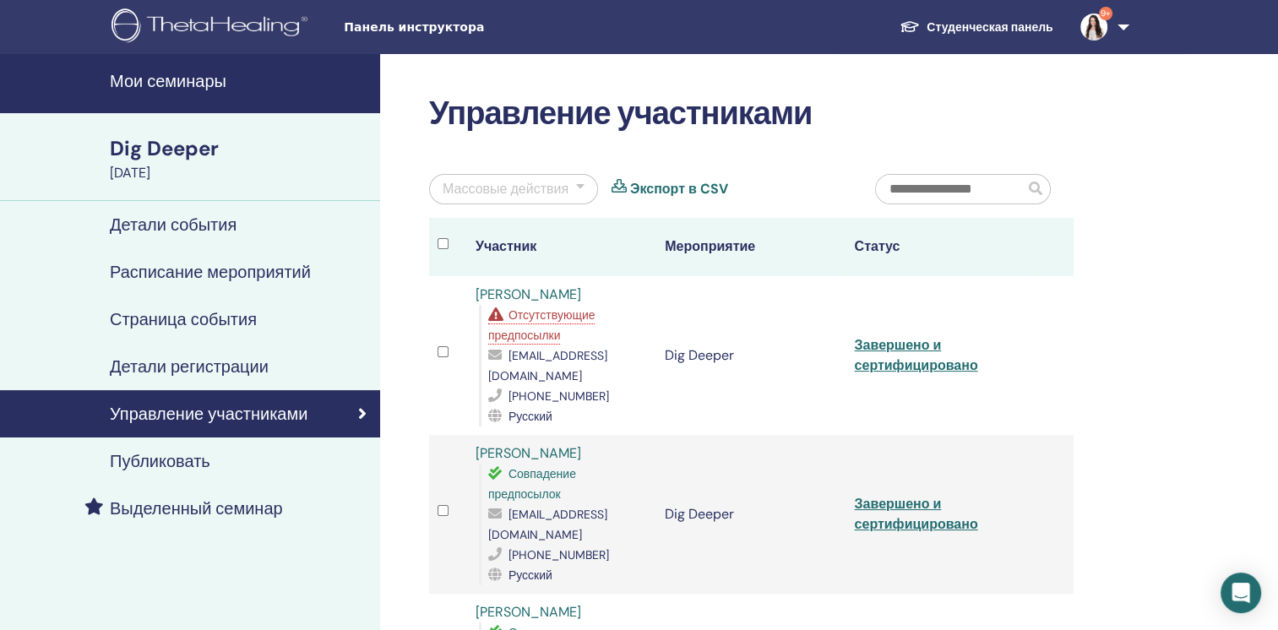
click at [210, 81] on h4 "Мои семинары" at bounding box center [240, 81] width 260 height 20
